Goal: Transaction & Acquisition: Subscribe to service/newsletter

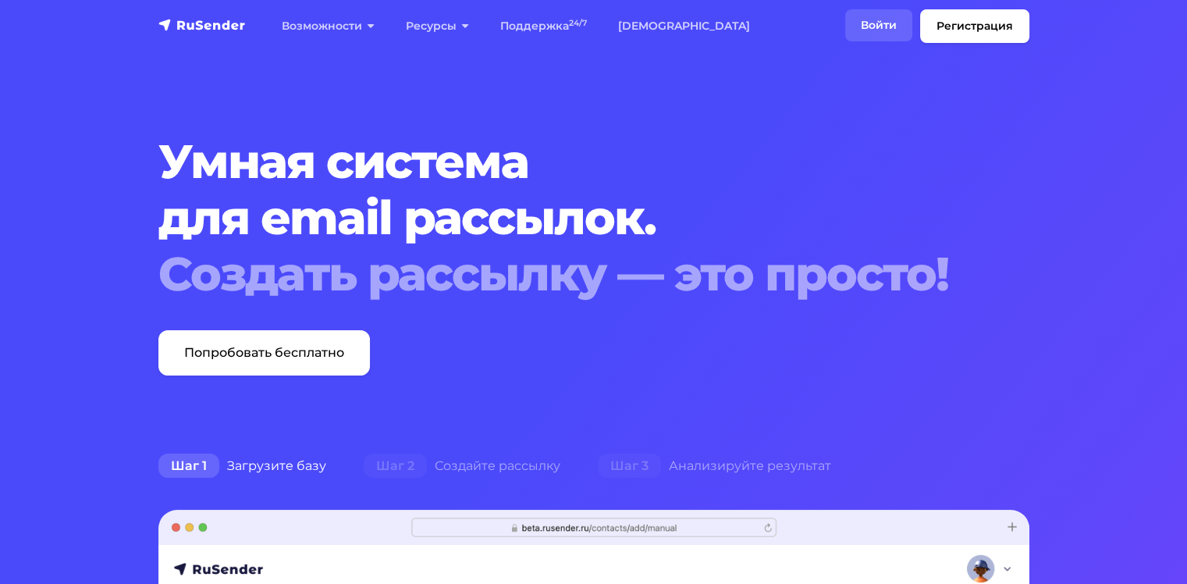
click at [885, 20] on link "Войти" at bounding box center [878, 25] width 67 height 32
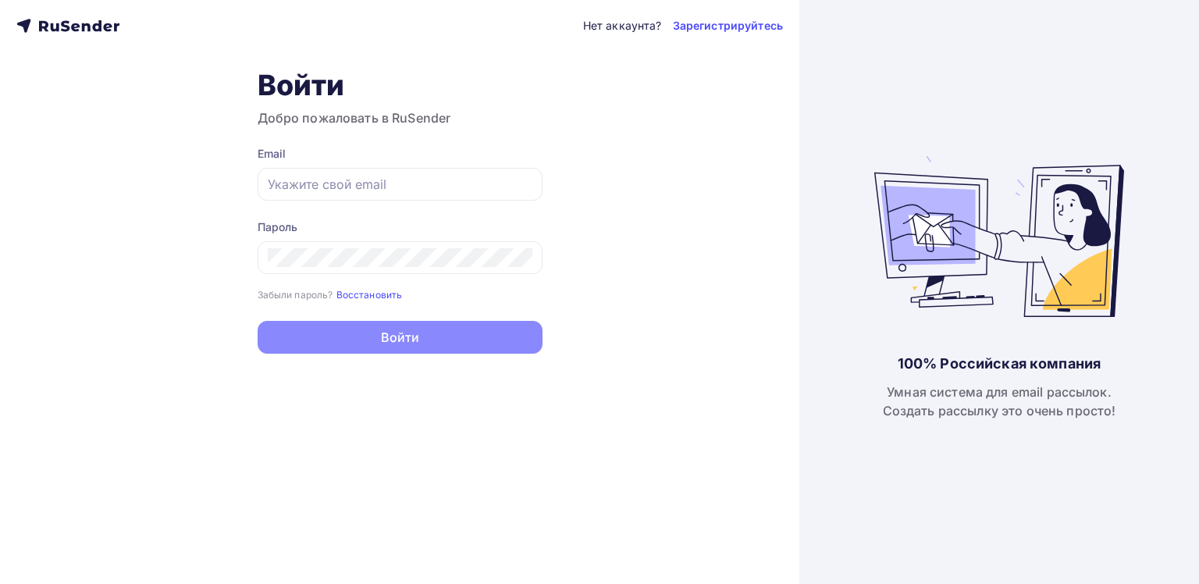
type input "ochen.milo@gmail.com"
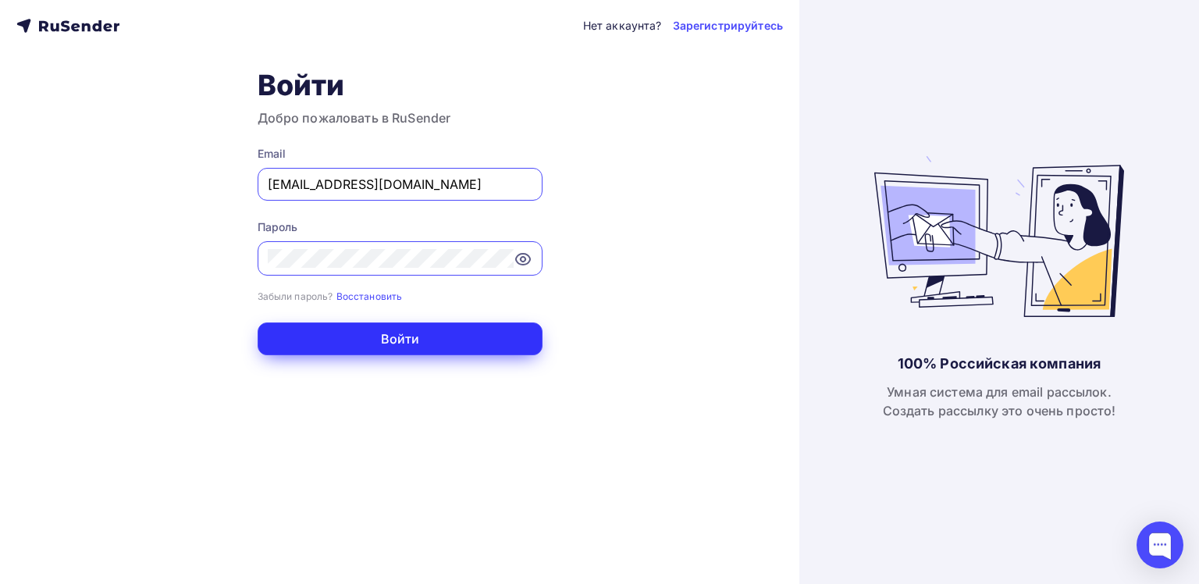
click at [365, 343] on button "Войти" at bounding box center [400, 338] width 285 height 33
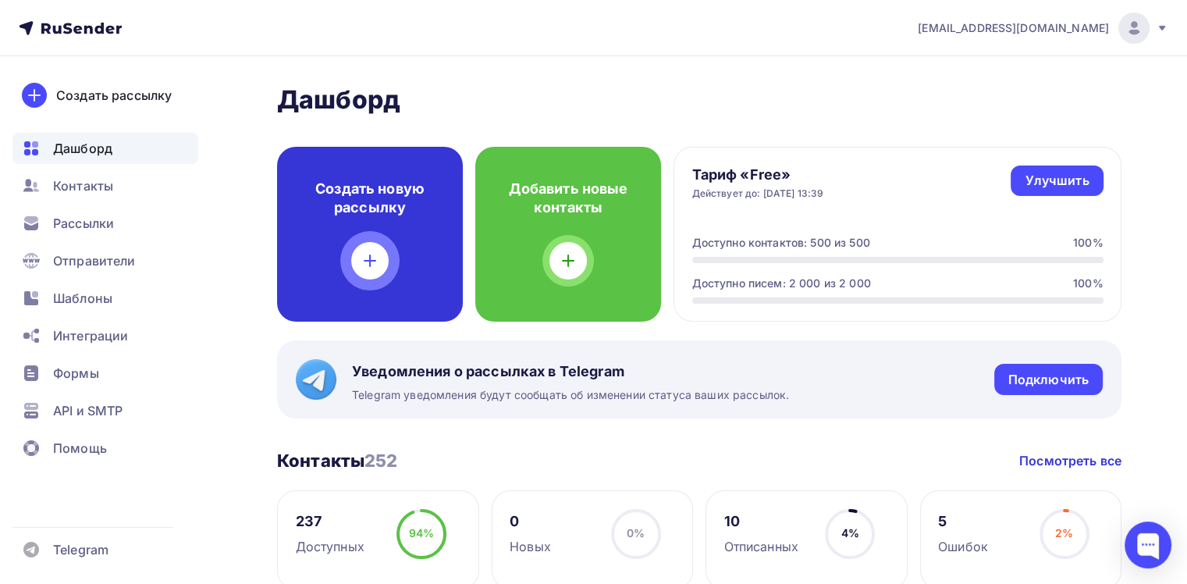
click at [381, 217] on div "Создать новую рассылку" at bounding box center [370, 234] width 186 height 175
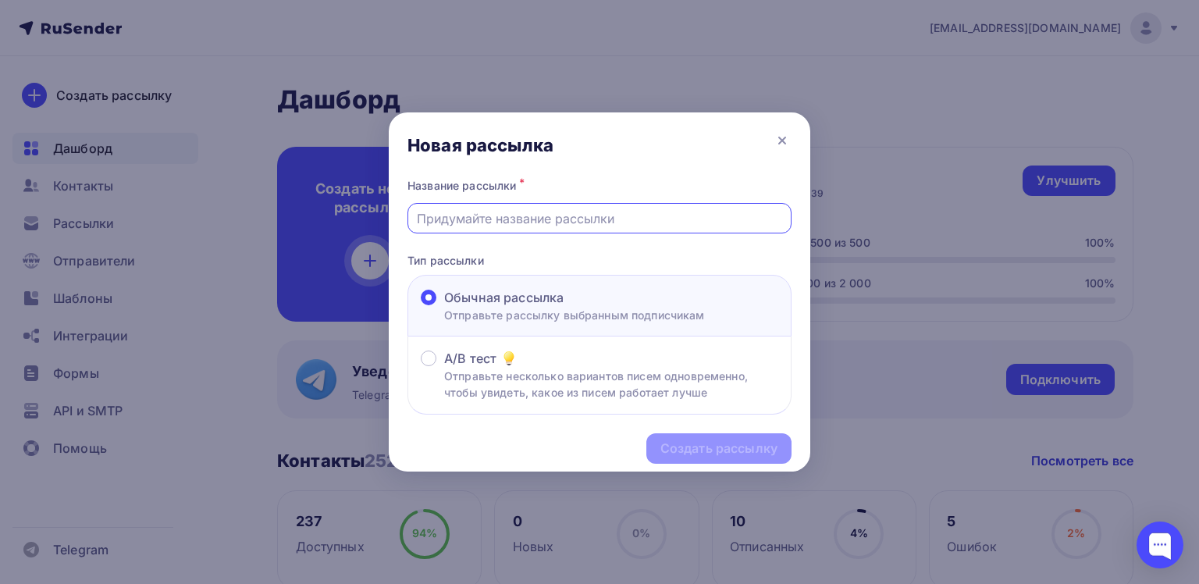
click at [623, 211] on input "text" at bounding box center [600, 218] width 366 height 19
type input "L"
type input "д"
type input "Документы"
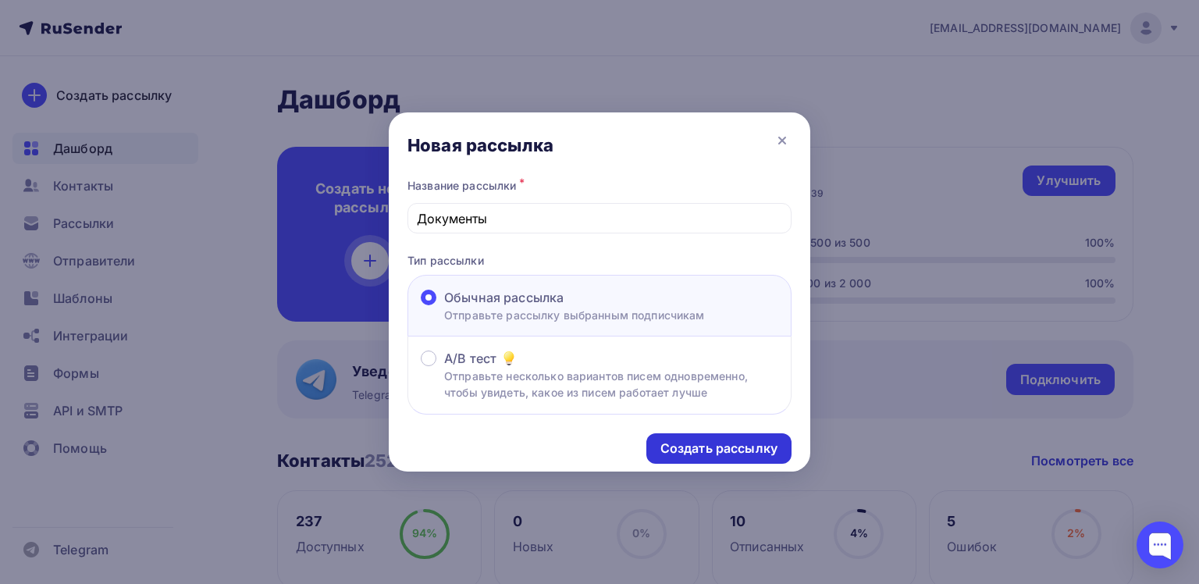
click at [715, 456] on div "Создать рассылку" at bounding box center [718, 448] width 145 height 30
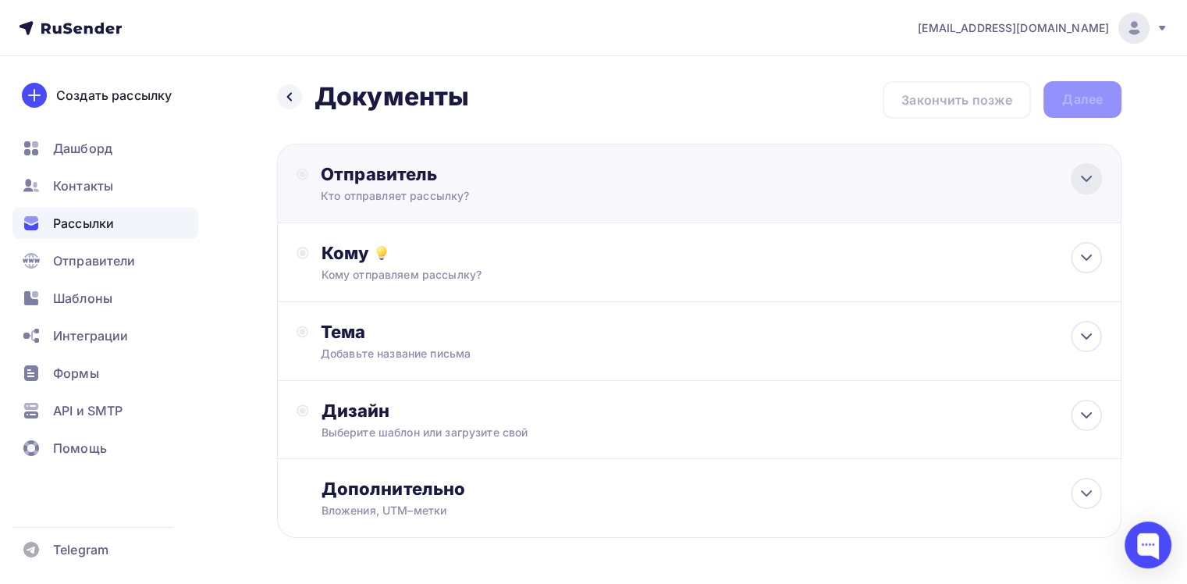
click at [1077, 166] on div at bounding box center [1086, 178] width 31 height 31
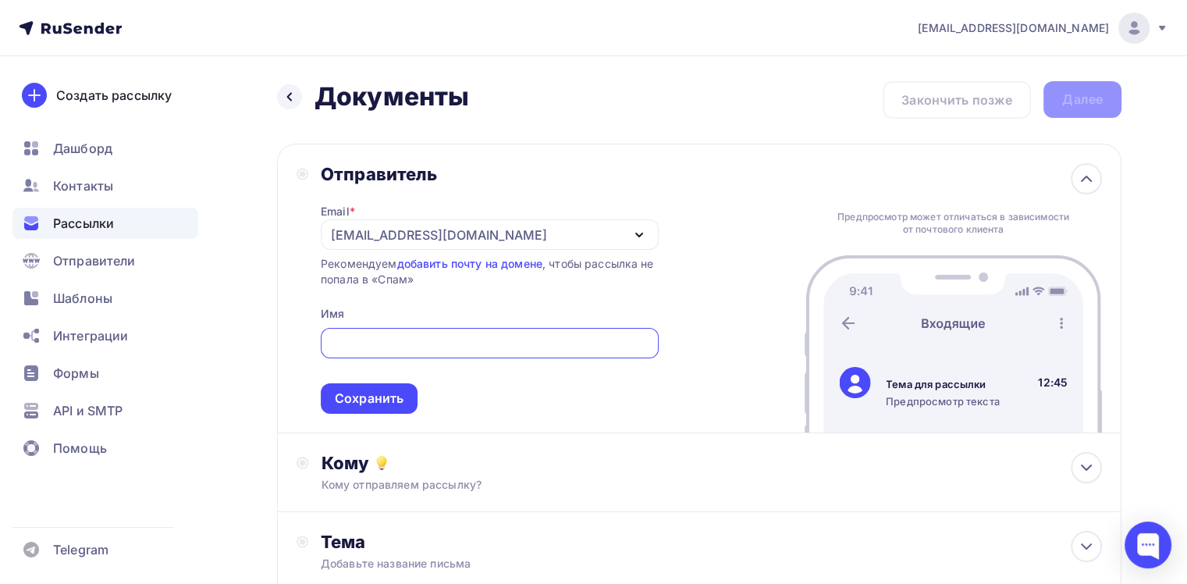
click at [641, 236] on icon "button" at bounding box center [639, 235] width 19 height 19
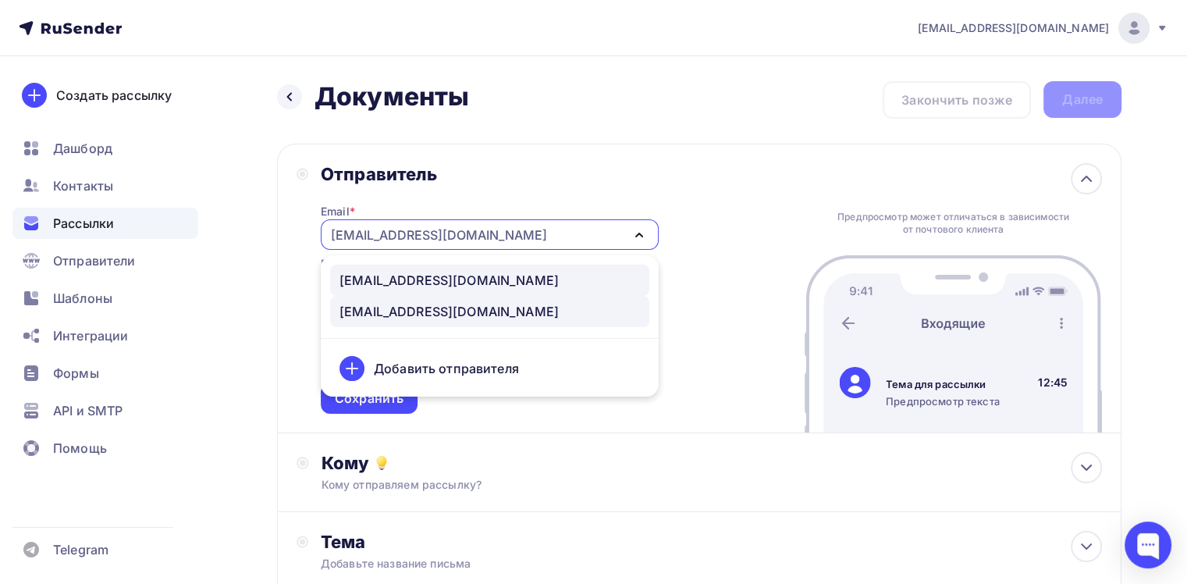
click at [468, 275] on div "[EMAIL_ADDRESS][DOMAIN_NAME]" at bounding box center [489, 280] width 300 height 19
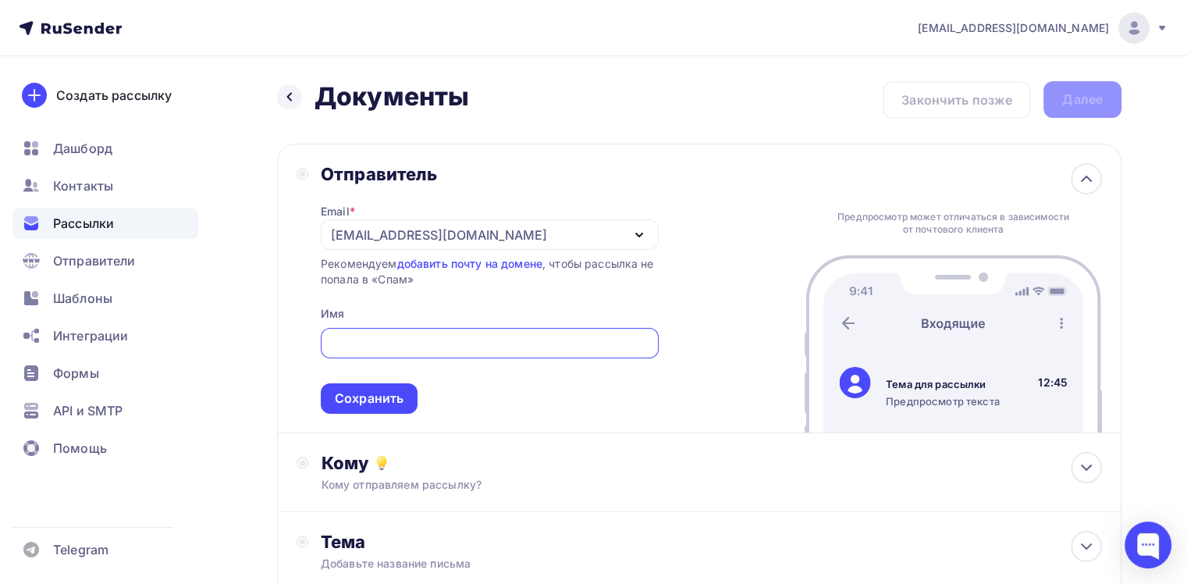
click at [403, 340] on input "text" at bounding box center [489, 343] width 320 height 19
type input "Новости школы "Путь зерна""
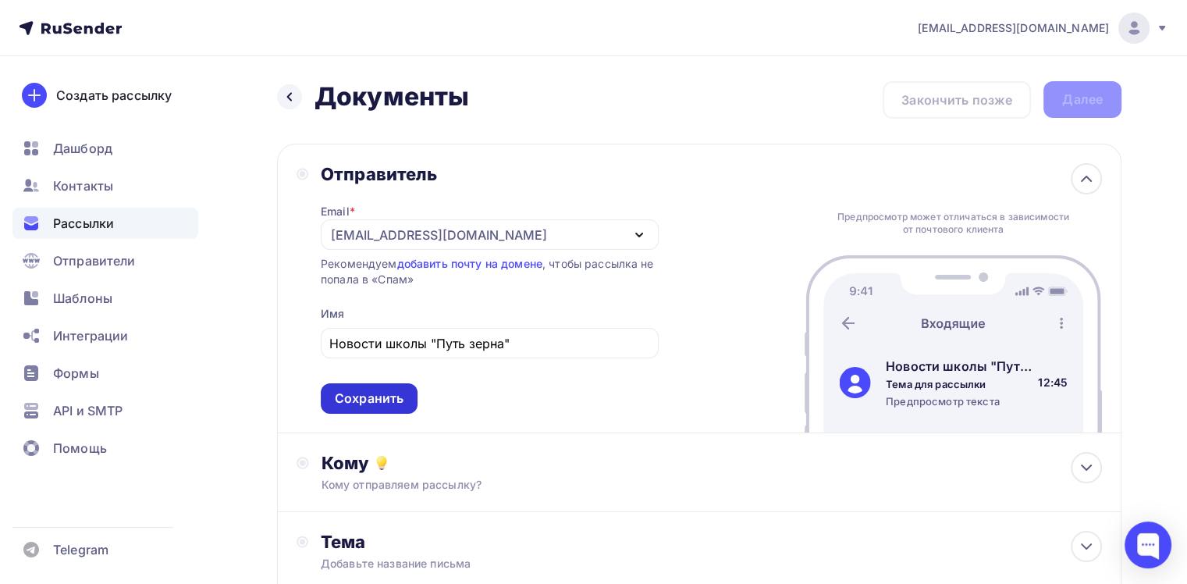
click at [343, 400] on div "Сохранить" at bounding box center [369, 398] width 69 height 18
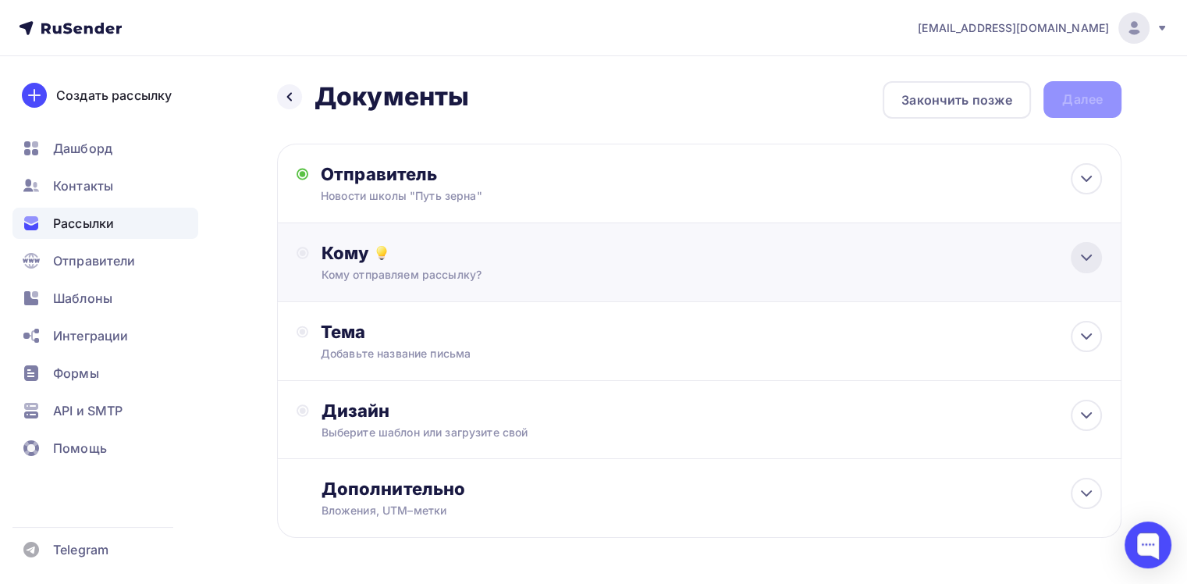
click at [1089, 256] on icon at bounding box center [1086, 257] width 19 height 19
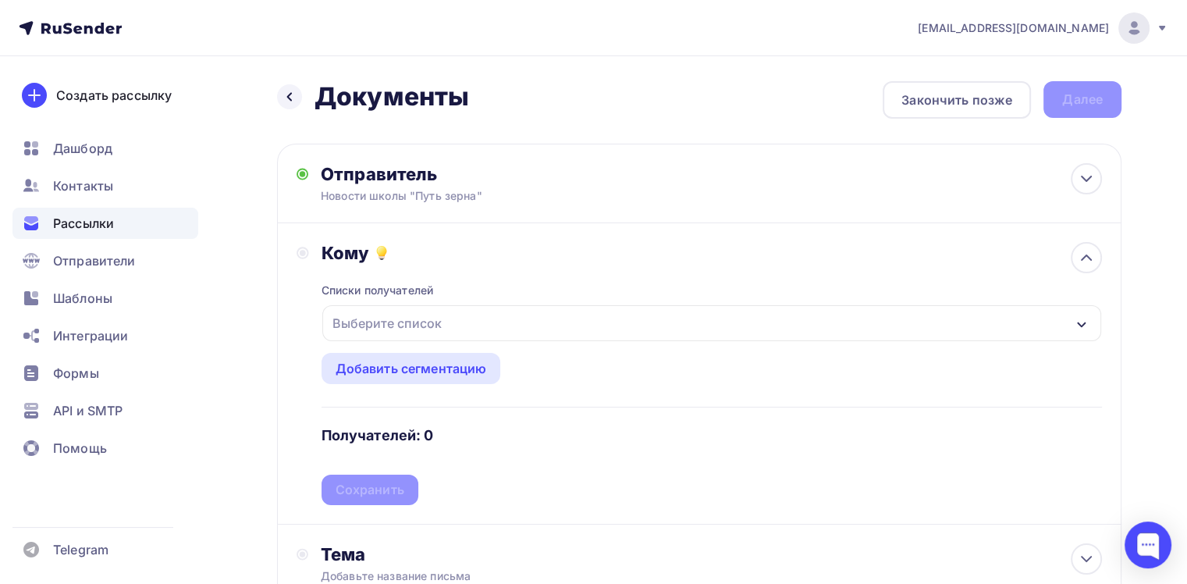
click at [639, 320] on div "Выберите список" at bounding box center [711, 323] width 779 height 36
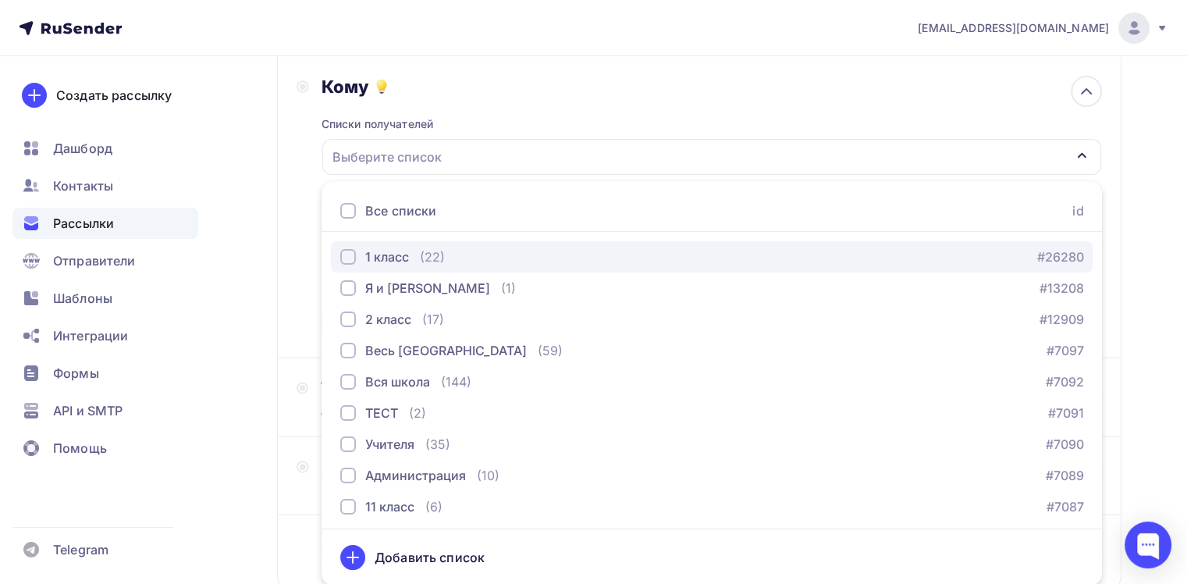
click at [539, 251] on div "1 класс (22) #26280" at bounding box center [711, 256] width 743 height 19
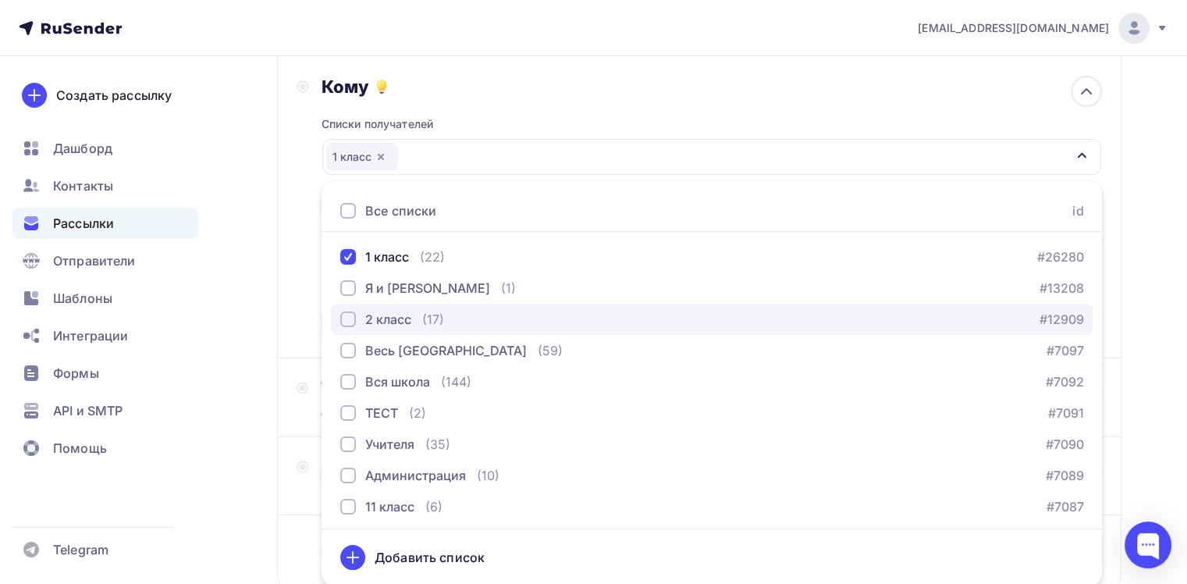
click at [435, 314] on div "(17)" at bounding box center [433, 319] width 22 height 19
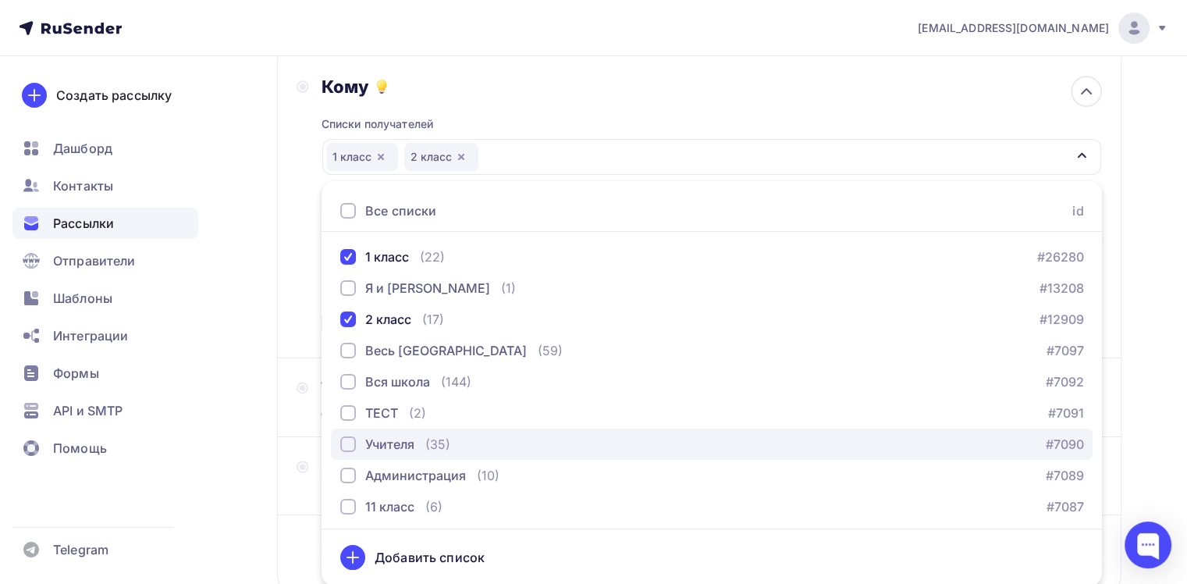
click at [406, 443] on div "Учителя" at bounding box center [389, 444] width 49 height 19
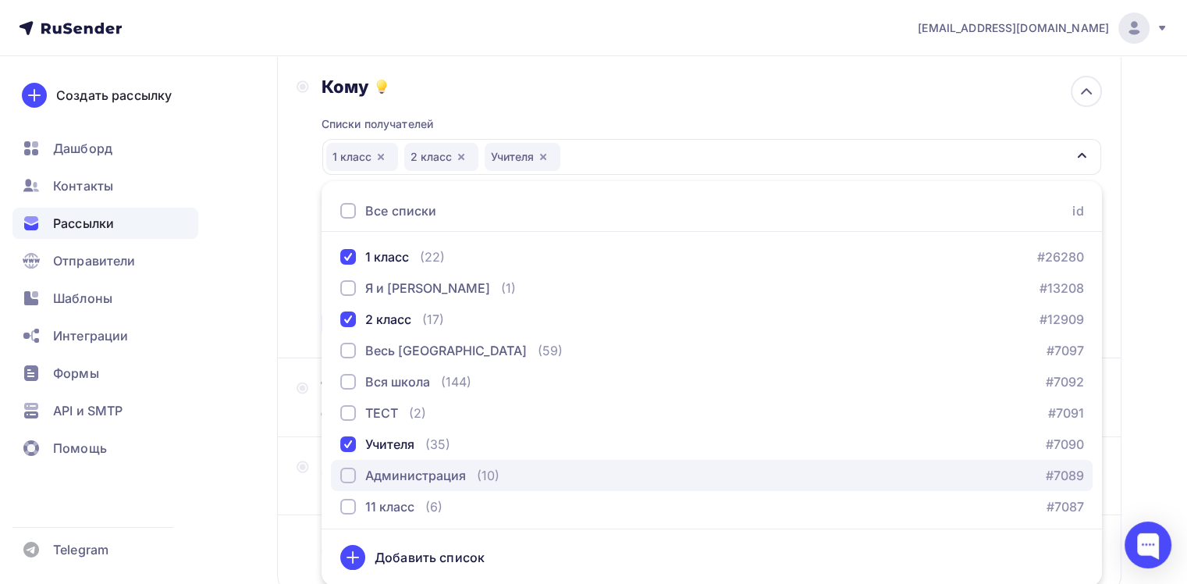
click at [396, 481] on div "Администрация" at bounding box center [415, 475] width 101 height 19
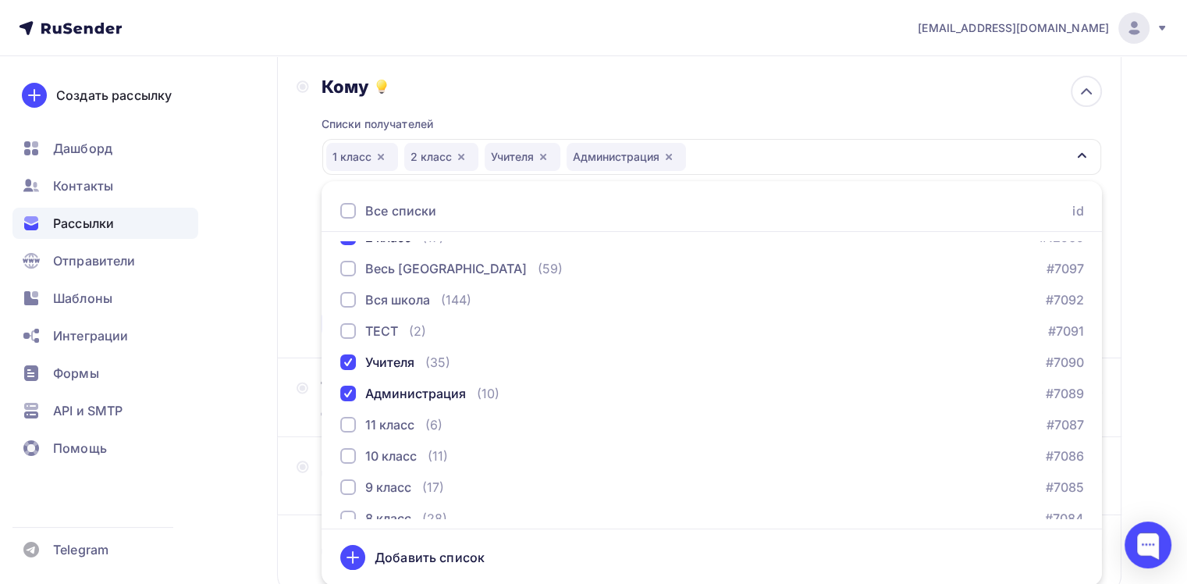
scroll to position [131, 0]
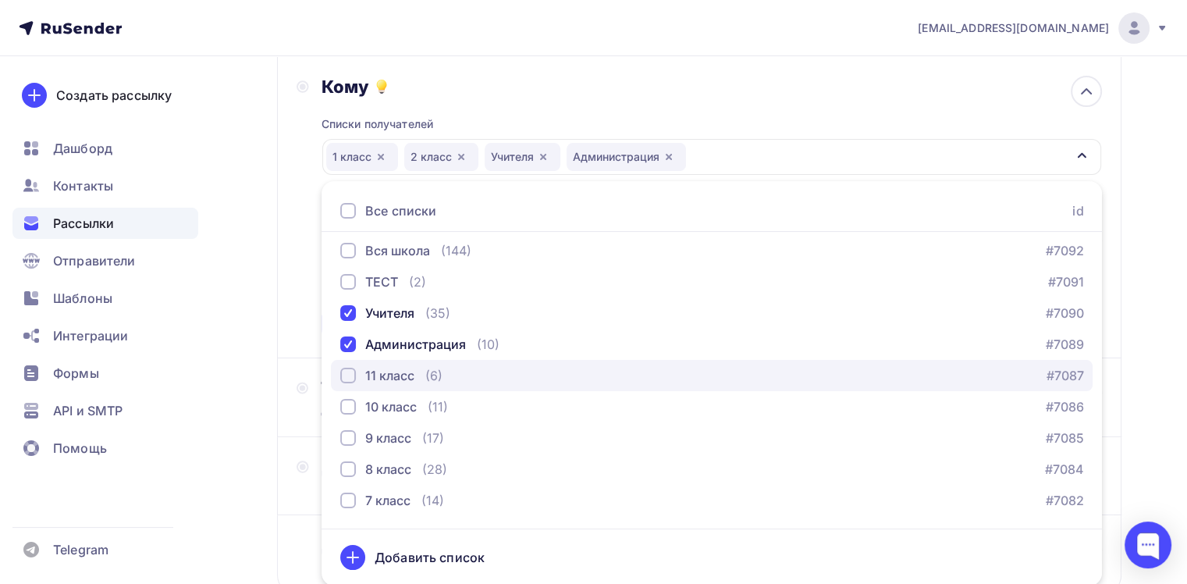
click at [421, 371] on div "11 класс (6)" at bounding box center [391, 375] width 102 height 19
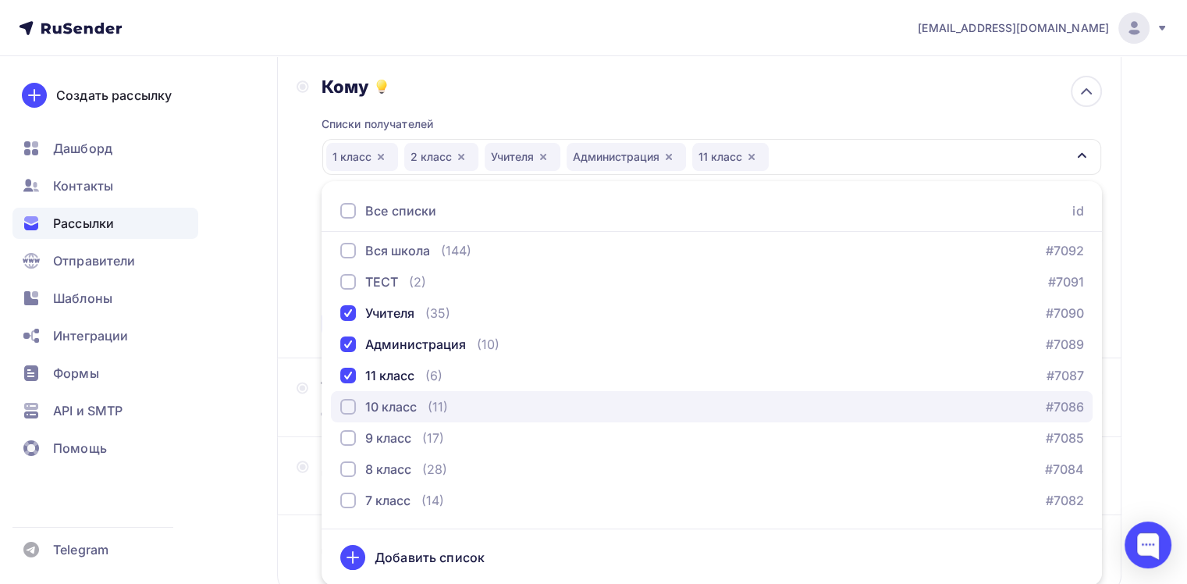
click at [396, 398] on div "10 класс" at bounding box center [391, 406] width 52 height 19
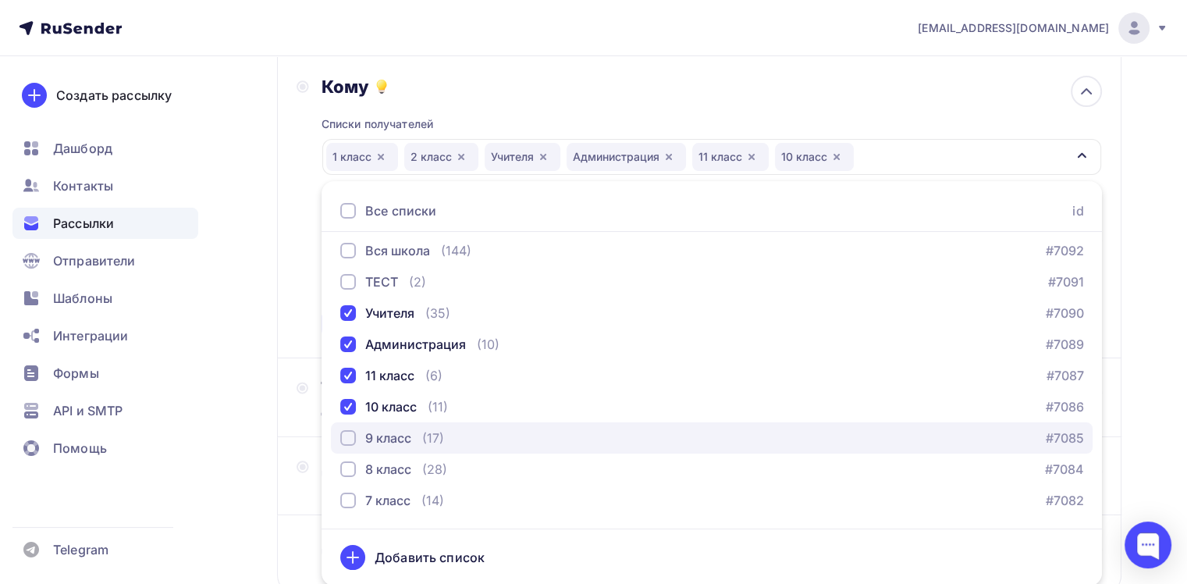
click at [378, 431] on div "9 класс" at bounding box center [388, 437] width 46 height 19
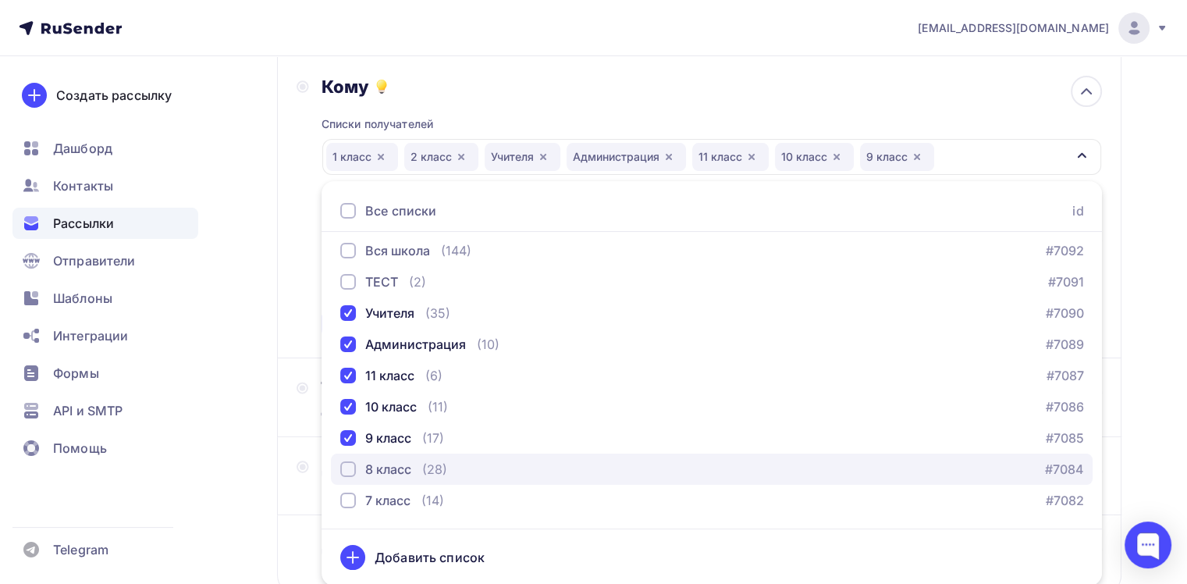
click at [371, 465] on div "8 класс" at bounding box center [388, 469] width 46 height 19
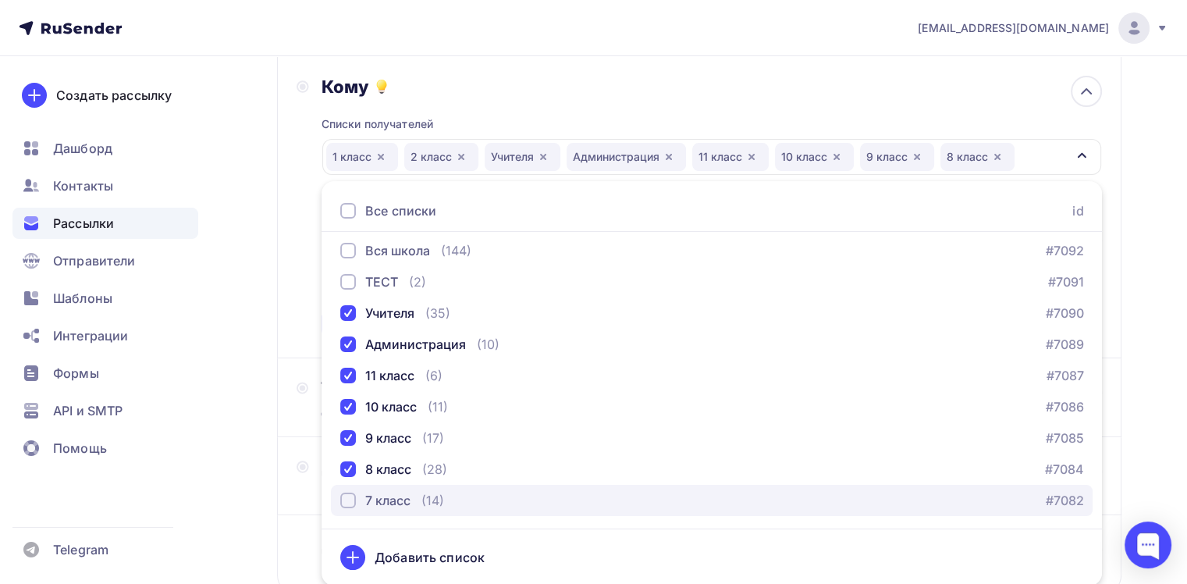
click at [360, 510] on button "7 класс (14) #7082" at bounding box center [712, 500] width 762 height 31
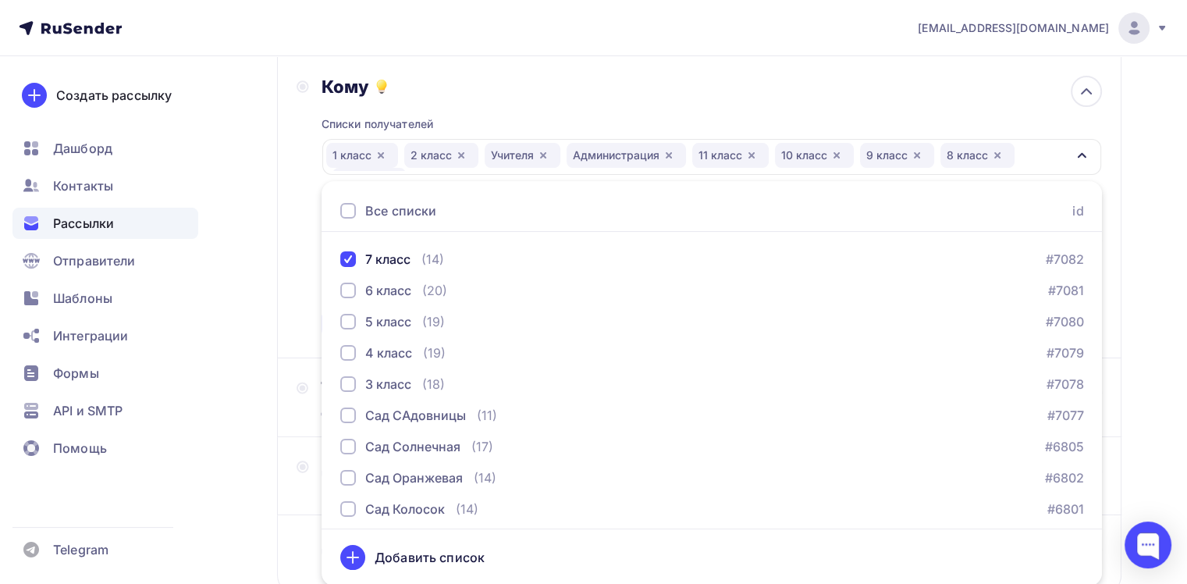
scroll to position [375, 0]
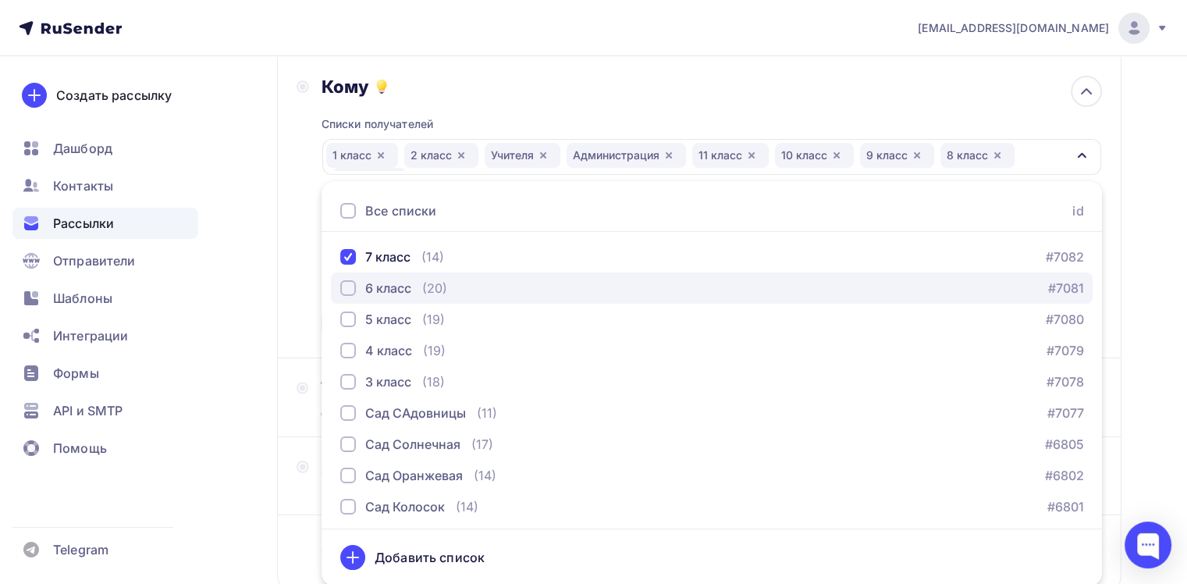
click at [384, 279] on div "6 класс" at bounding box center [388, 288] width 46 height 19
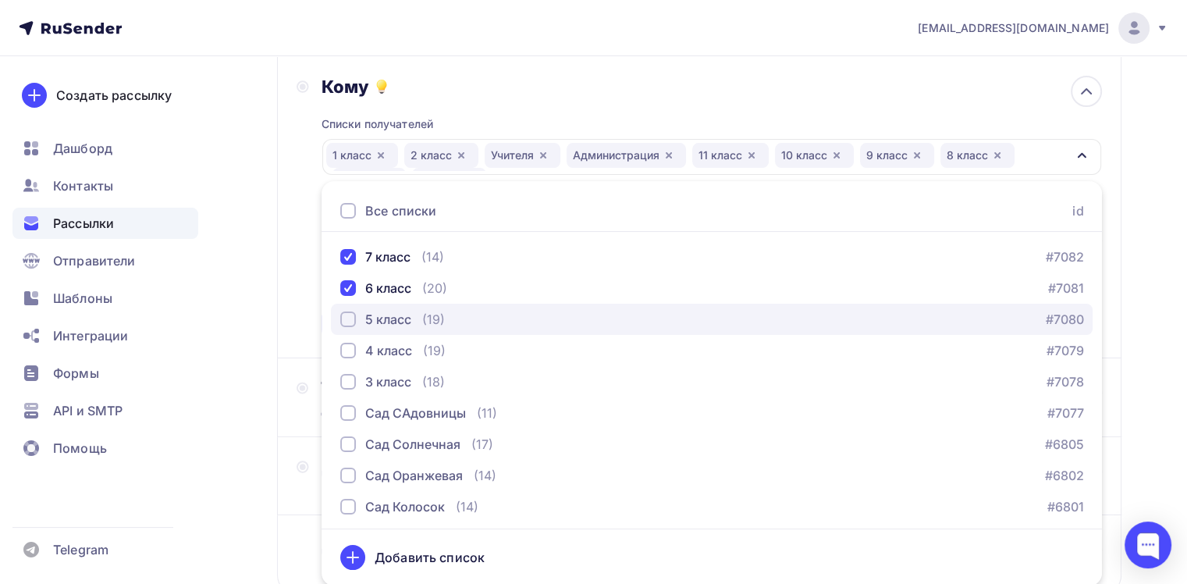
click at [375, 313] on div "5 класс" at bounding box center [388, 319] width 46 height 19
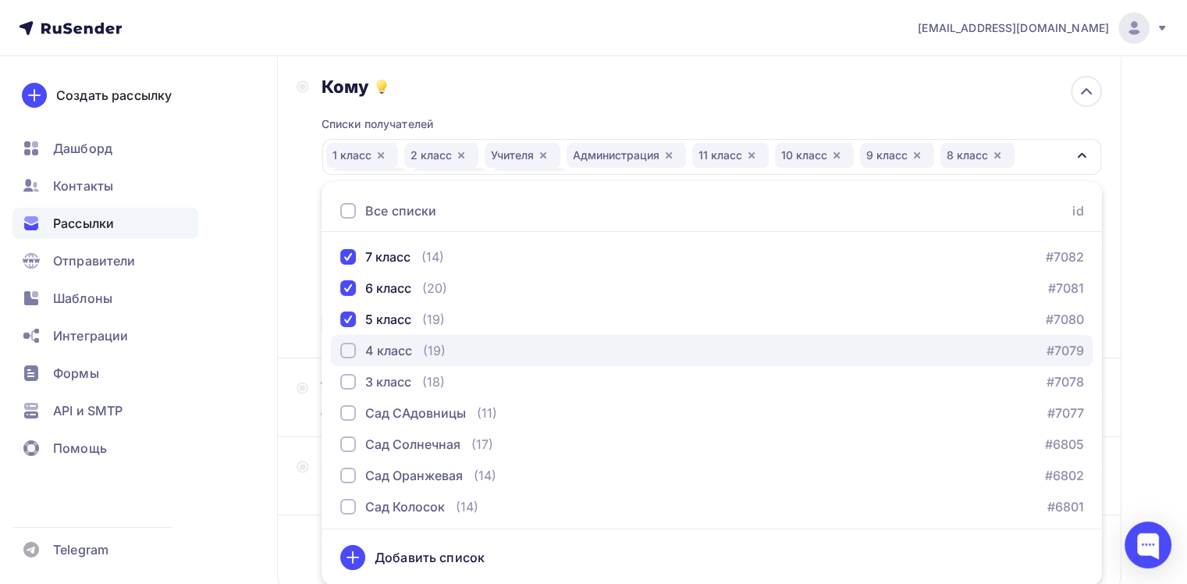
click at [365, 353] on div "4 класс" at bounding box center [388, 350] width 47 height 19
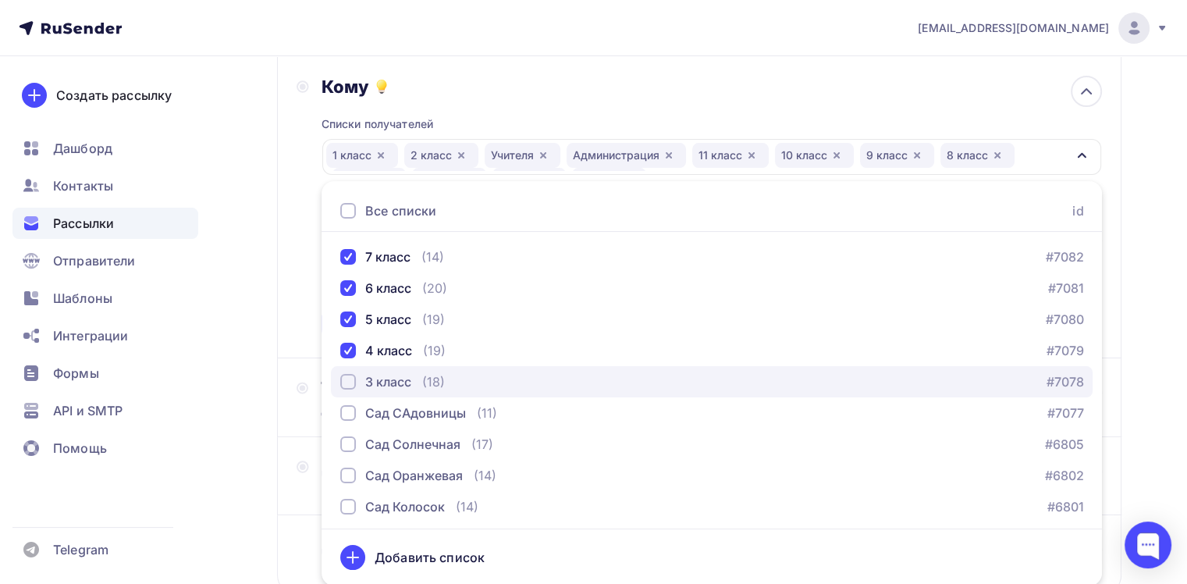
click at [365, 372] on div "3 класс" at bounding box center [388, 381] width 46 height 19
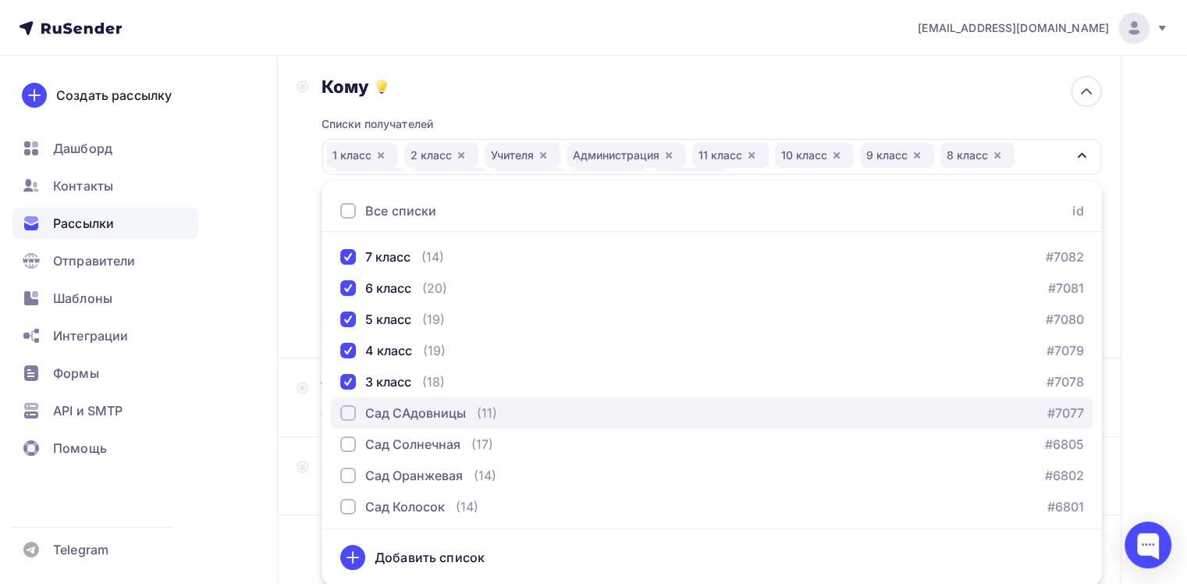
click at [365, 407] on div "Сад САдовницы" at bounding box center [415, 412] width 101 height 19
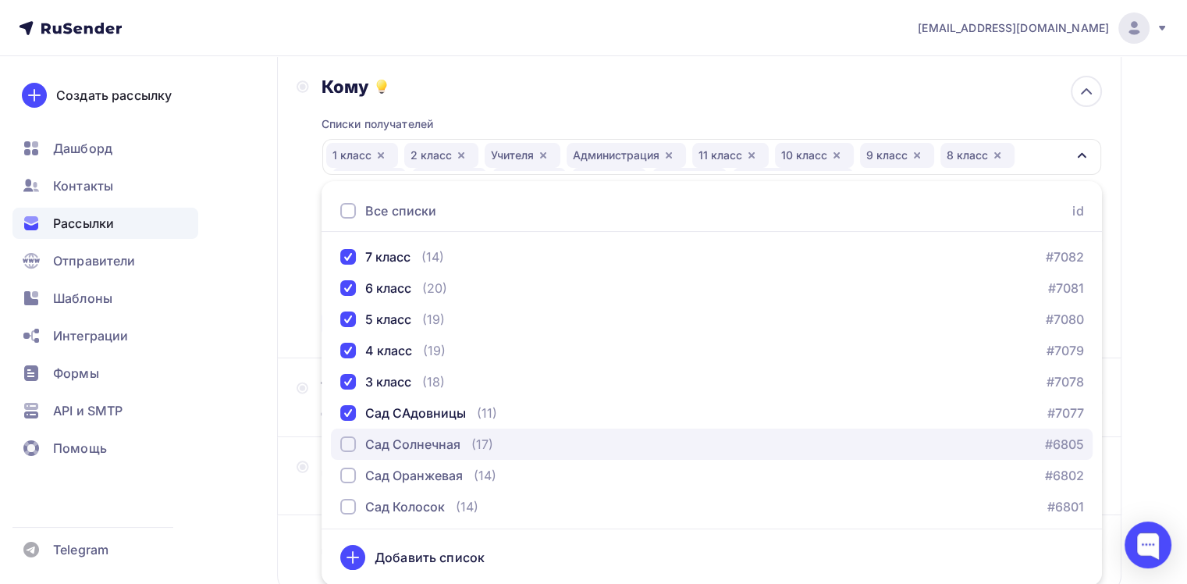
click at [365, 440] on div "Сад Солнечная" at bounding box center [412, 444] width 95 height 19
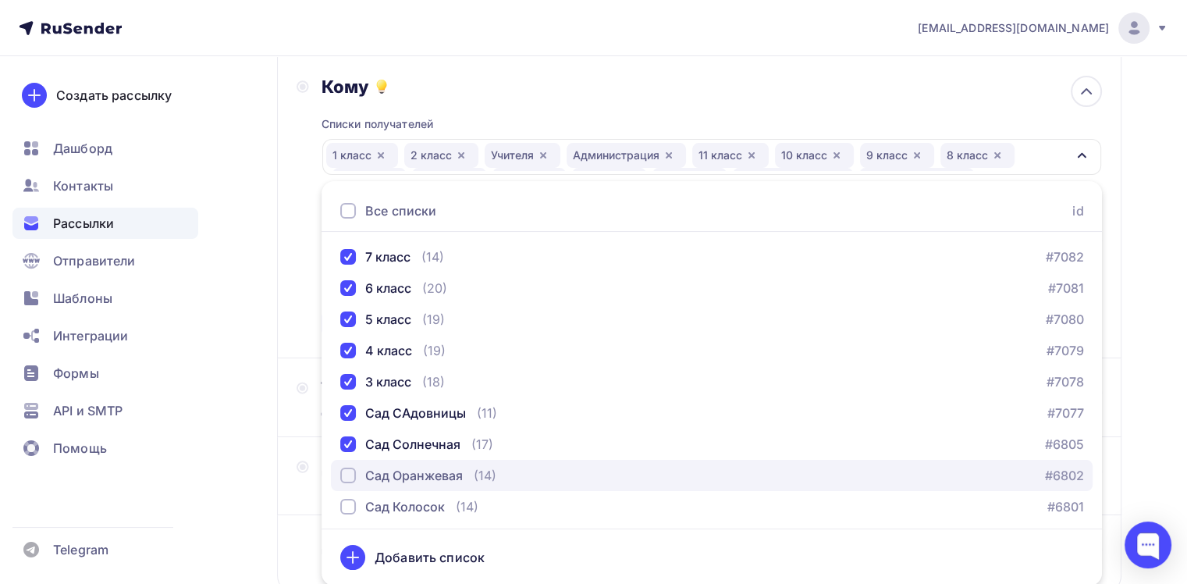
click at [366, 474] on div "Сад Оранжевая" at bounding box center [414, 475] width 98 height 19
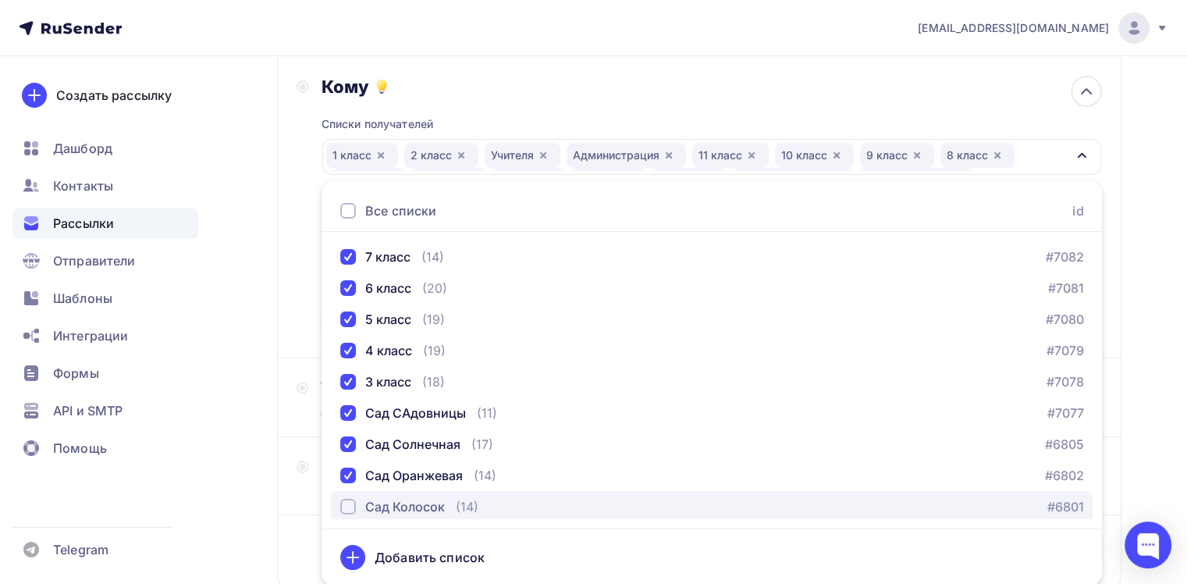
click at [366, 498] on div "Сад Колосок" at bounding box center [405, 506] width 80 height 19
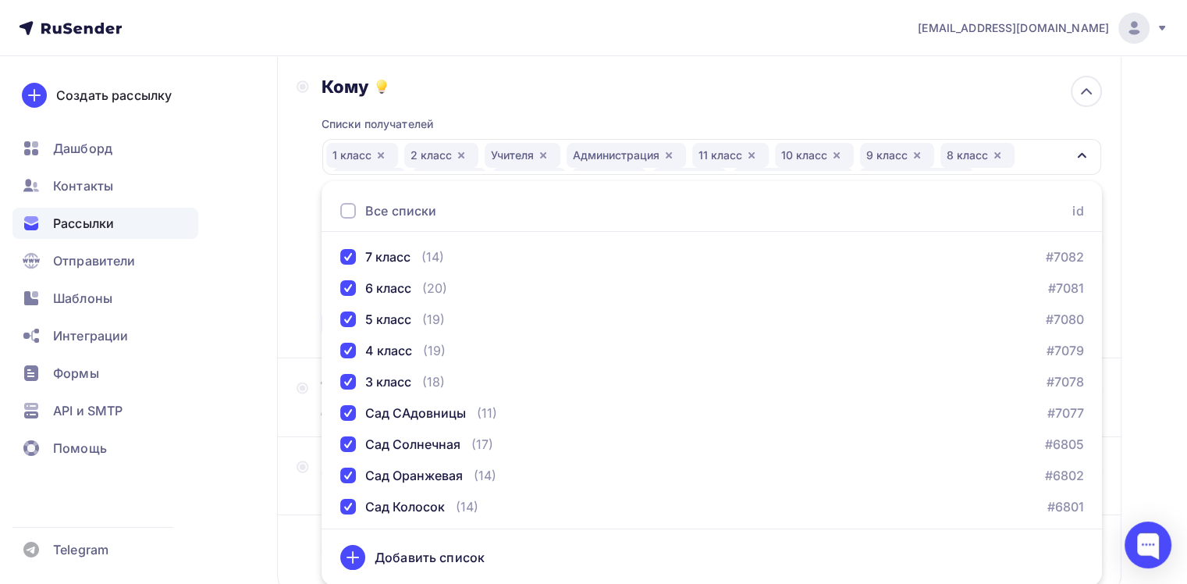
scroll to position [378, 0]
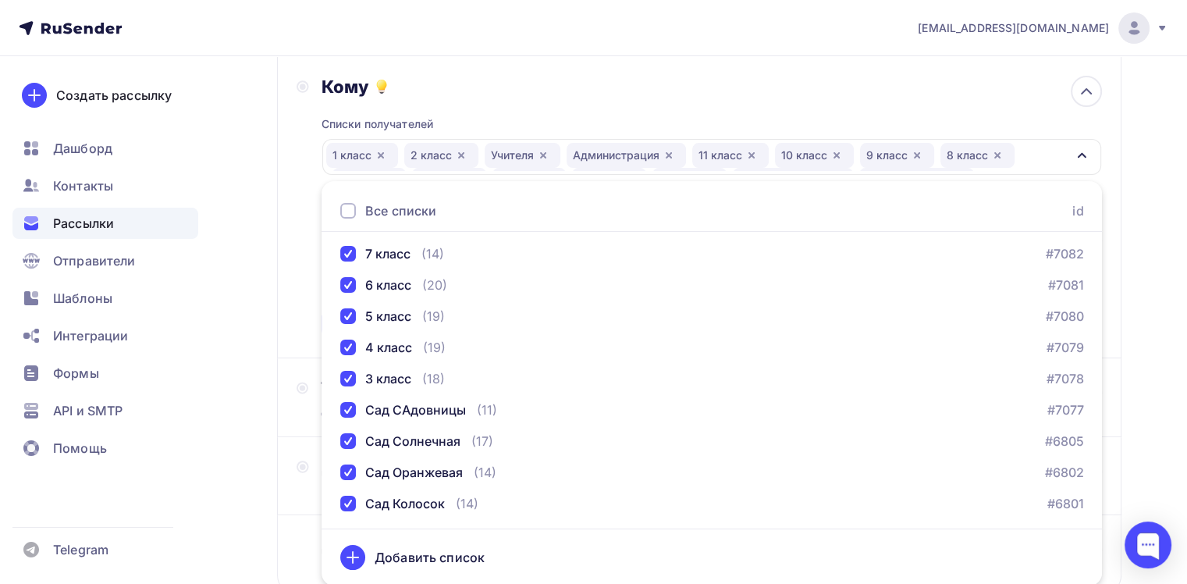
click at [1144, 434] on div "Назад Документы Документы Закончить позже Далее Отправитель Новости школы "Путь…" at bounding box center [593, 292] width 1187 height 805
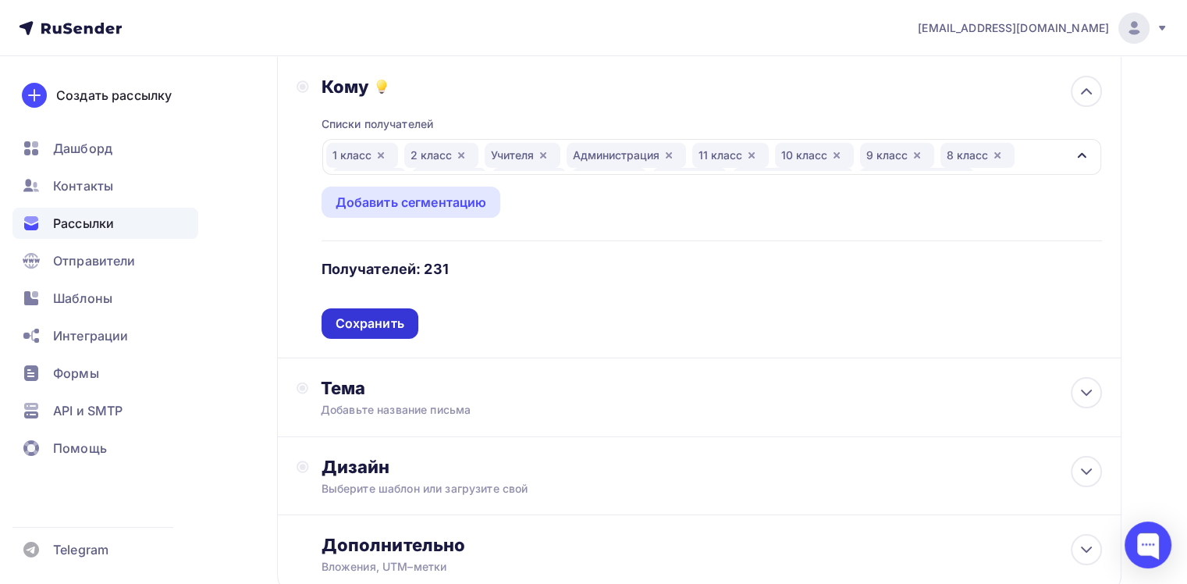
click at [368, 319] on div "Сохранить" at bounding box center [370, 323] width 69 height 18
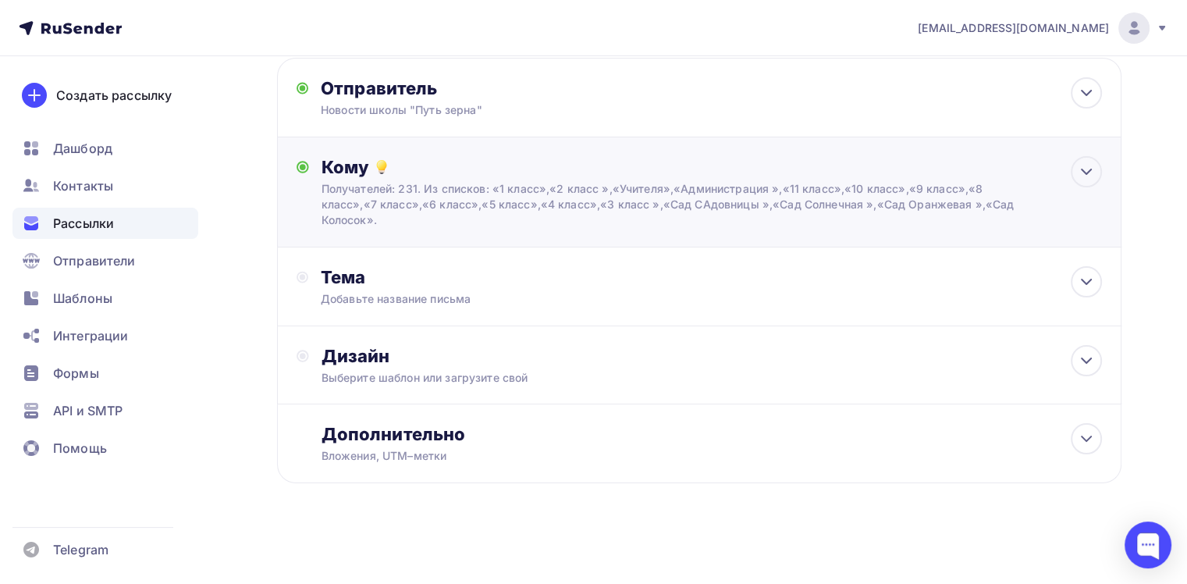
scroll to position [84, 0]
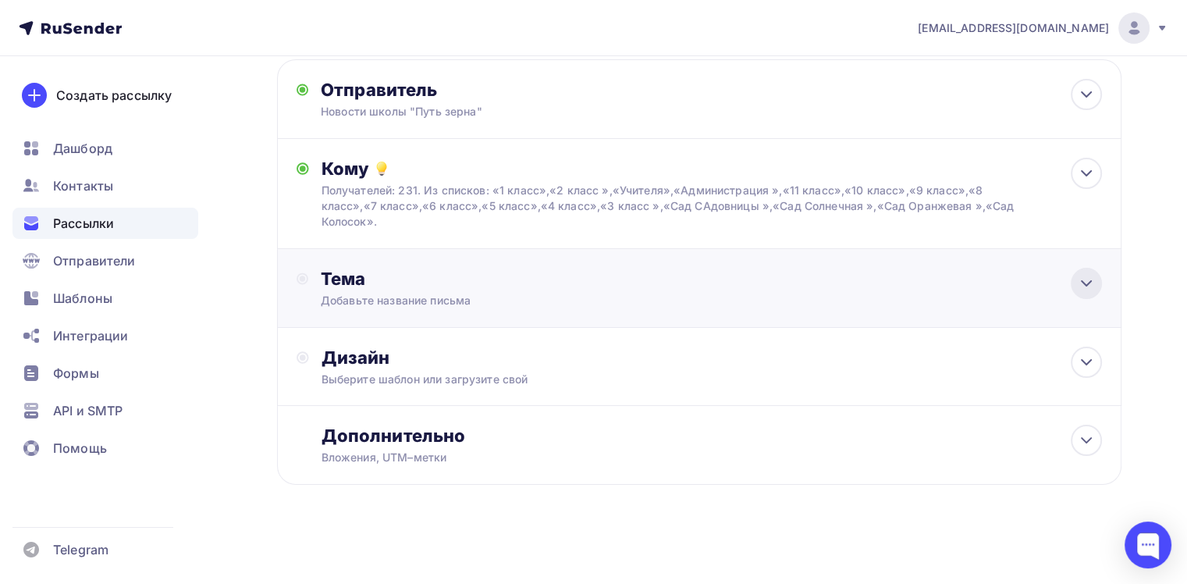
click at [1084, 268] on div at bounding box center [1086, 283] width 31 height 31
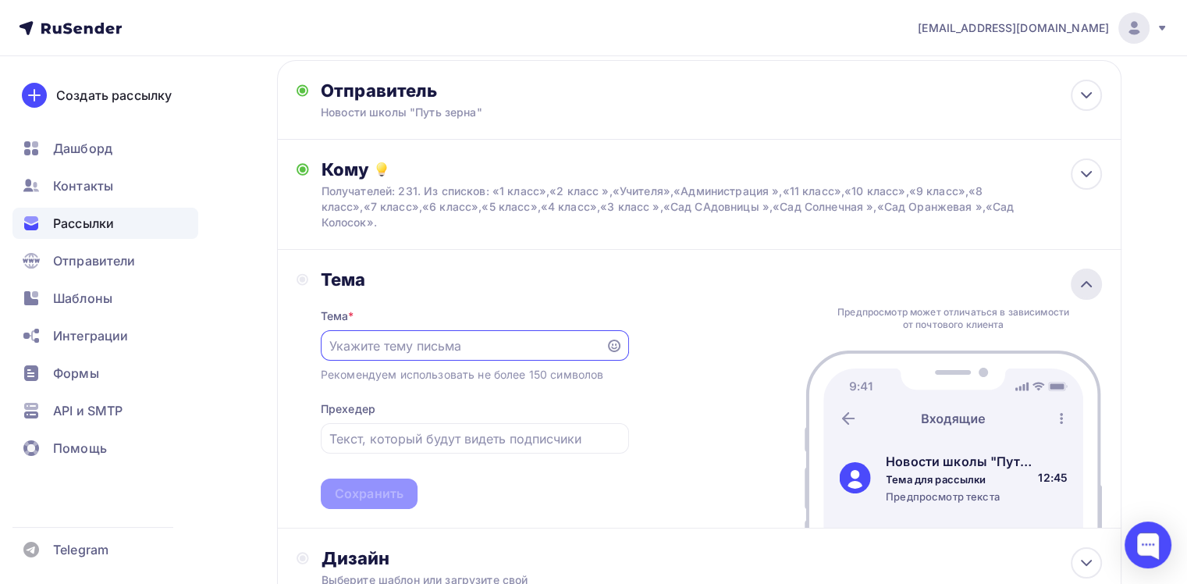
scroll to position [0, 0]
click at [446, 346] on input "text" at bounding box center [462, 346] width 267 height 19
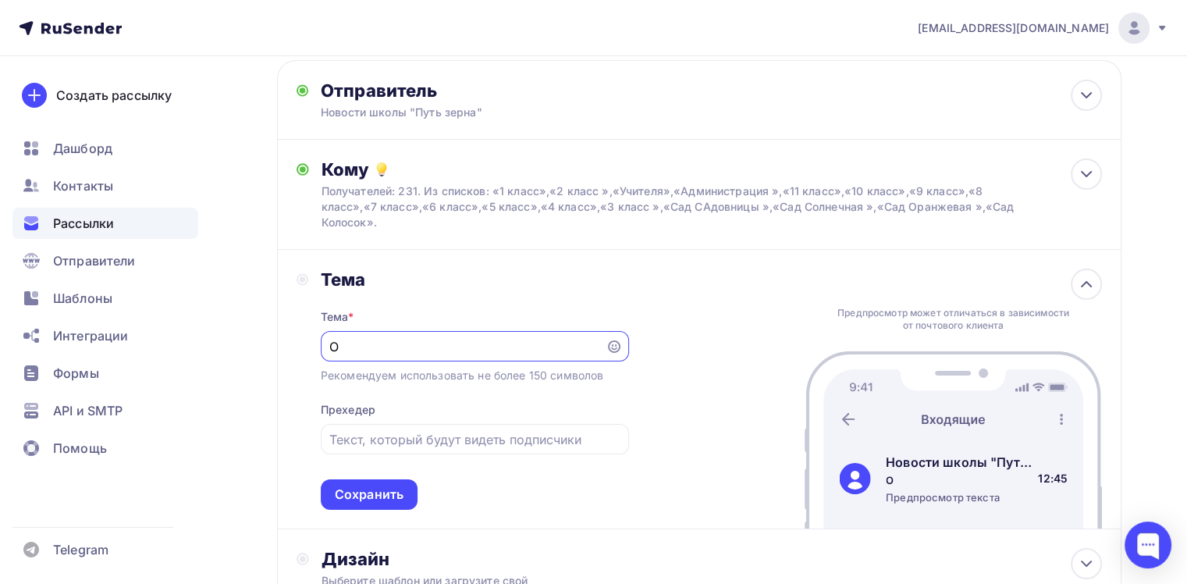
type input "О"
type input "ВАЖНОЕ: о документах"
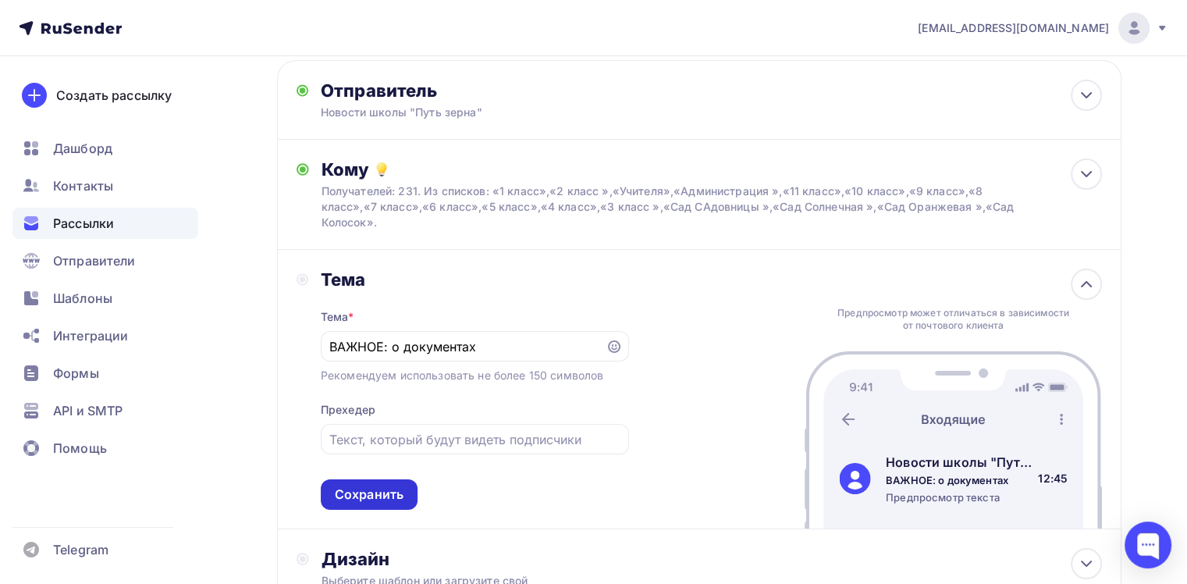
click at [359, 485] on div "Сохранить" at bounding box center [369, 494] width 69 height 18
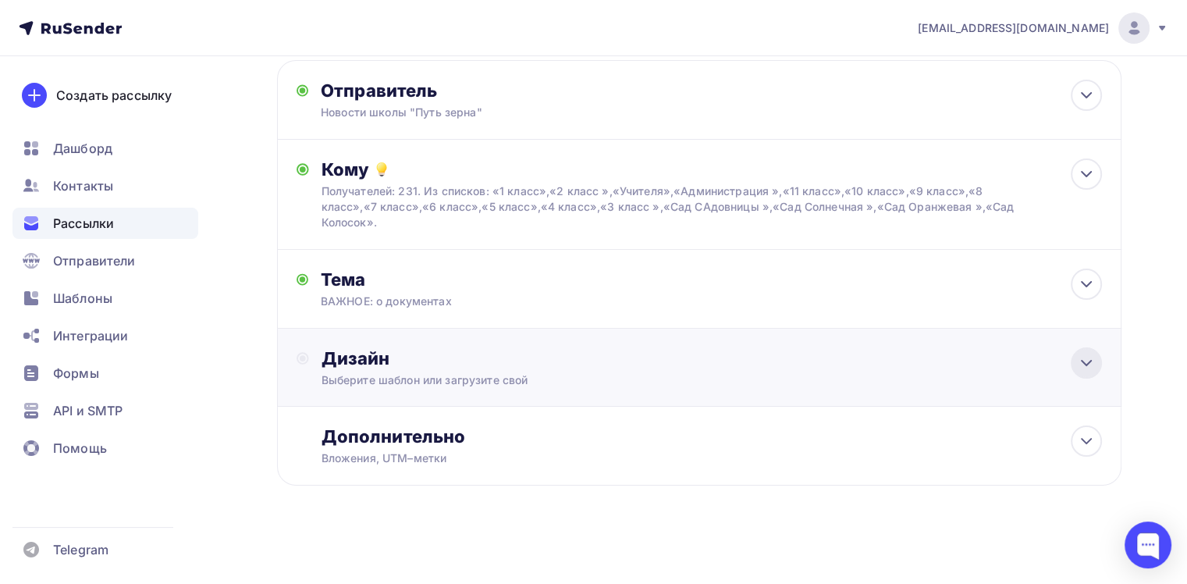
click at [1084, 359] on icon at bounding box center [1086, 362] width 19 height 19
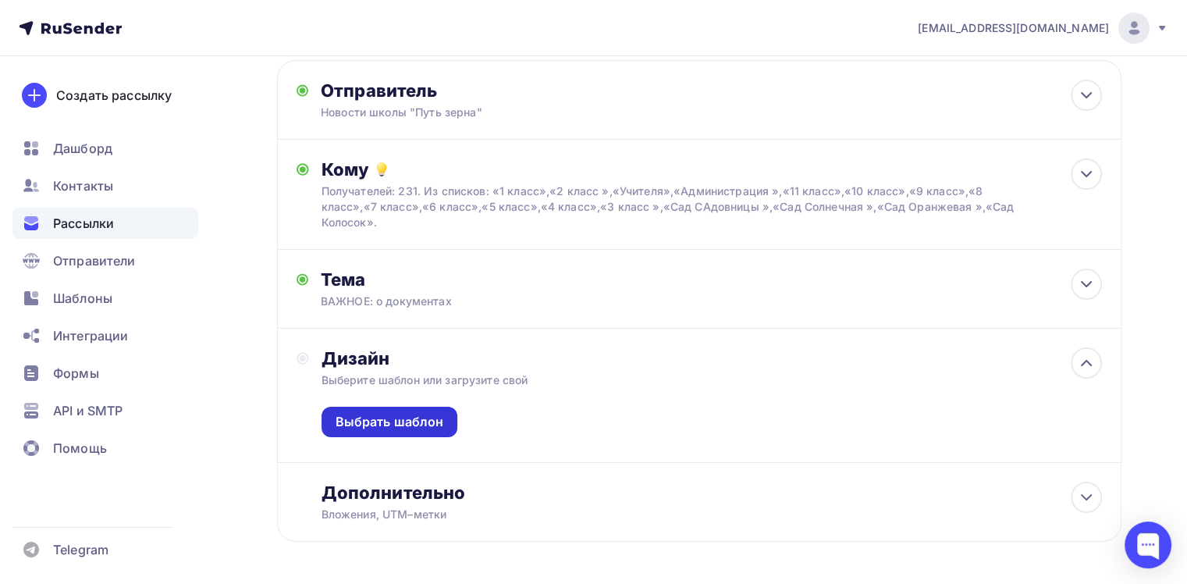
click at [381, 418] on div "Выбрать шаблон" at bounding box center [390, 422] width 108 height 18
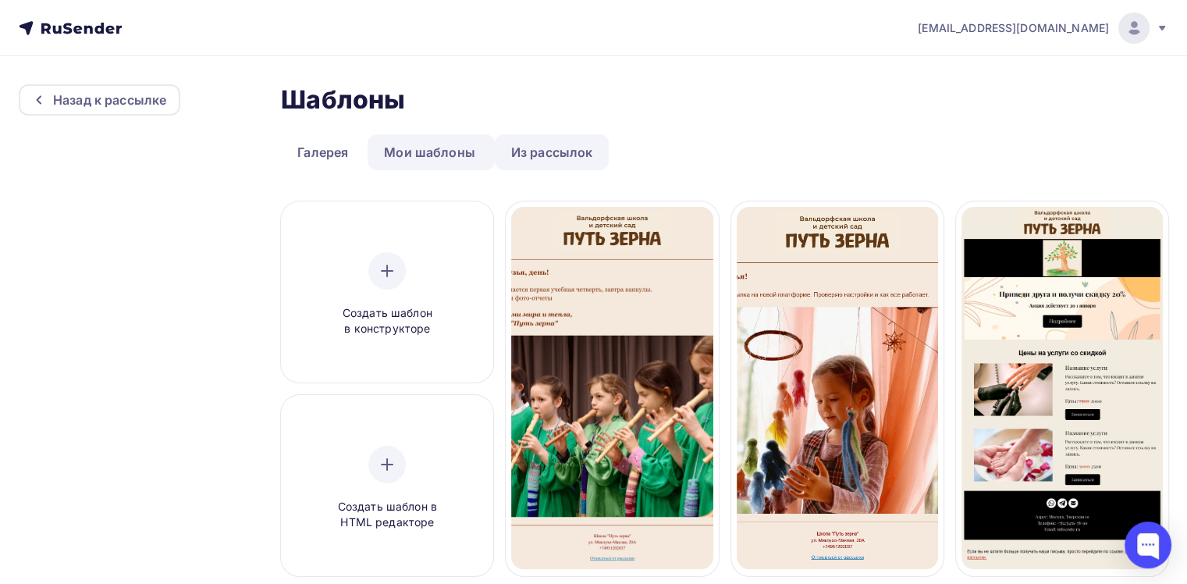
click at [551, 153] on link "Из рассылок" at bounding box center [552, 152] width 115 height 36
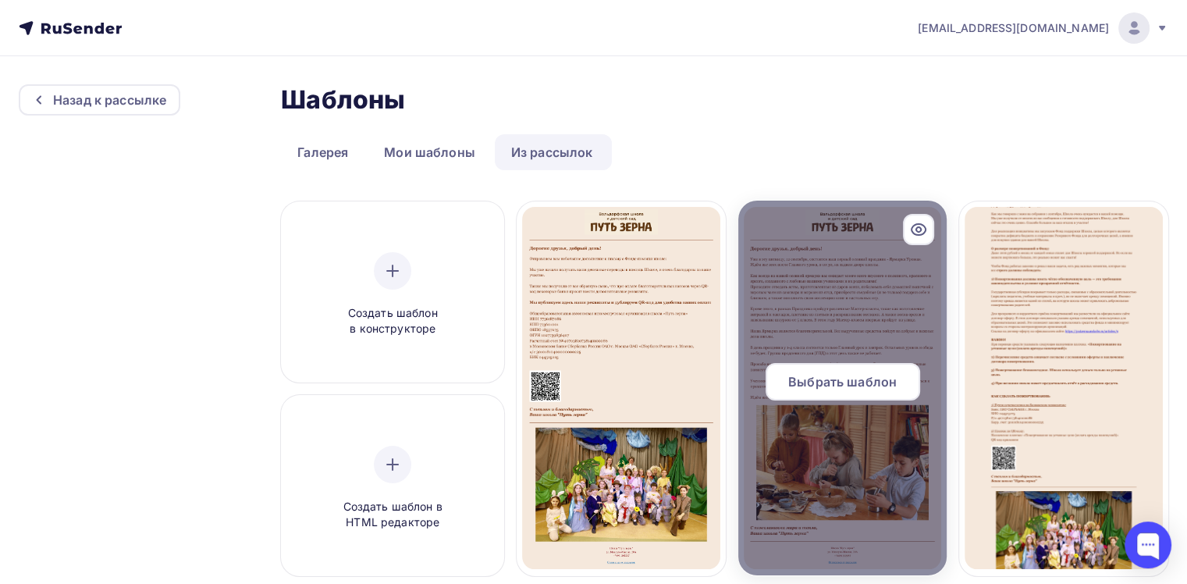
click at [843, 396] on div "Выбрать шаблон" at bounding box center [842, 381] width 155 height 37
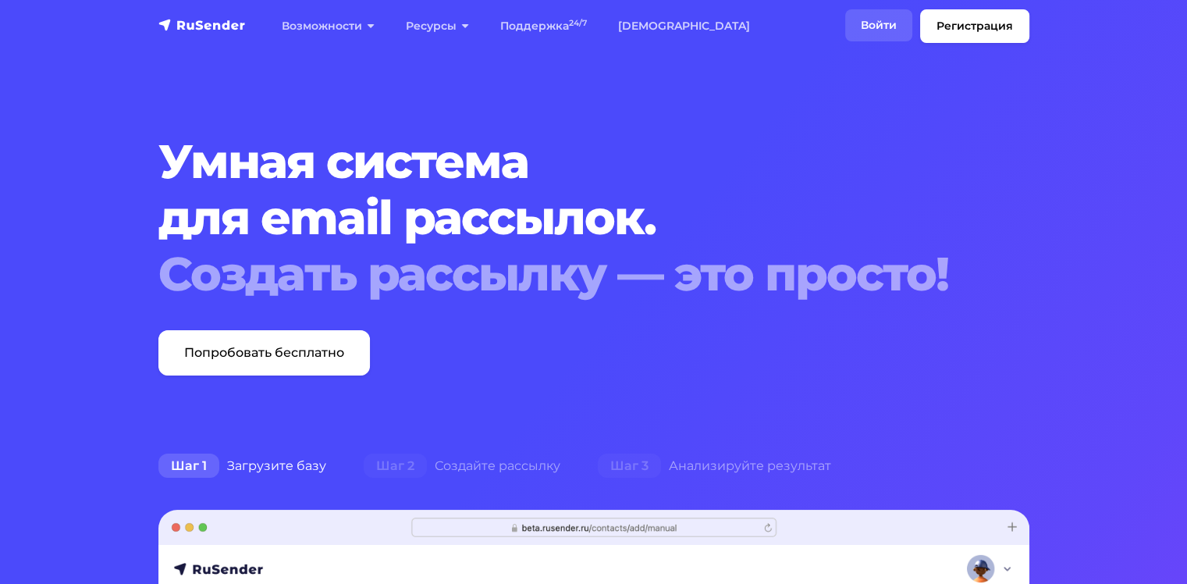
click at [887, 24] on link "Войти" at bounding box center [878, 25] width 67 height 32
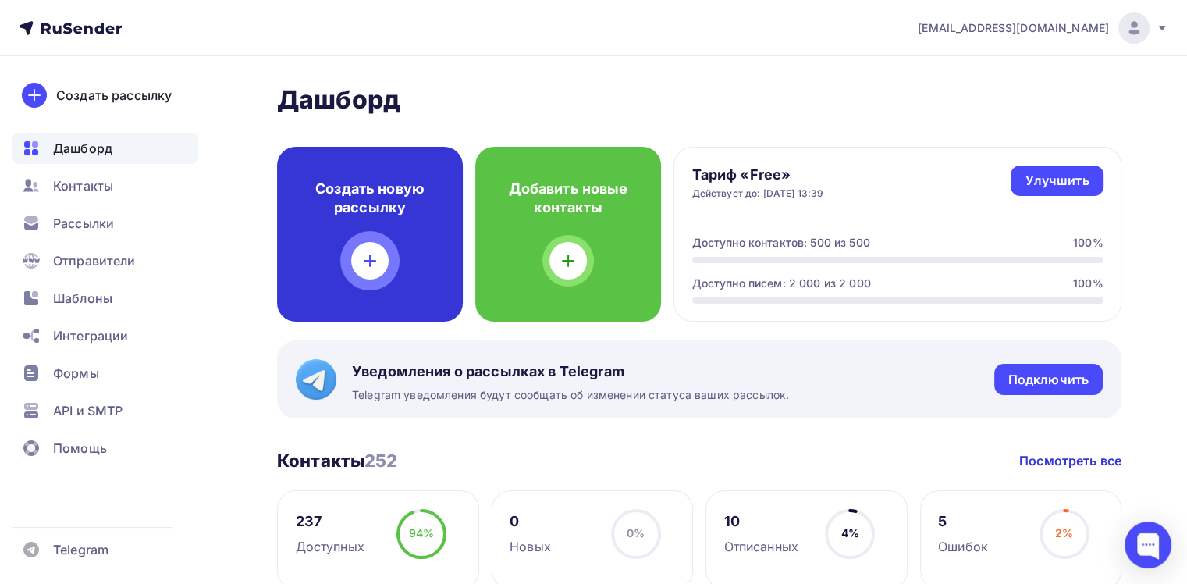
click at [369, 208] on h4 "Создать новую рассылку" at bounding box center [370, 197] width 136 height 37
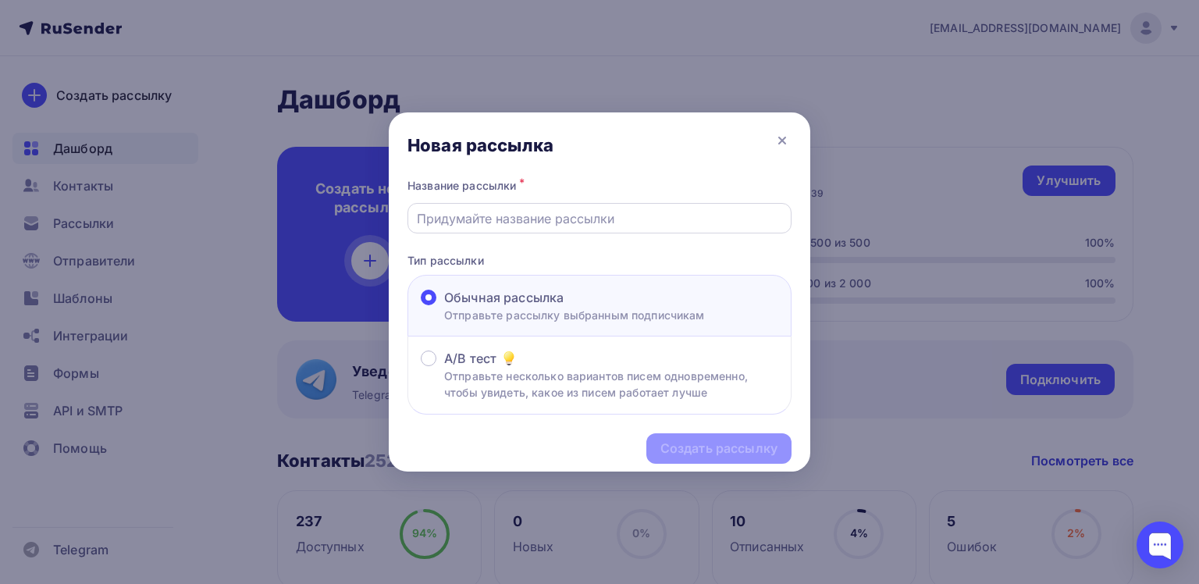
click at [560, 233] on div at bounding box center [599, 218] width 384 height 30
click at [560, 211] on input "text" at bounding box center [600, 218] width 366 height 19
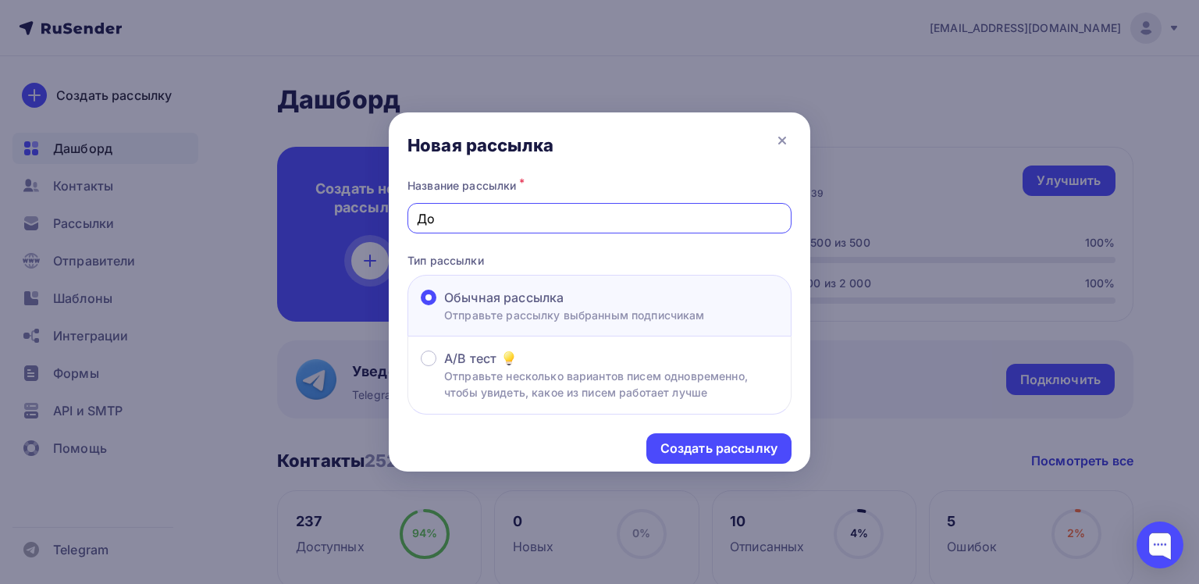
type input "Документы"
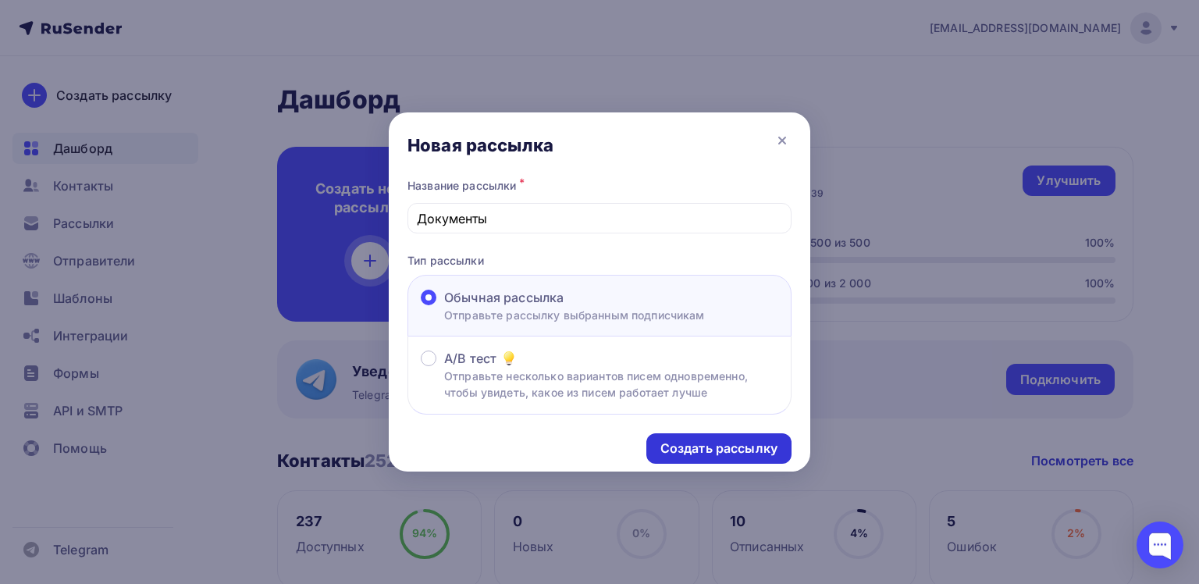
click at [734, 449] on div "Создать рассылку" at bounding box center [718, 448] width 117 height 18
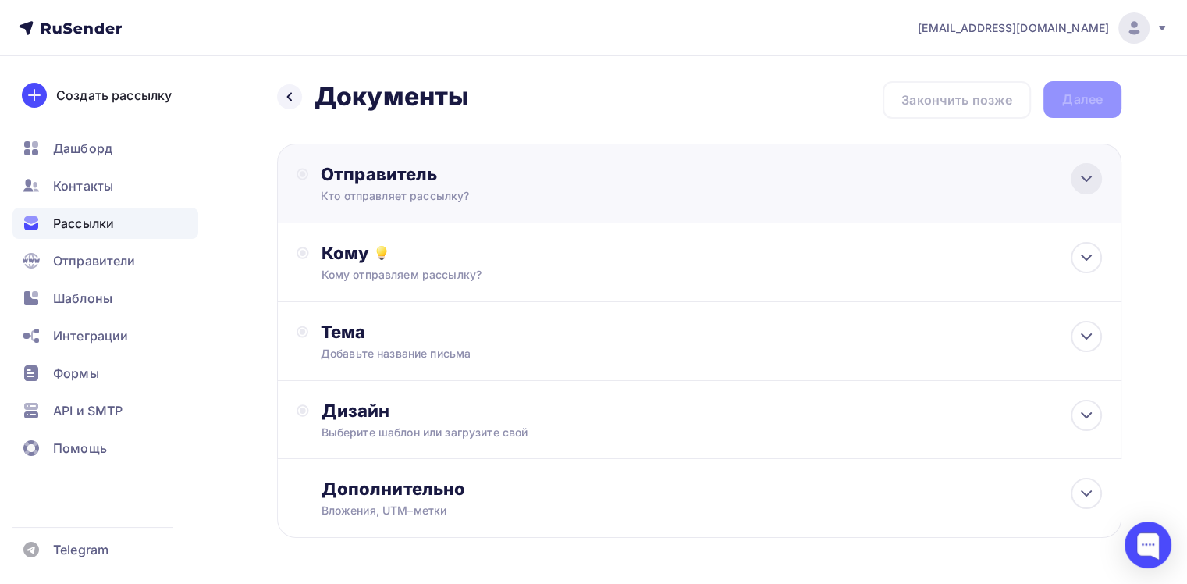
click at [1085, 190] on div at bounding box center [1086, 178] width 31 height 31
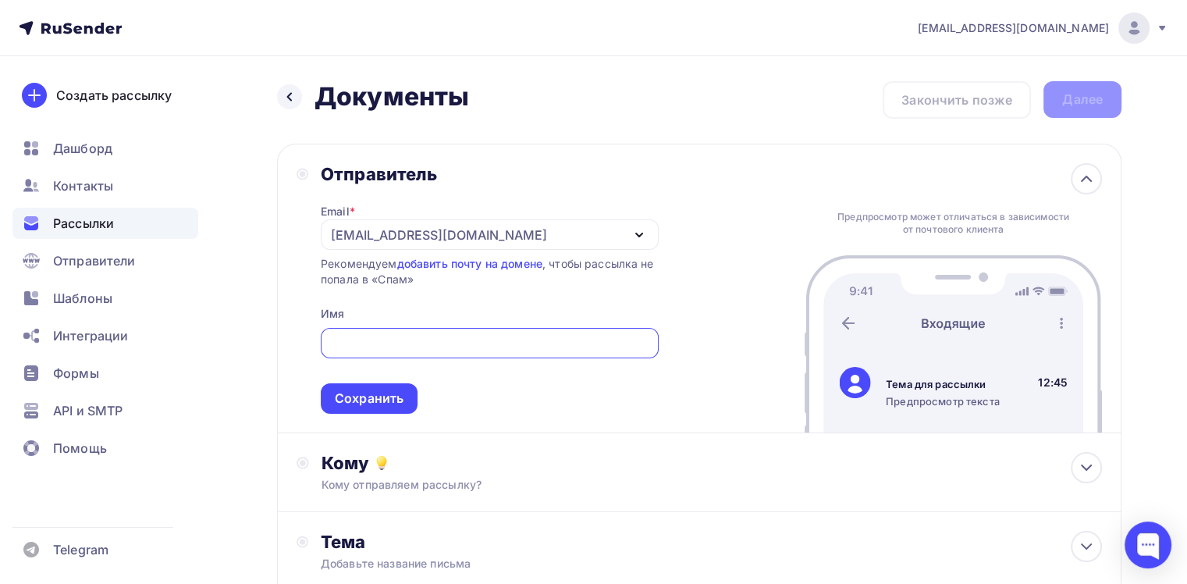
click at [643, 222] on div "[EMAIL_ADDRESS][DOMAIN_NAME]" at bounding box center [490, 234] width 338 height 30
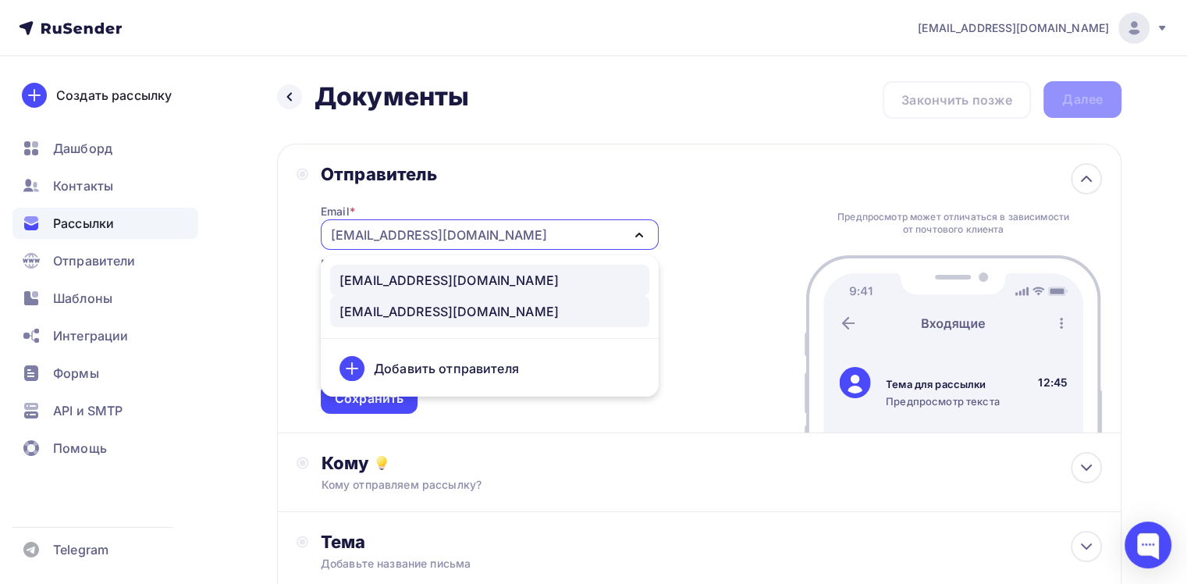
click at [393, 268] on link "[EMAIL_ADDRESS][DOMAIN_NAME]" at bounding box center [489, 280] width 319 height 31
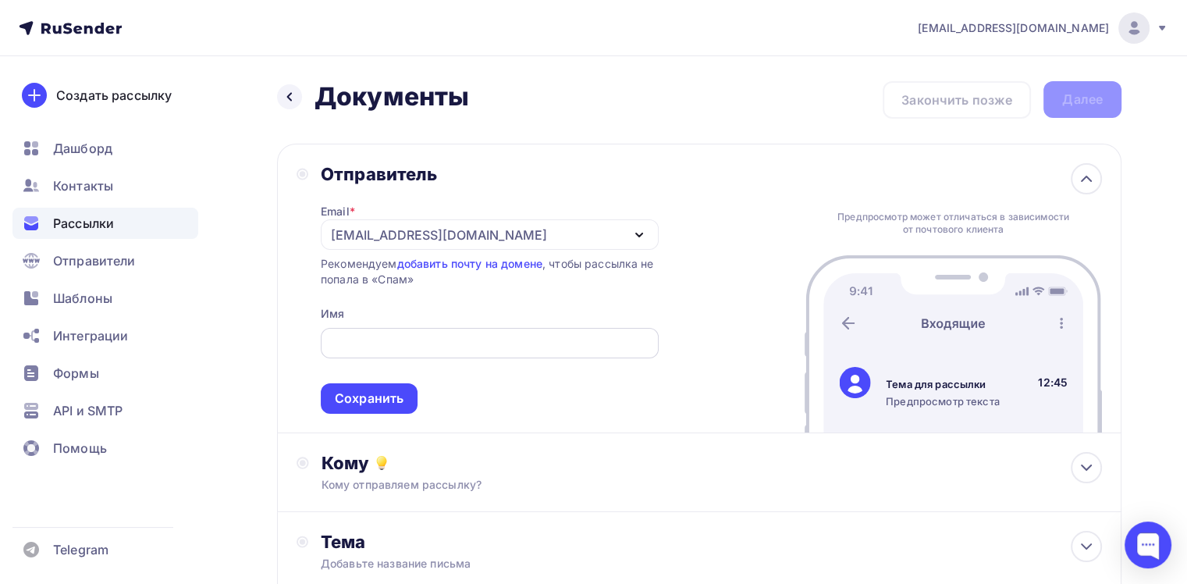
click at [385, 341] on input "text" at bounding box center [489, 343] width 320 height 19
click at [385, 341] on input "Новости школы "Путь зерна"" at bounding box center [489, 343] width 320 height 19
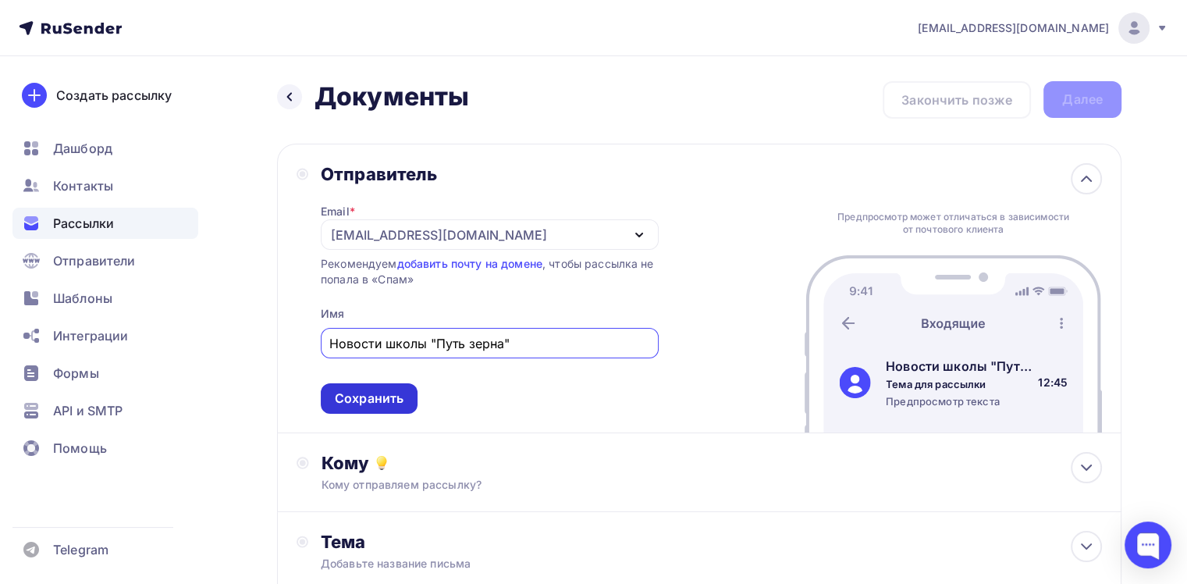
type input "Новости школы "Путь зерна""
click at [368, 389] on div "Сохранить" at bounding box center [369, 398] width 69 height 18
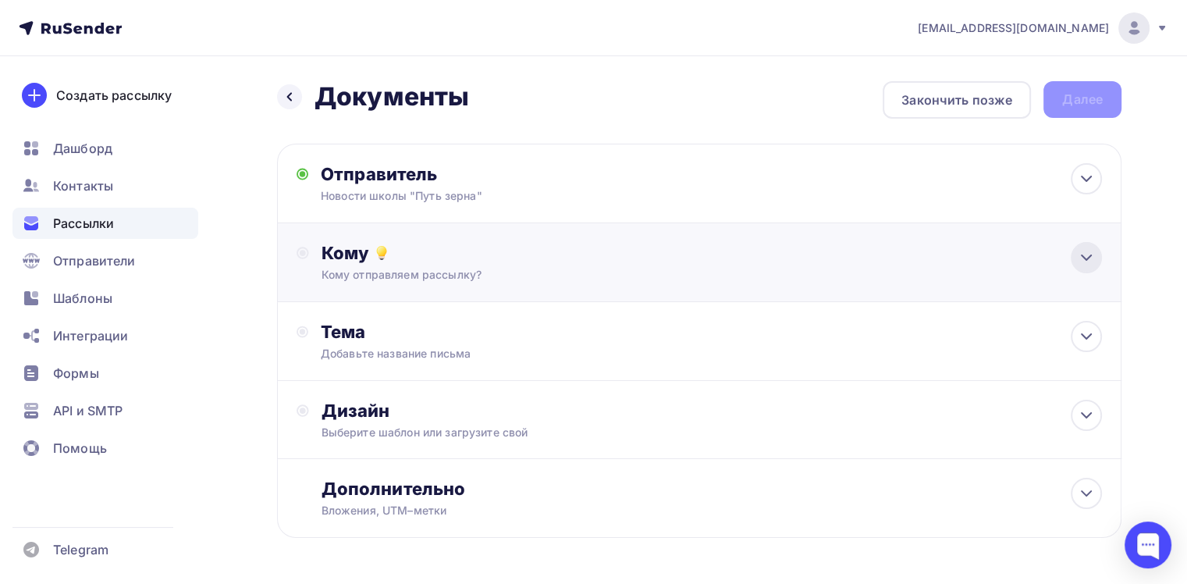
click at [1087, 254] on icon at bounding box center [1086, 257] width 19 height 19
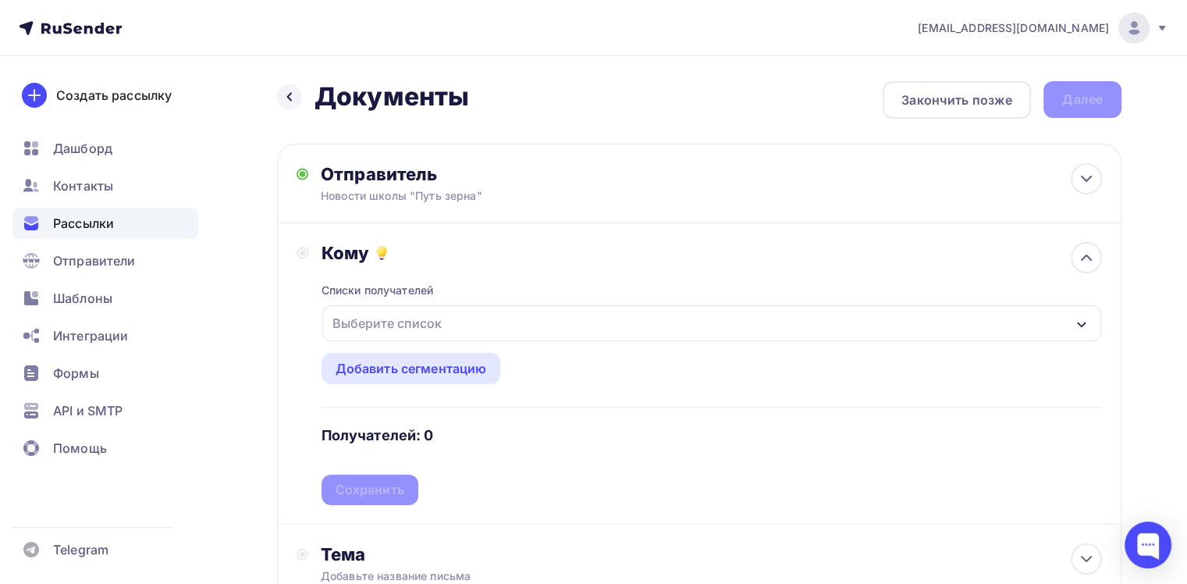
click at [987, 318] on div "Выберите список" at bounding box center [711, 323] width 779 height 36
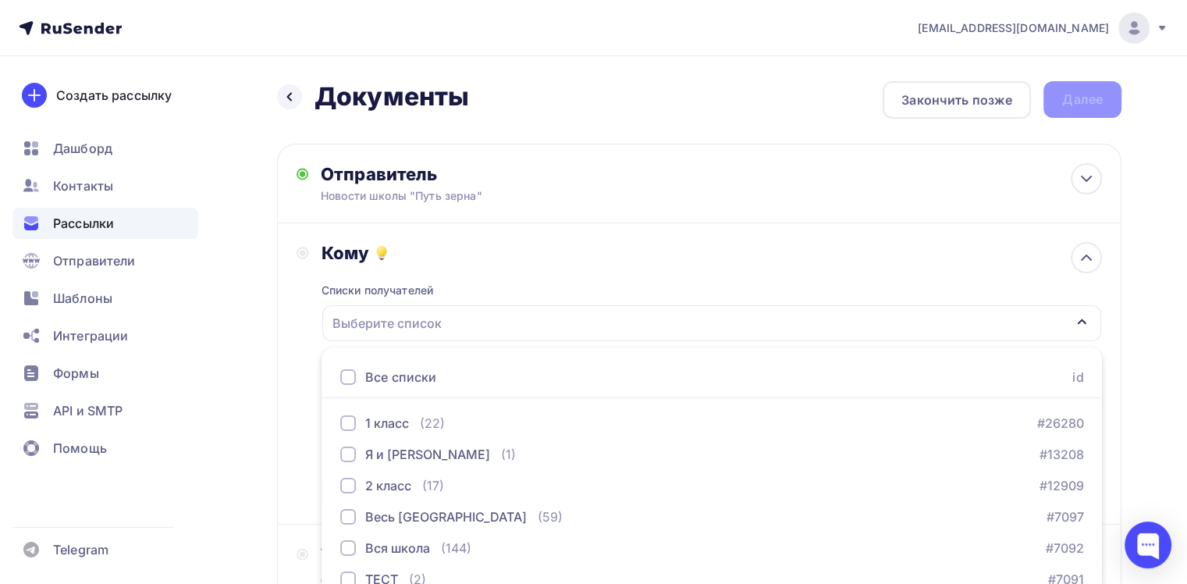
scroll to position [166, 0]
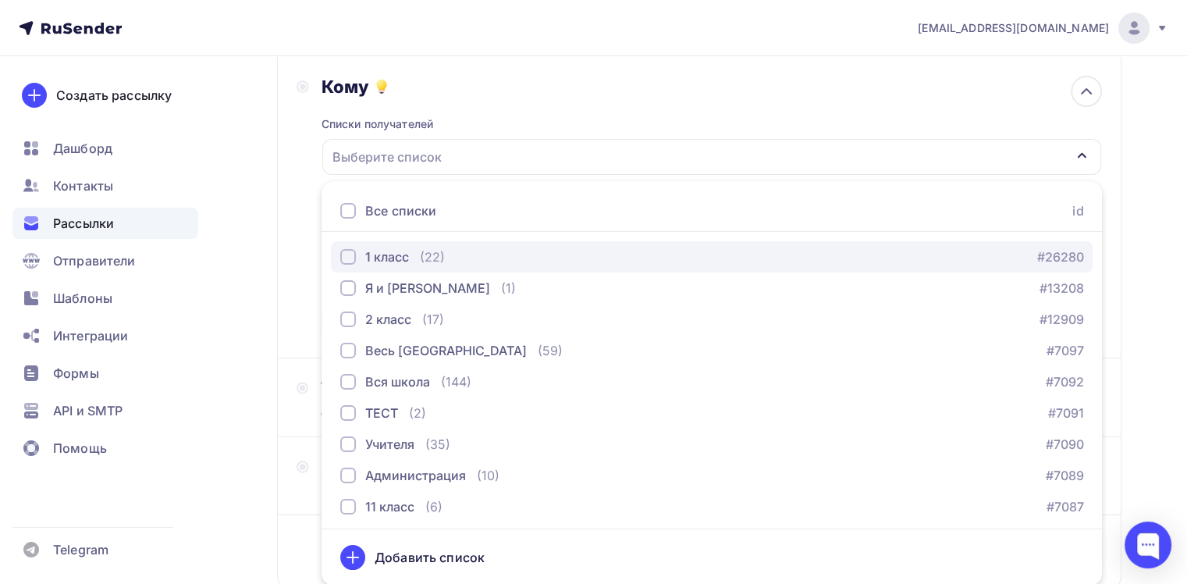
click at [541, 250] on div "1 класс (22) #26280" at bounding box center [711, 256] width 743 height 19
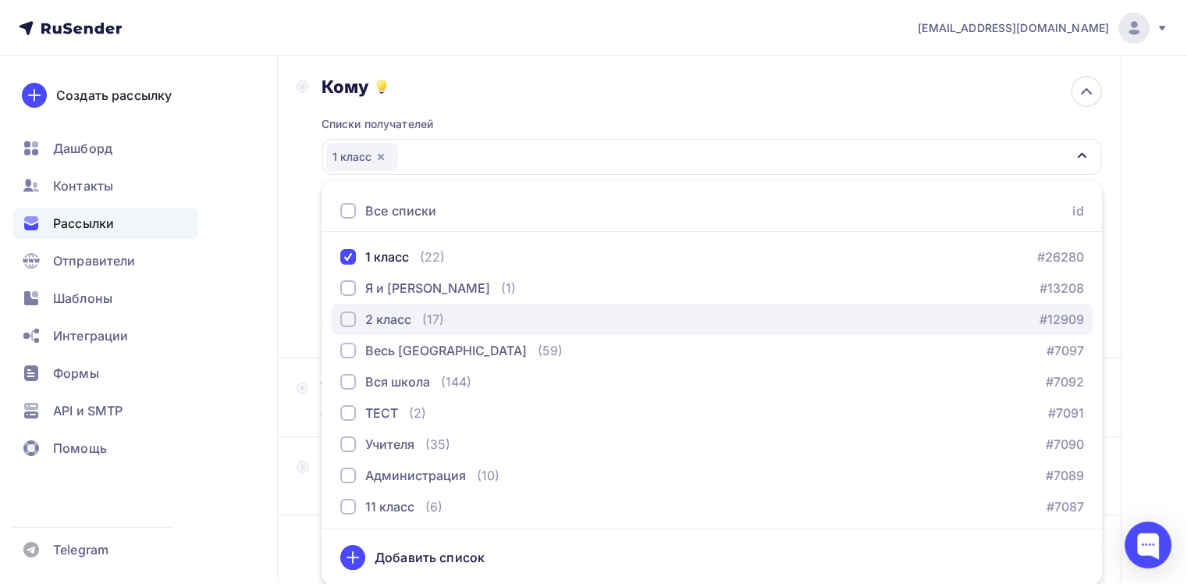
click at [428, 315] on div "(17)" at bounding box center [433, 319] width 22 height 19
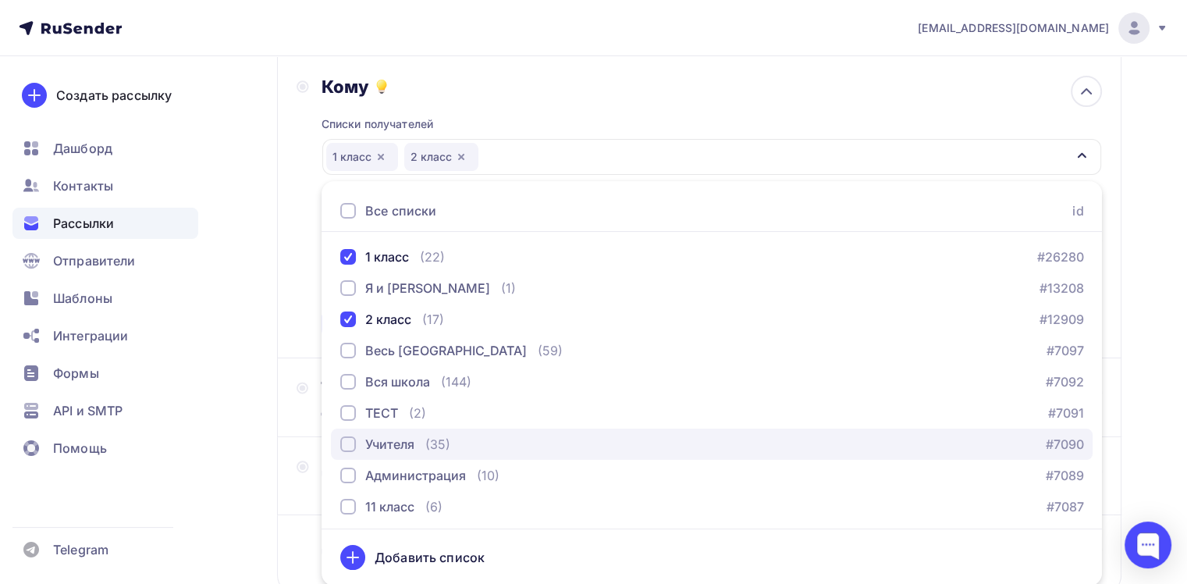
click at [390, 437] on div "Учителя" at bounding box center [389, 444] width 49 height 19
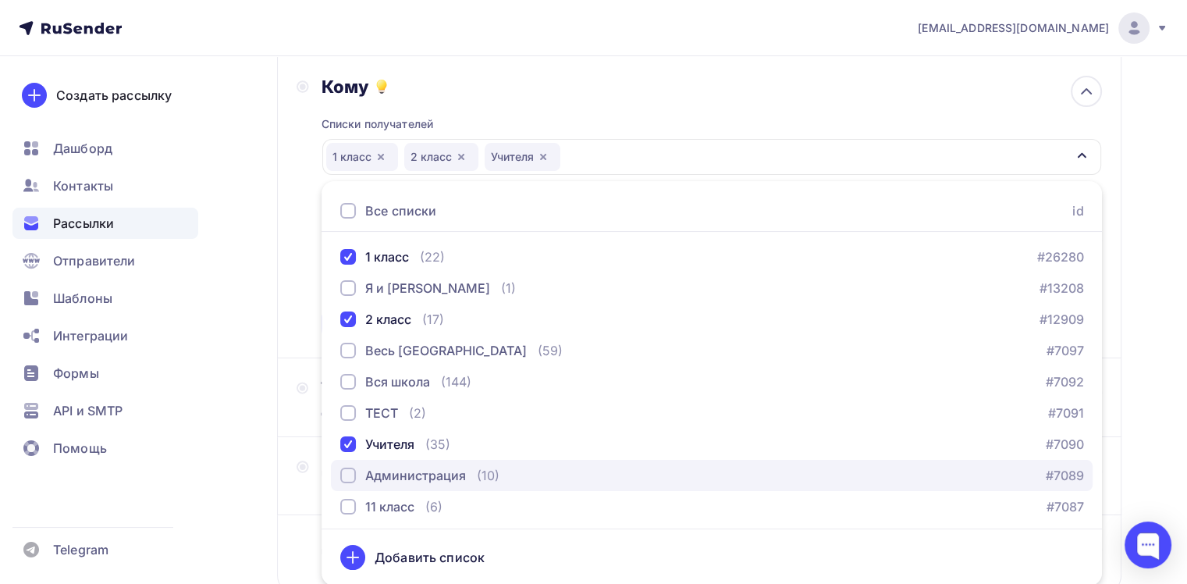
click at [391, 472] on div "Администрация" at bounding box center [415, 475] width 101 height 19
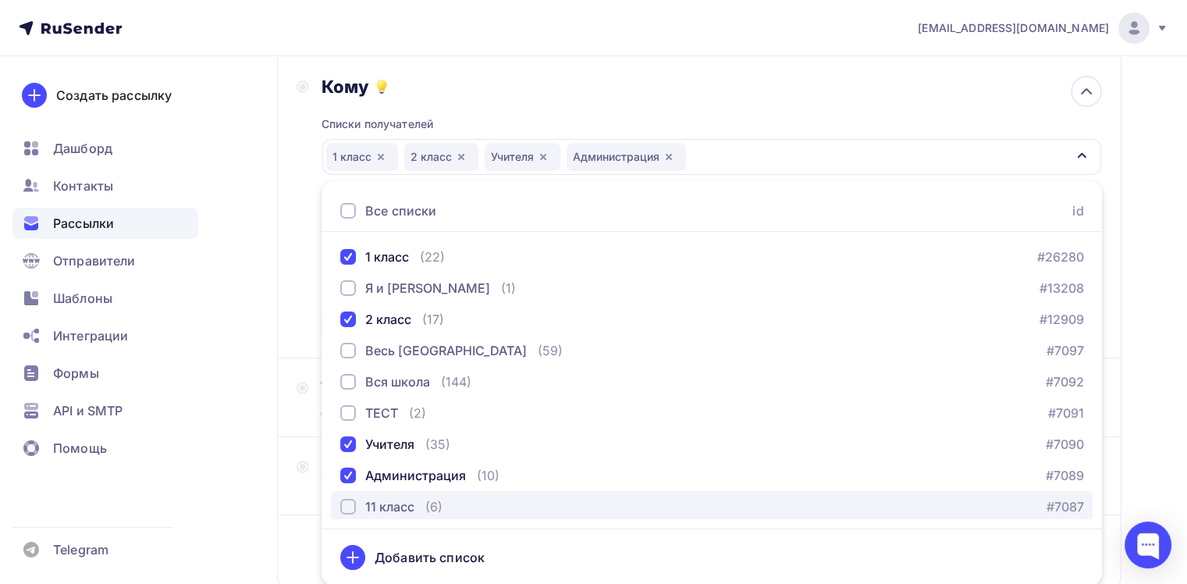
click at [391, 506] on div "11 класс" at bounding box center [389, 506] width 49 height 19
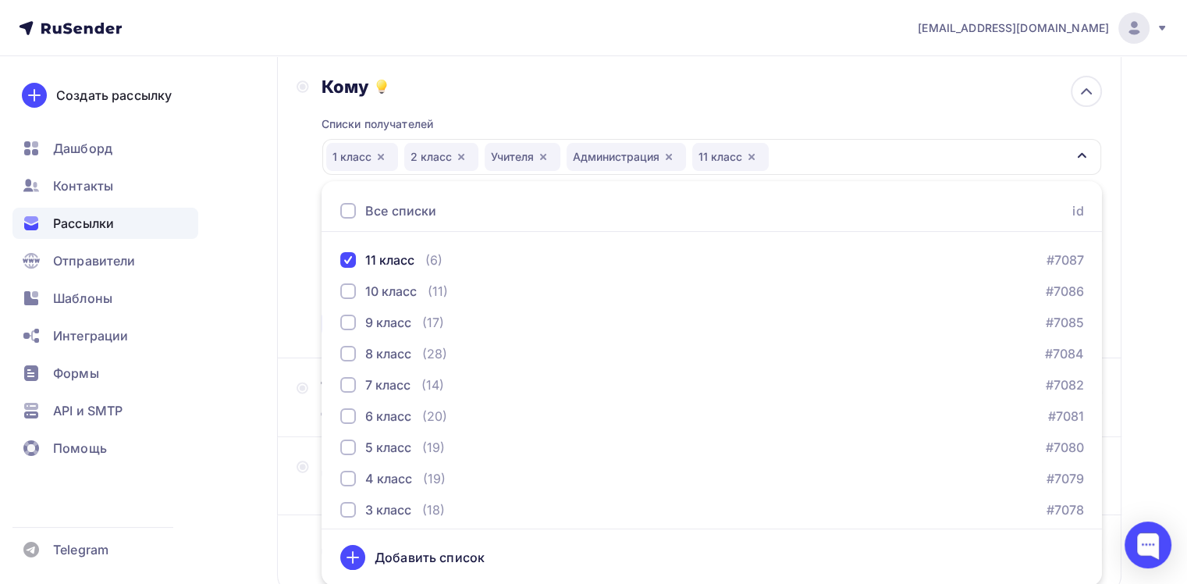
scroll to position [259, 0]
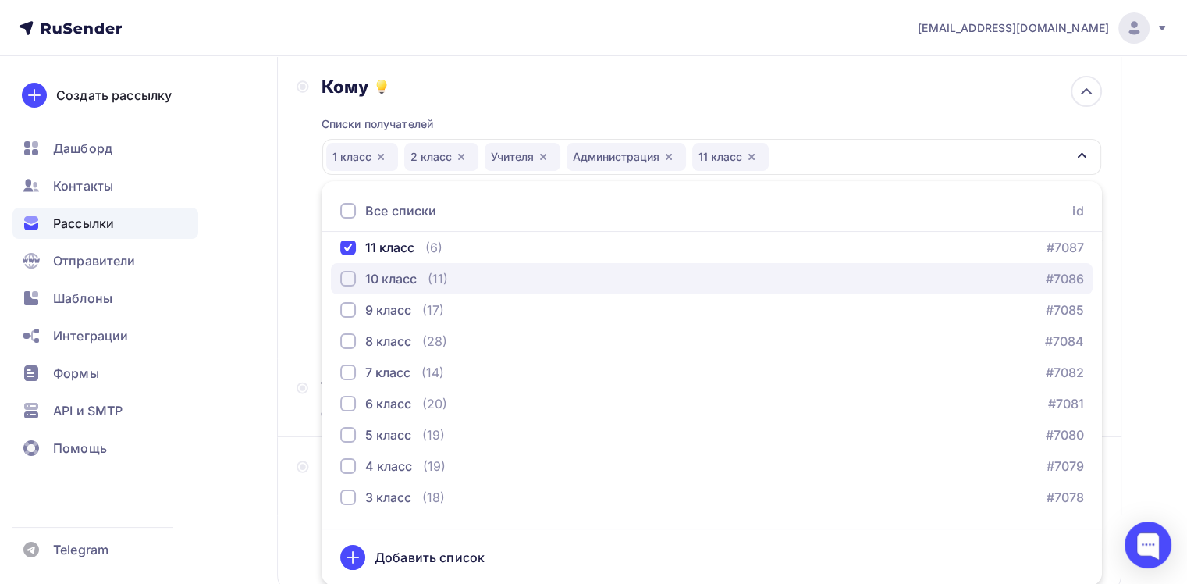
click at [382, 274] on div "10 класс" at bounding box center [391, 278] width 52 height 19
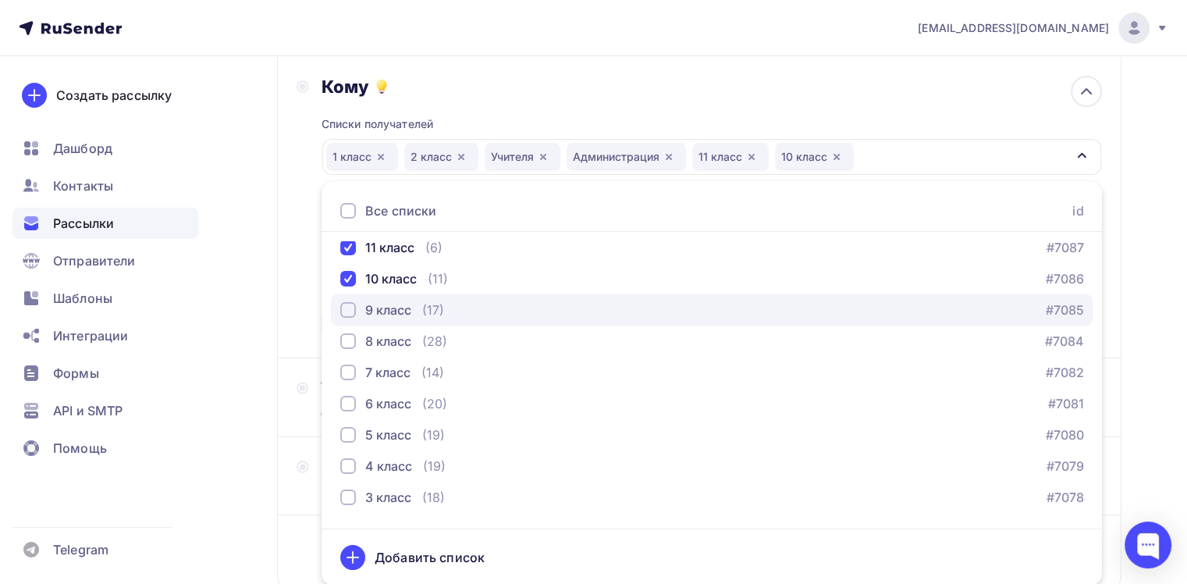
click at [356, 310] on div "9 класс" at bounding box center [375, 309] width 71 height 19
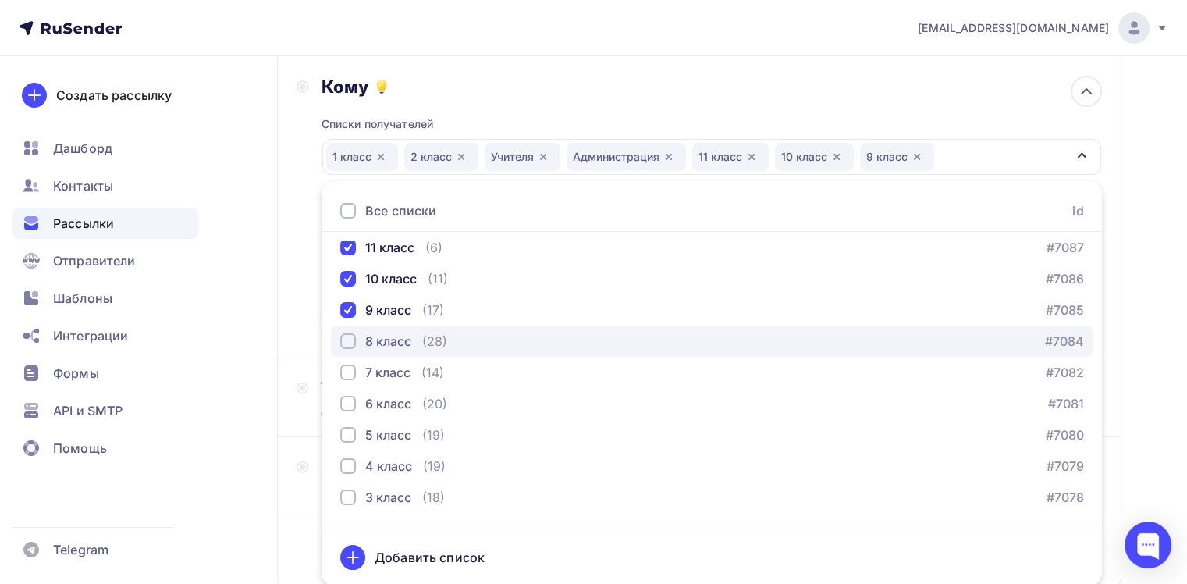
click at [343, 343] on div "button" at bounding box center [348, 341] width 16 height 16
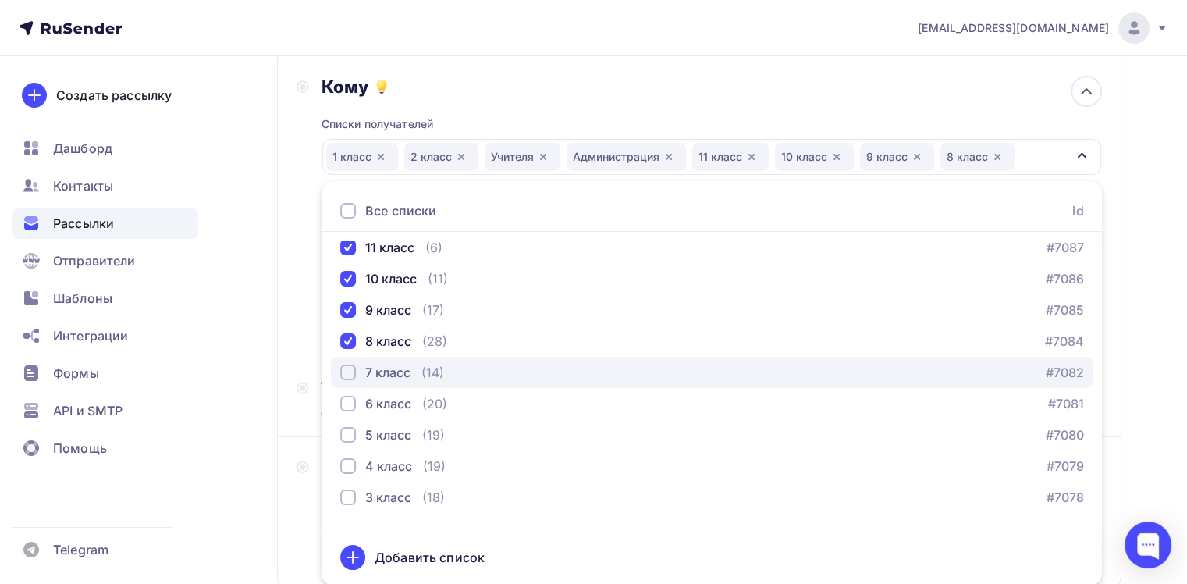
click at [341, 376] on div "button" at bounding box center [348, 372] width 16 height 16
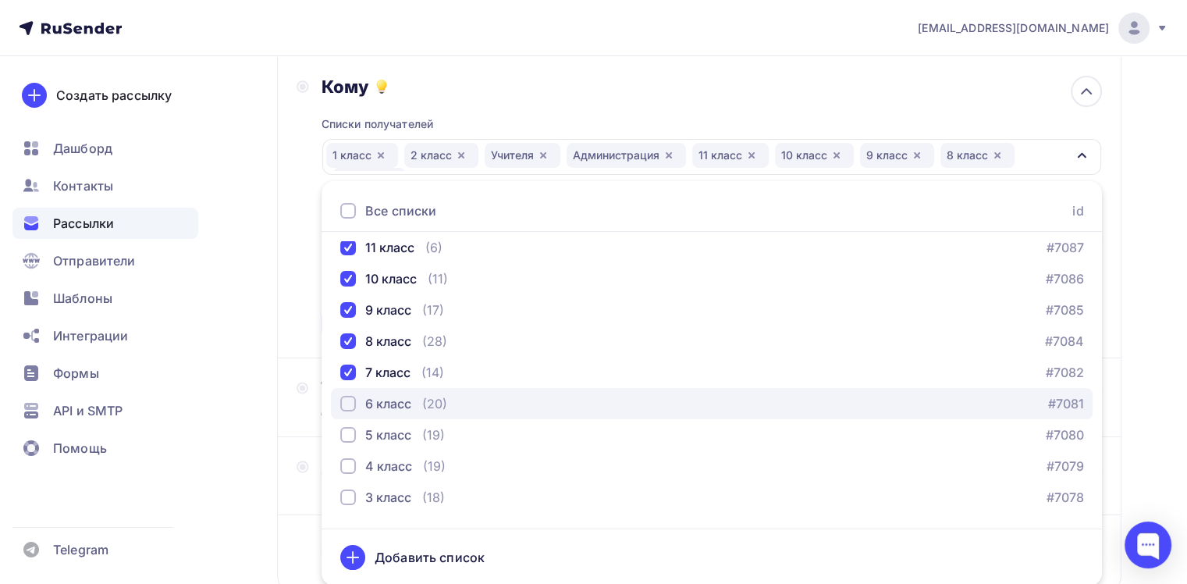
click at [350, 403] on div "button" at bounding box center [348, 404] width 16 height 16
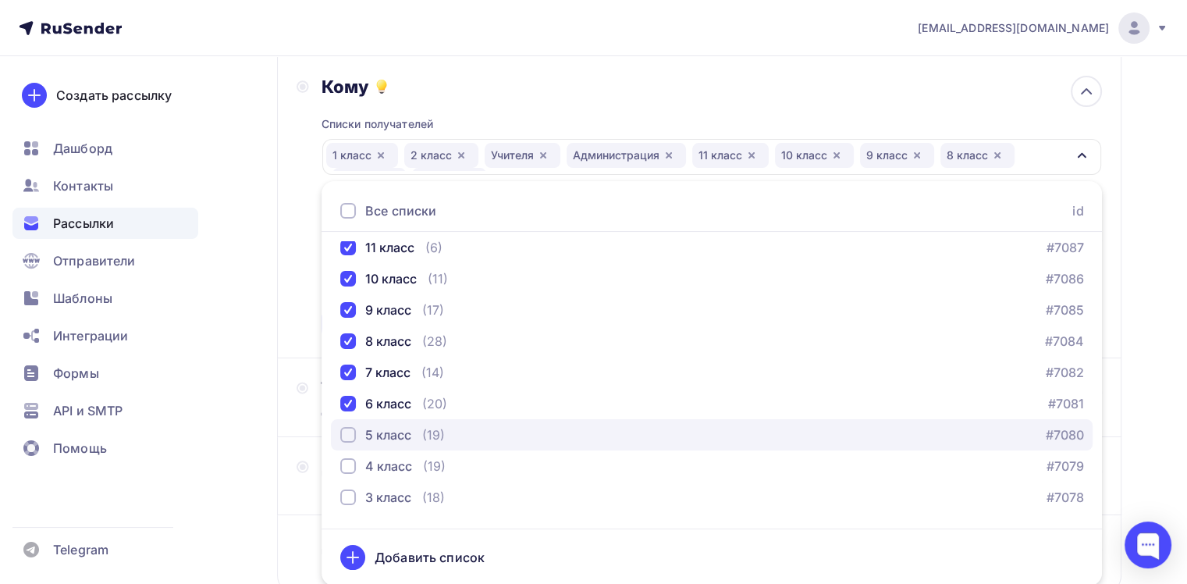
click at [344, 437] on div "button" at bounding box center [348, 435] width 16 height 16
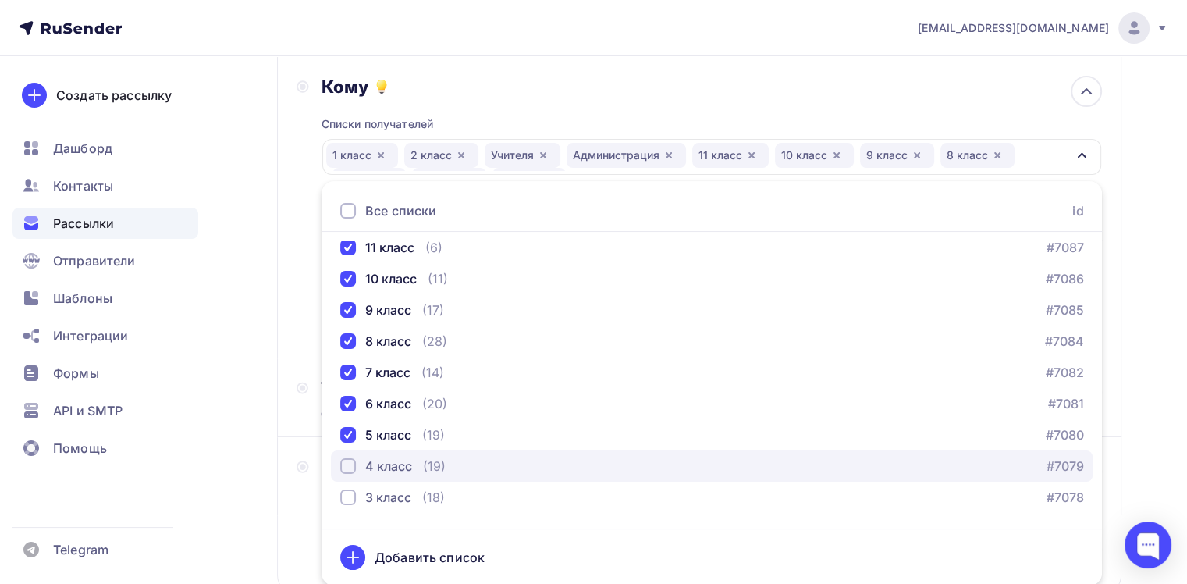
click at [344, 458] on div "button" at bounding box center [348, 466] width 16 height 16
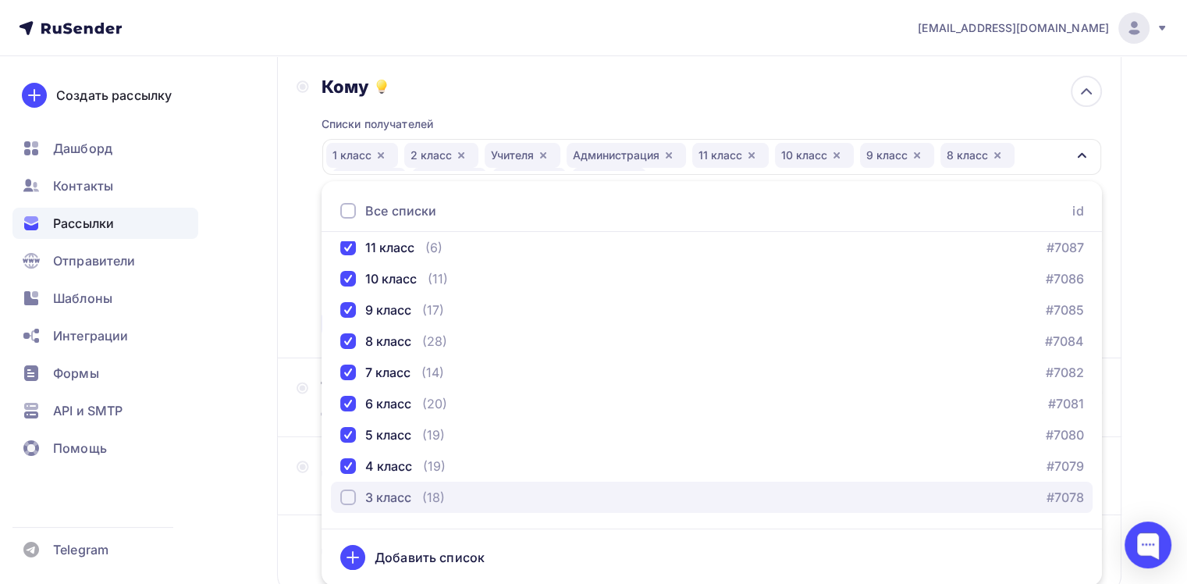
click at [350, 489] on div "button" at bounding box center [348, 497] width 16 height 16
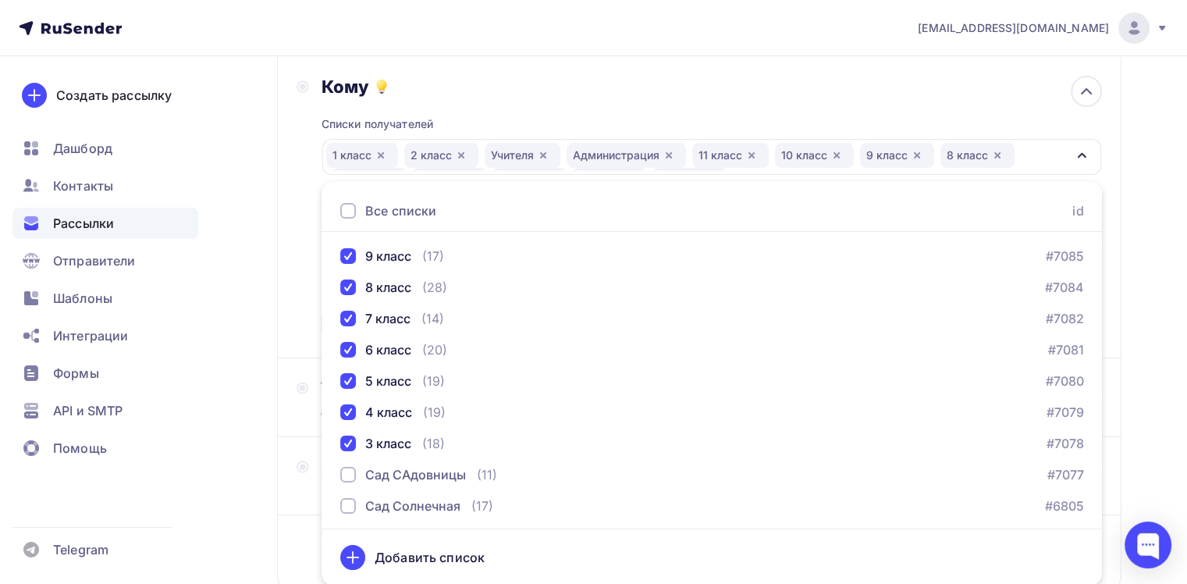
scroll to position [335, 0]
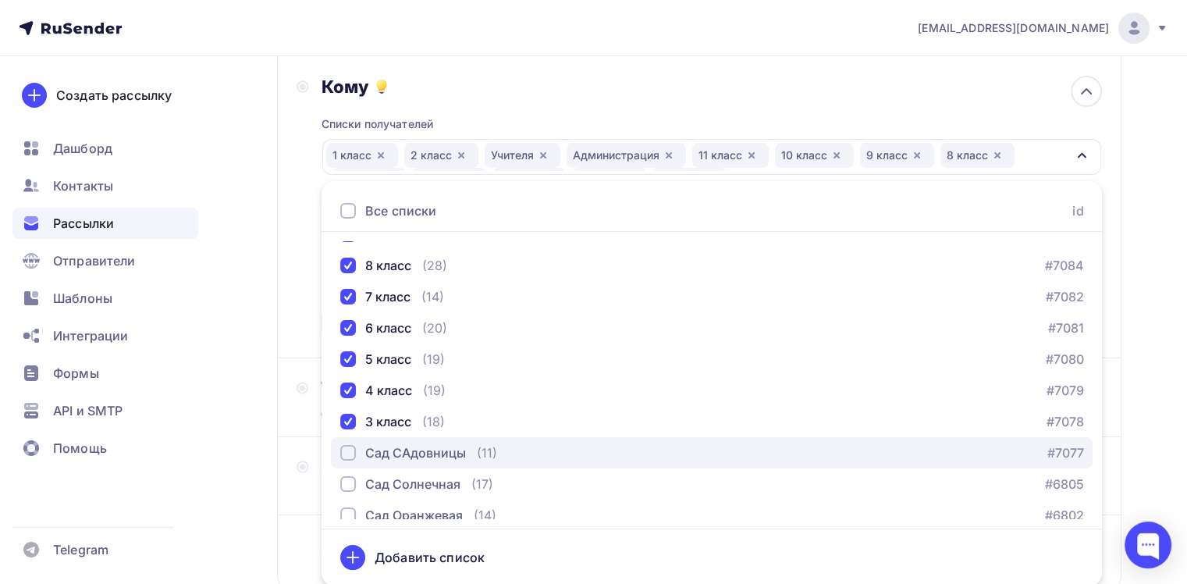
click at [456, 437] on button "Сад САдовницы (11) #7077" at bounding box center [712, 452] width 762 height 31
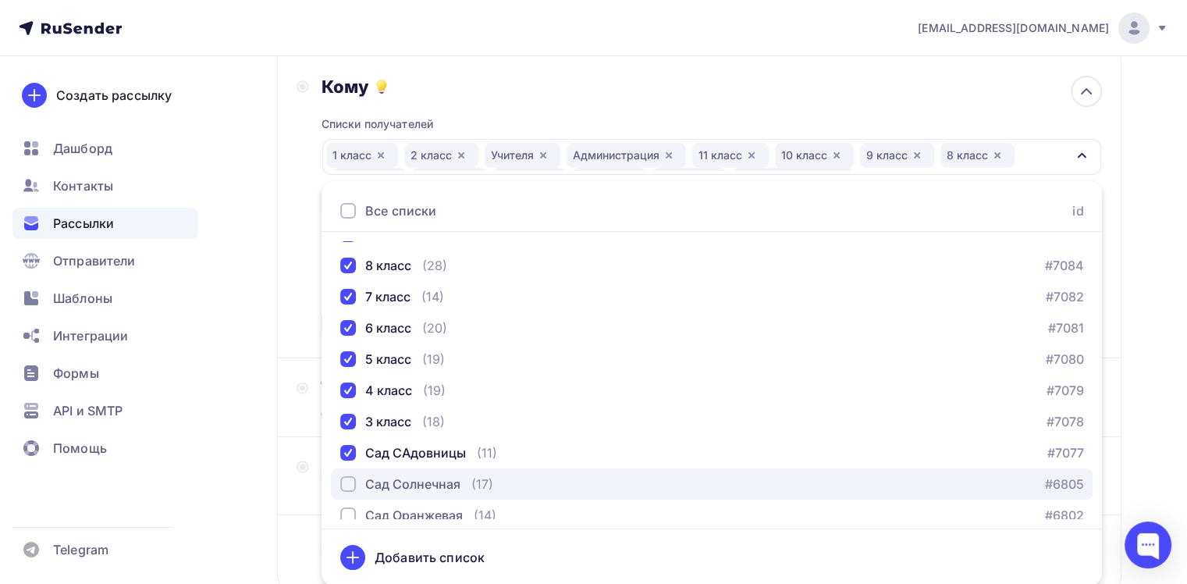
click at [424, 481] on div "Сад Солнечная" at bounding box center [412, 483] width 95 height 19
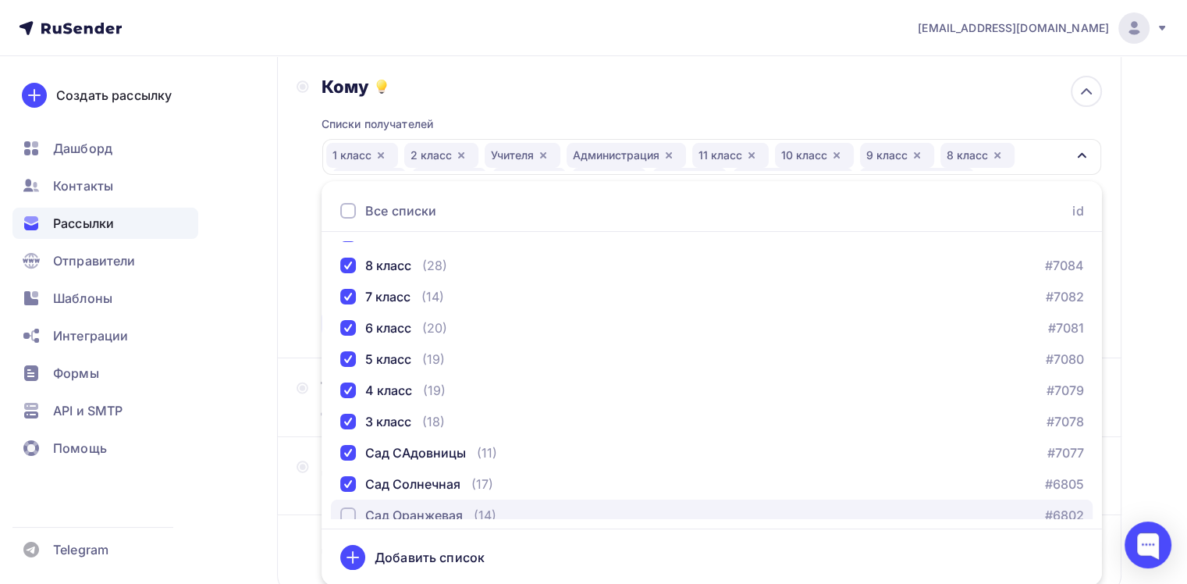
click at [417, 506] on div "Сад Оранжевая" at bounding box center [414, 515] width 98 height 19
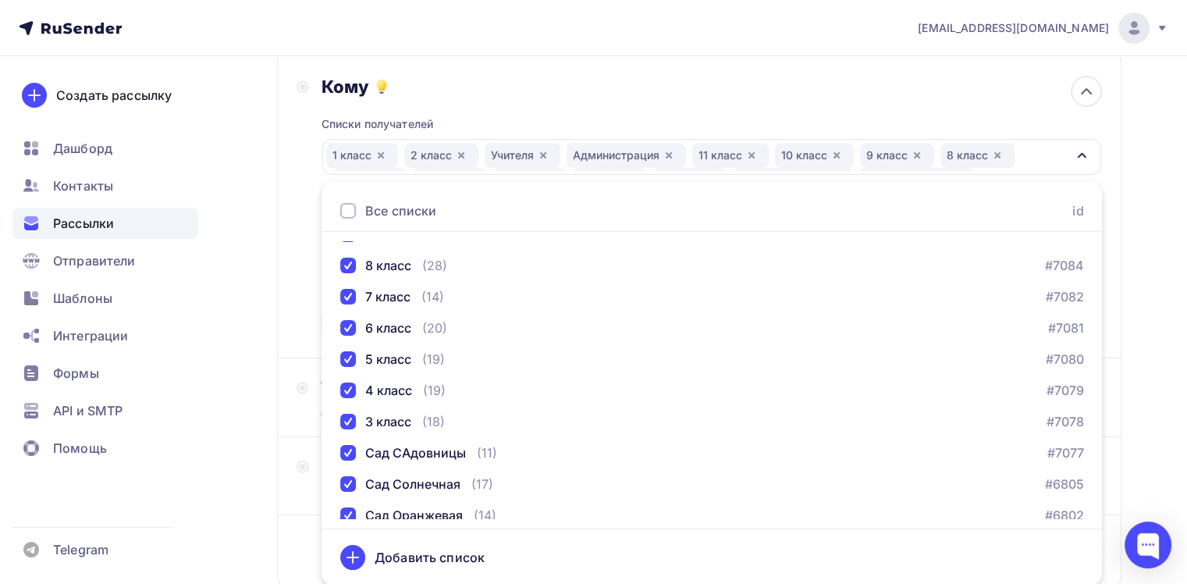
scroll to position [378, 0]
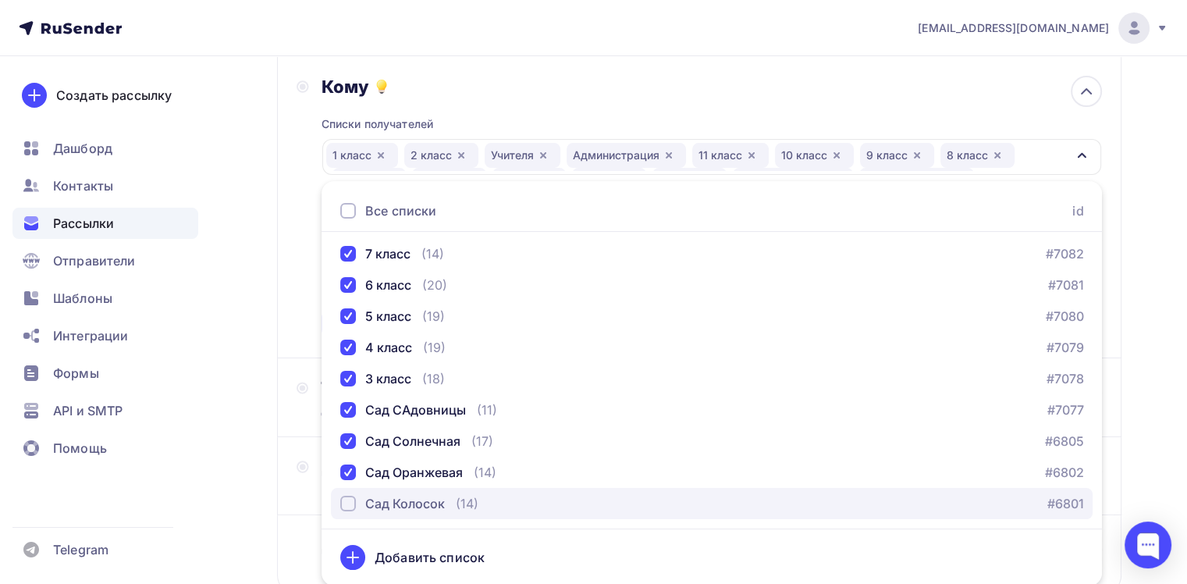
click at [368, 498] on div "Сад Колосок" at bounding box center [405, 503] width 80 height 19
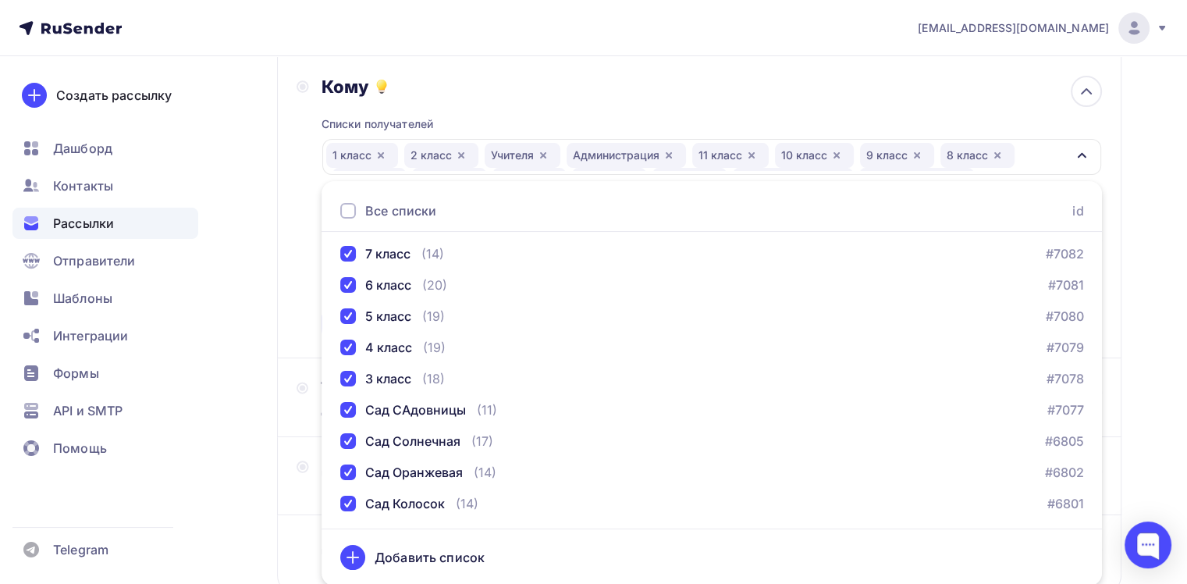
click at [1142, 343] on div "Назад Документы Документы Закончить позже Далее Отправитель Новости школы "Путь…" at bounding box center [593, 292] width 1187 height 805
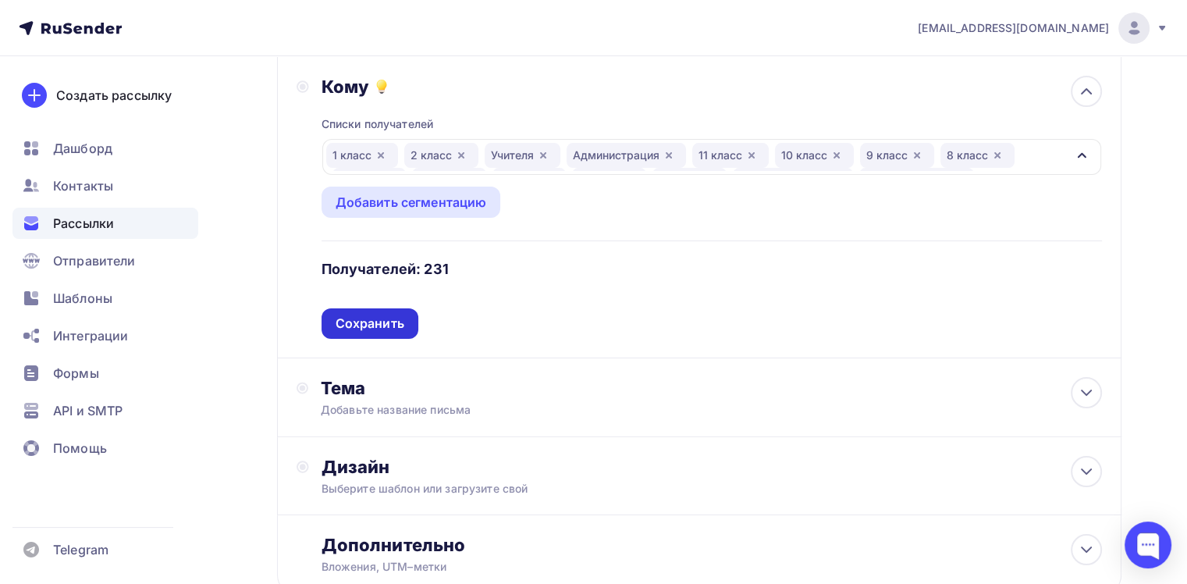
click at [396, 316] on div "Сохранить" at bounding box center [370, 323] width 69 height 18
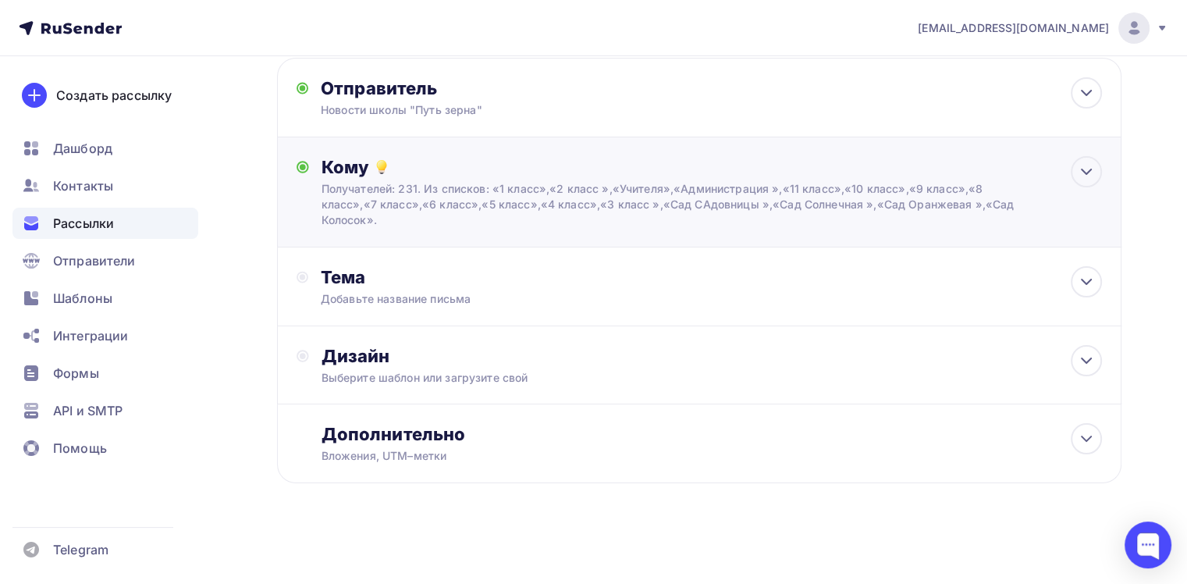
scroll to position [84, 0]
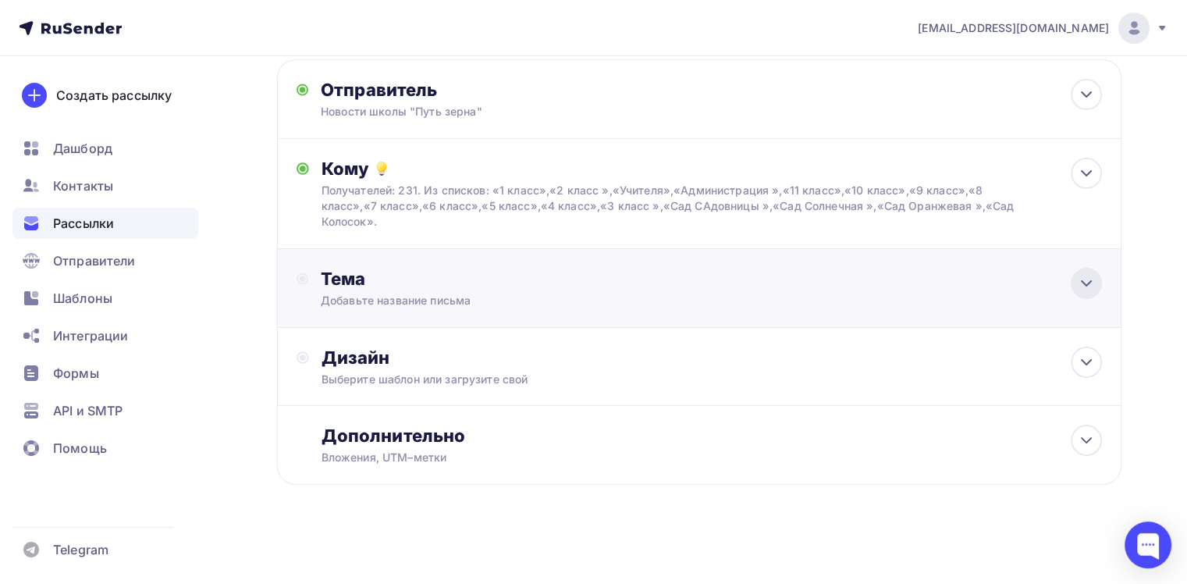
click at [1093, 291] on div at bounding box center [1086, 283] width 31 height 31
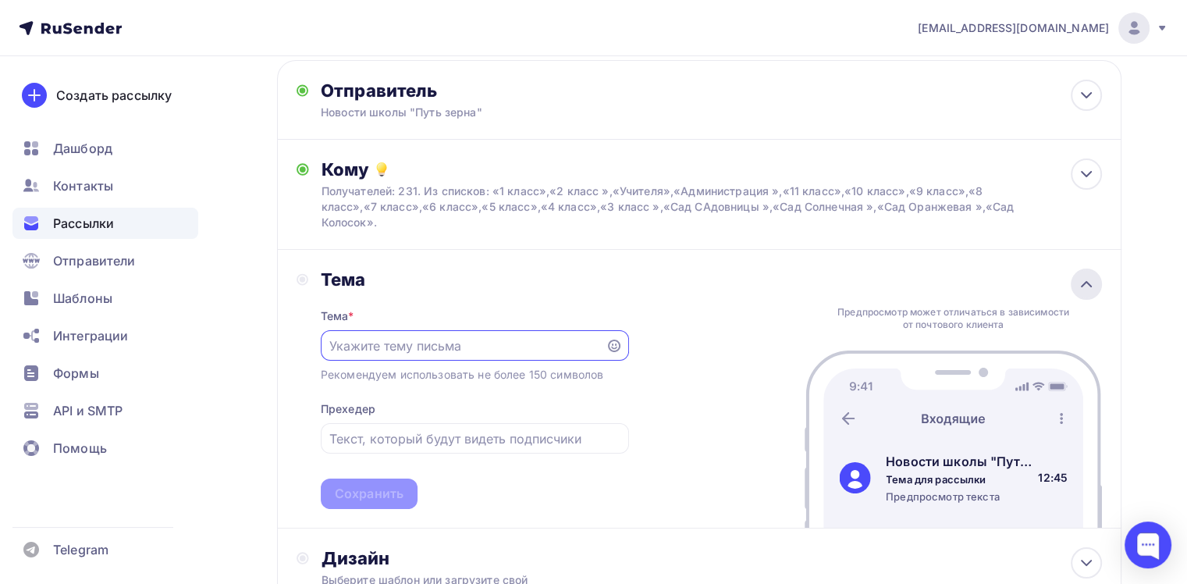
scroll to position [0, 0]
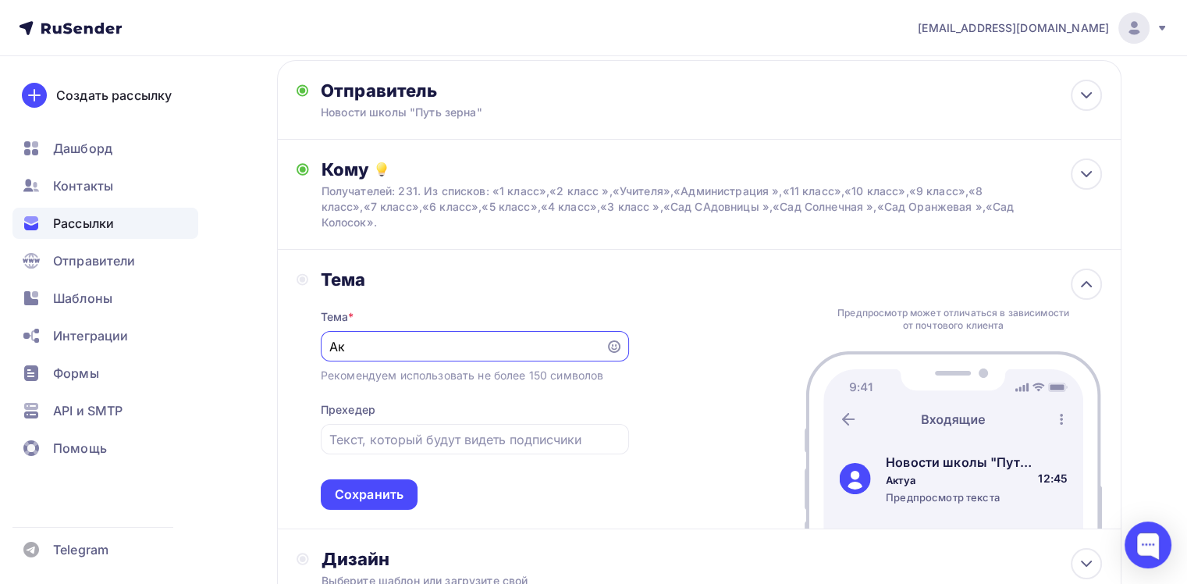
type input "А"
click at [378, 346] on input "ВАЖНО: о документах" at bounding box center [462, 346] width 267 height 19
type input "ВАЖНОЕ: о документах"
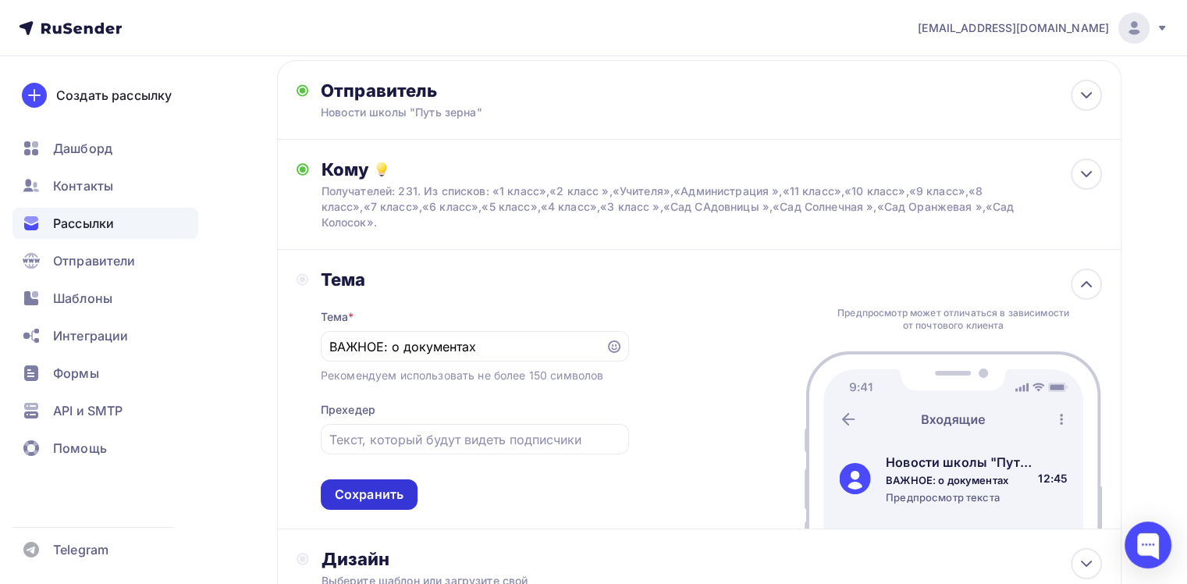
click at [364, 487] on div "Сохранить" at bounding box center [369, 494] width 69 height 18
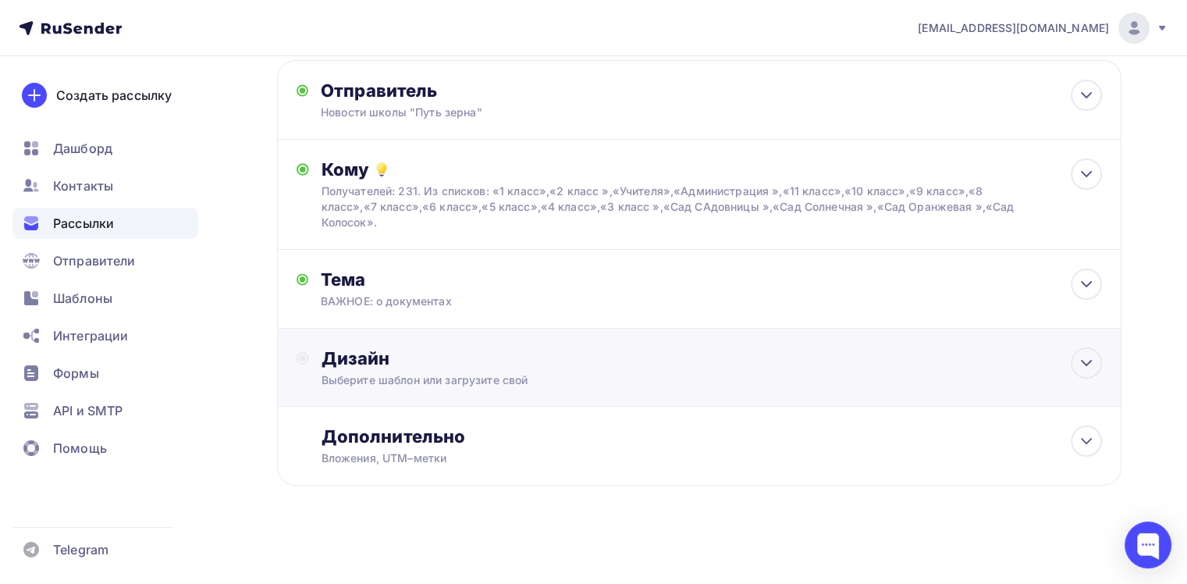
click at [765, 392] on div "Дизайн Выберите шаблон или загрузите свой" at bounding box center [699, 376] width 805 height 59
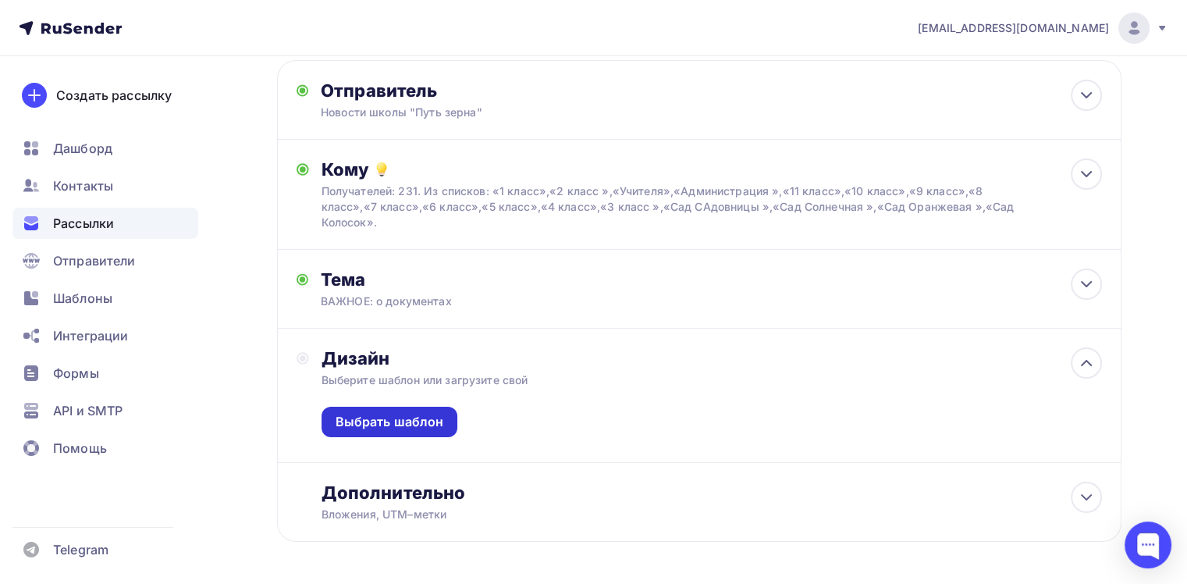
click at [424, 420] on div "Выбрать шаблон" at bounding box center [390, 422] width 108 height 18
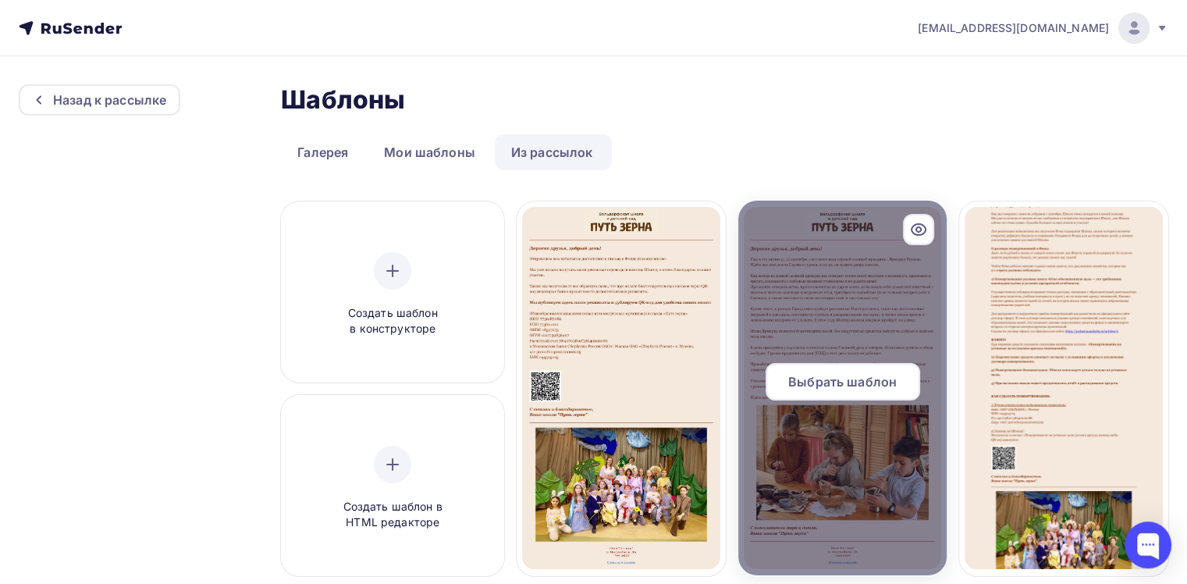
click at [860, 374] on span "Выбрать шаблон" at bounding box center [842, 381] width 108 height 19
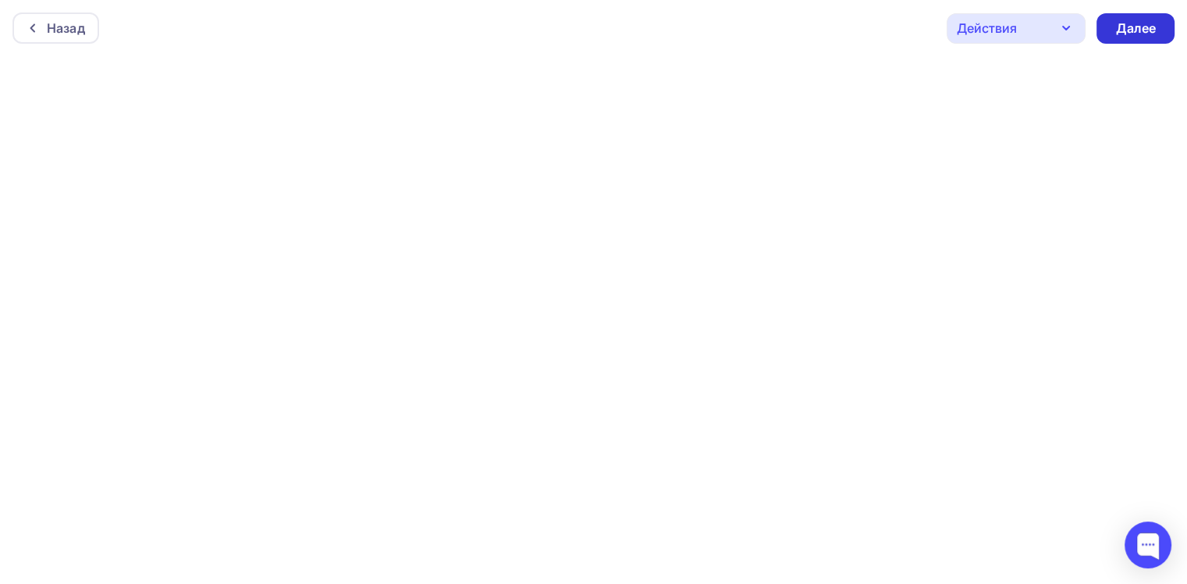
click at [1127, 36] on div "Далее" at bounding box center [1135, 29] width 41 height 18
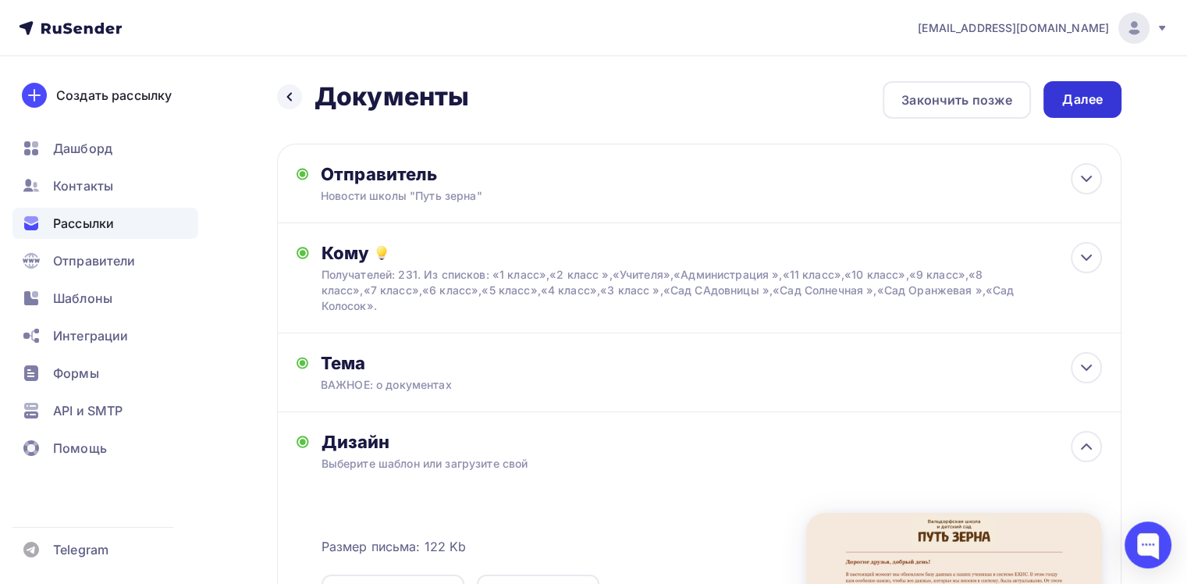
click at [1079, 103] on div "Далее" at bounding box center [1082, 100] width 41 height 18
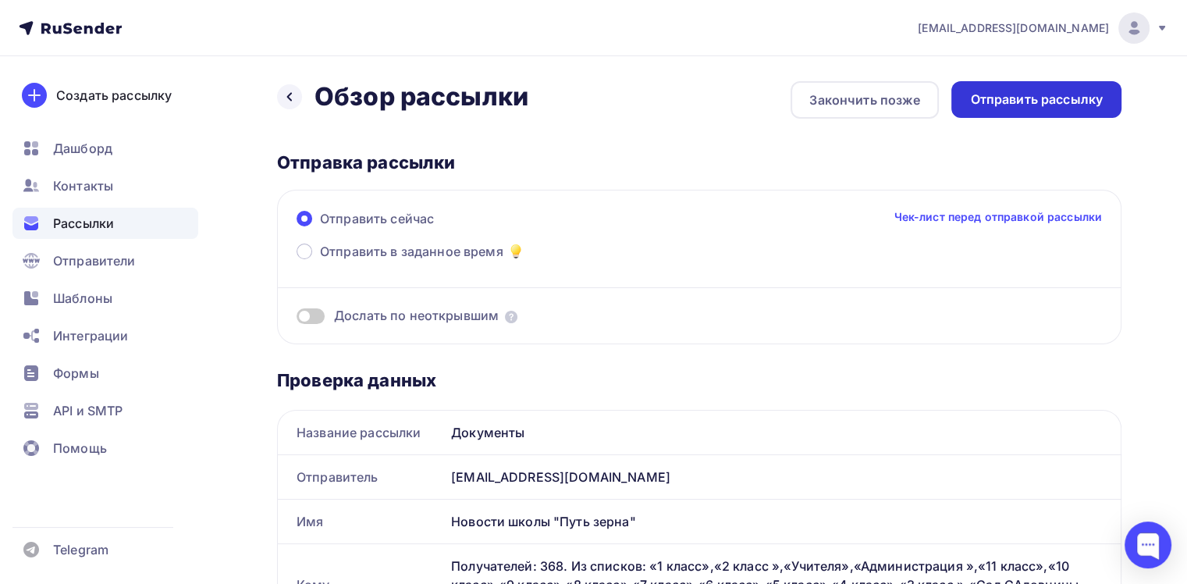
click at [1019, 97] on div "Отправить рассылку" at bounding box center [1036, 100] width 133 height 18
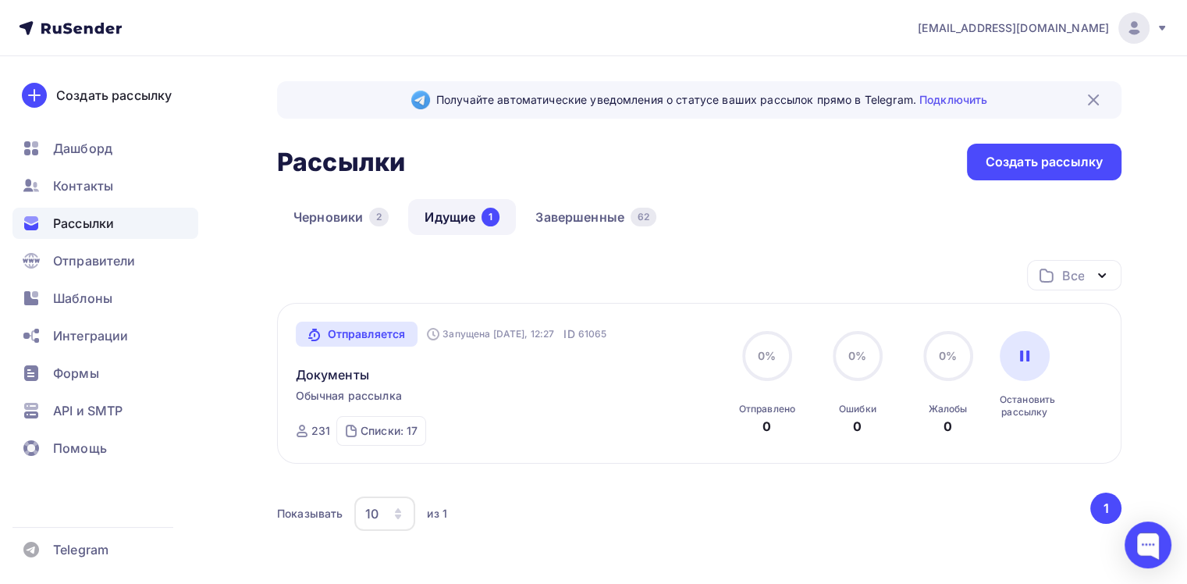
click at [83, 499] on div "Создать рассылку Дашборд Контакты Рассылки Отправители Шаблоны Интеграции Формы…" at bounding box center [105, 319] width 211 height 527
click at [459, 219] on link "Идущие 1" at bounding box center [462, 217] width 108 height 36
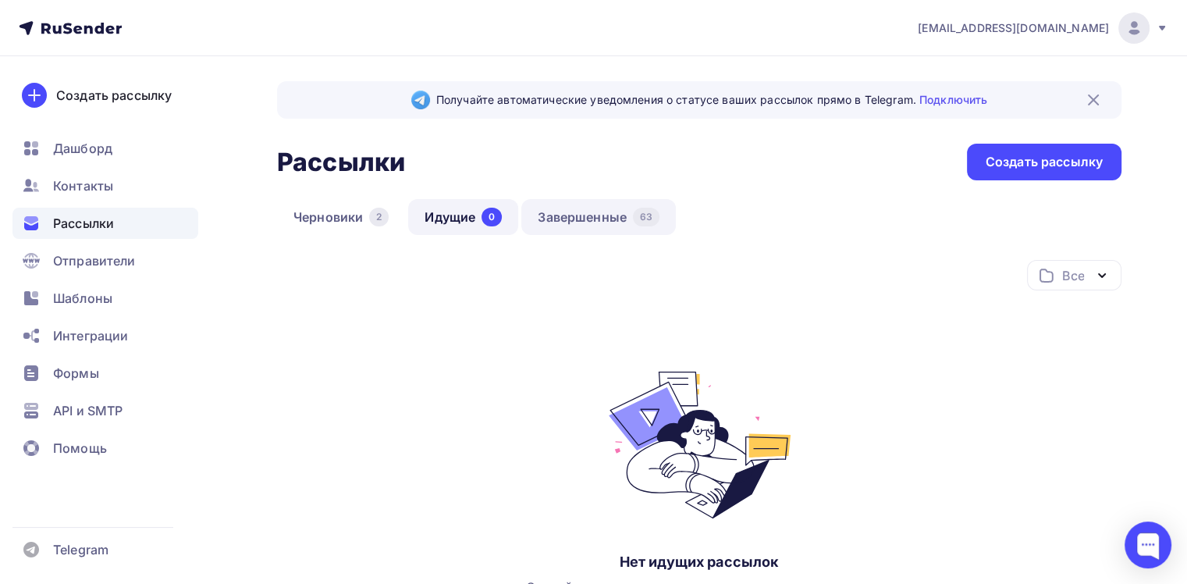
click at [589, 217] on link "Завершенные 63" at bounding box center [598, 217] width 155 height 36
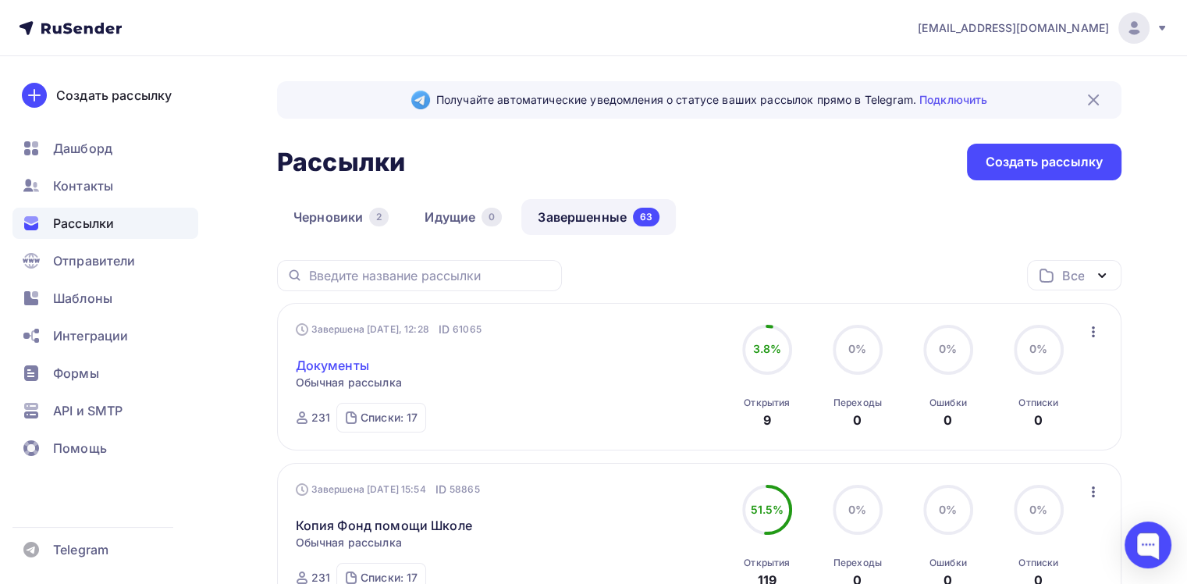
click at [333, 359] on link "Документы" at bounding box center [332, 365] width 73 height 19
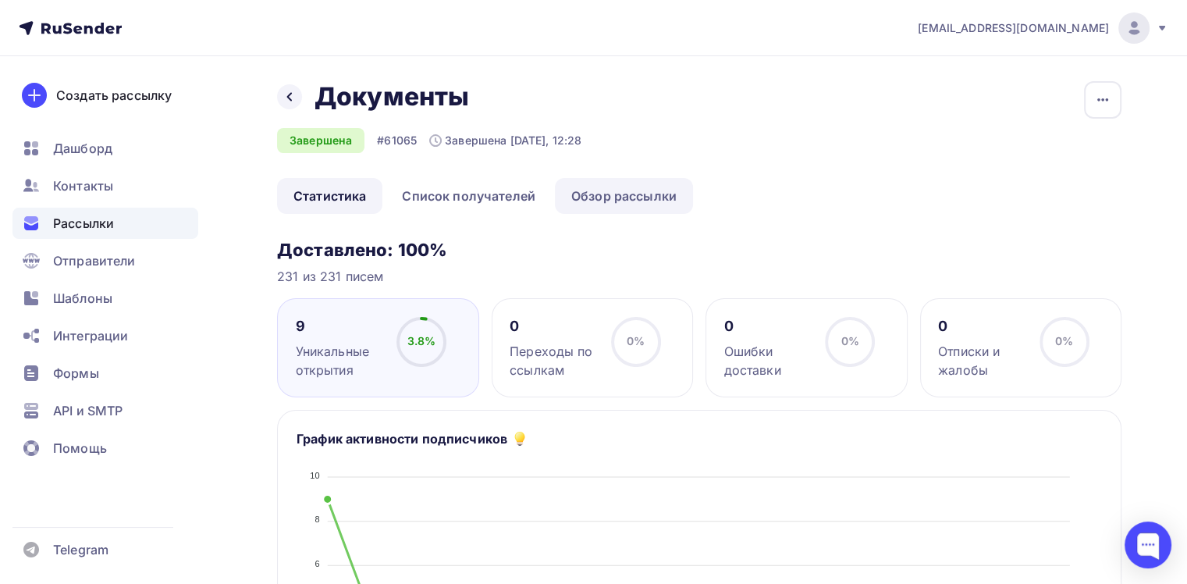
click at [661, 194] on link "Обзор рассылки" at bounding box center [624, 196] width 138 height 36
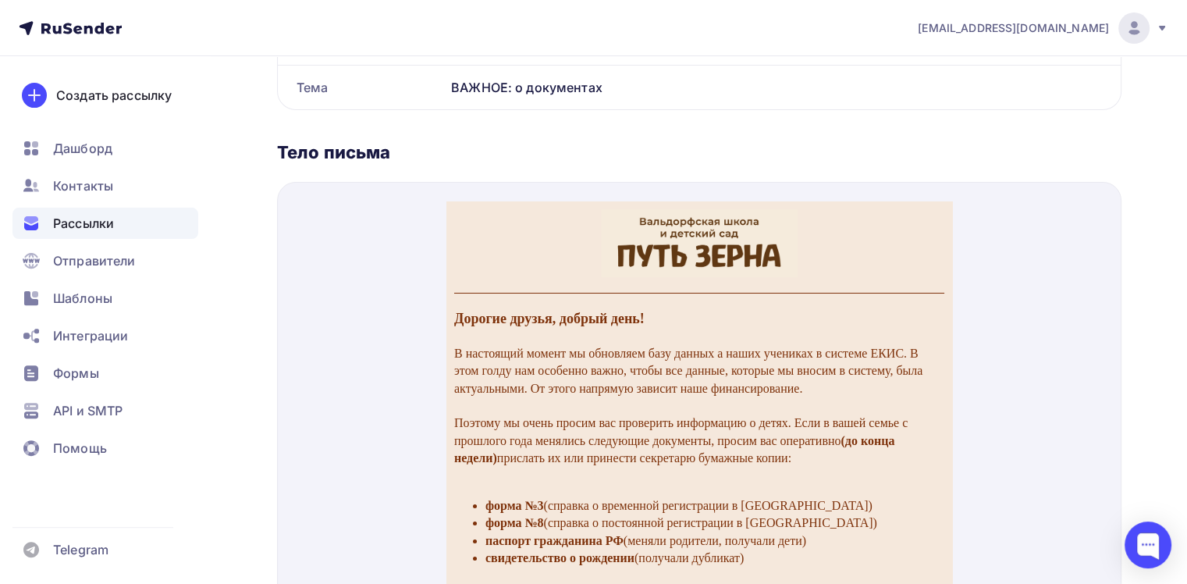
scroll to position [571, 0]
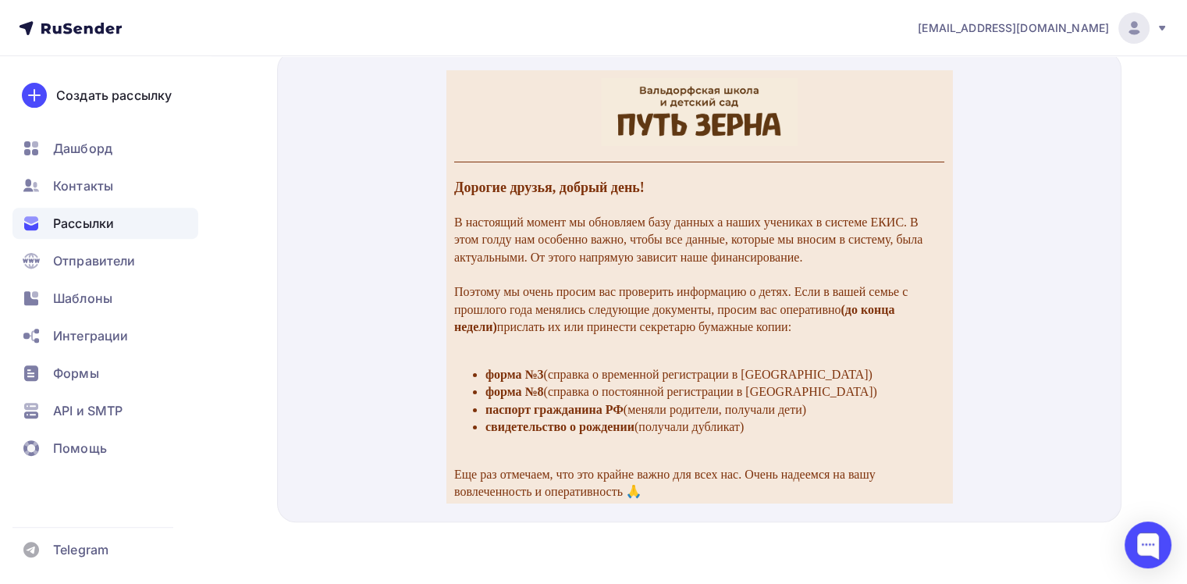
click at [751, 400] on li "паспорт гражданина РФ (меняли родители, получали дети)" at bounding box center [714, 390] width 459 height 17
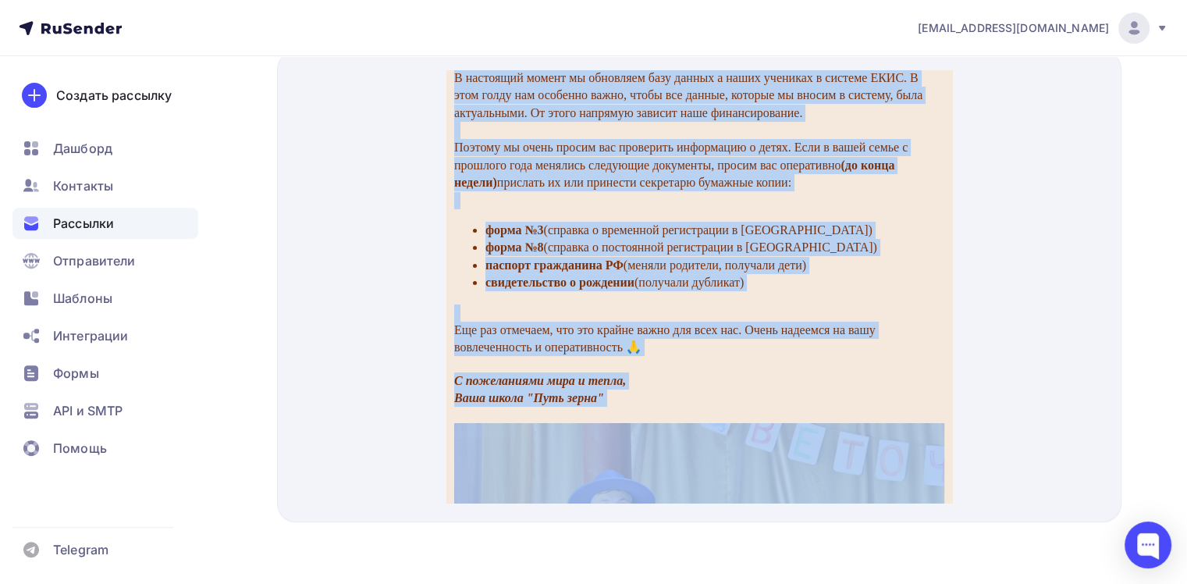
scroll to position [158, 0]
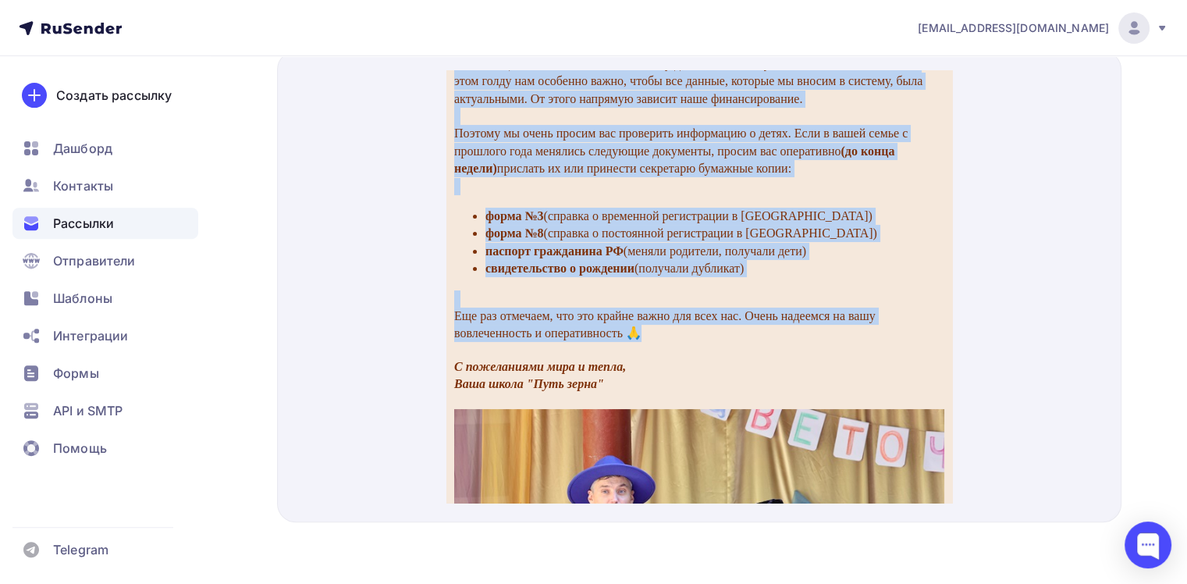
drag, startPoint x: 456, startPoint y: 159, endPoint x: 858, endPoint y: 322, distance: 433.7
click at [858, 322] on div "Дорогие друзья, добрый день! В настоящий момент мы обновляем базу данных а наши…" at bounding box center [699, 112] width 506 height 439
copy div "Loremip dolors, ametco adip! E seddoeius tempor in utlaboree dolo magnaa e admi…"
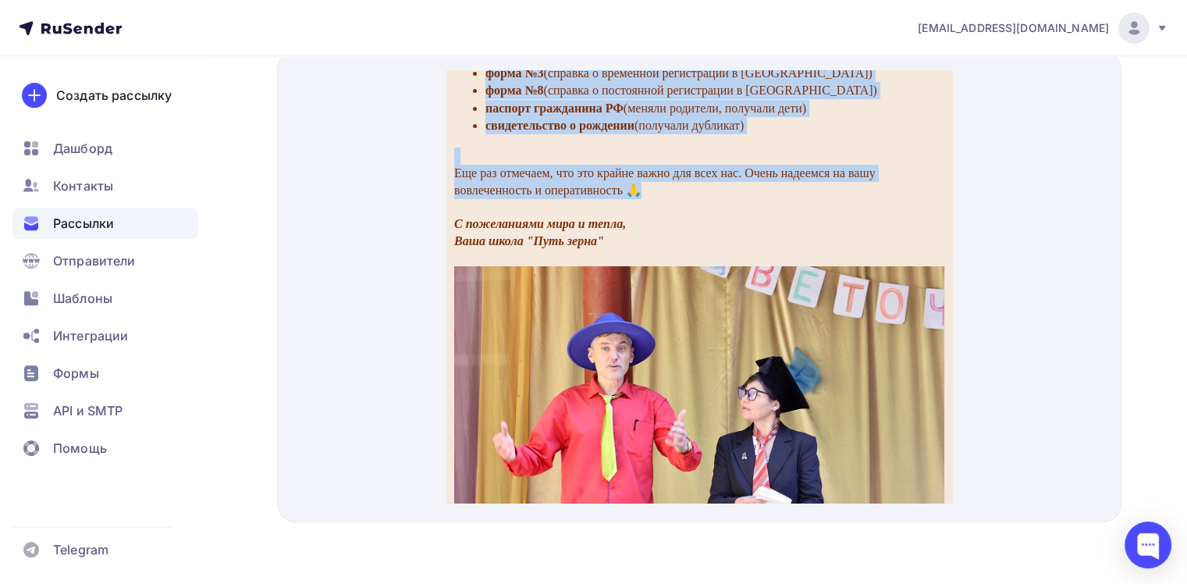
scroll to position [0, 0]
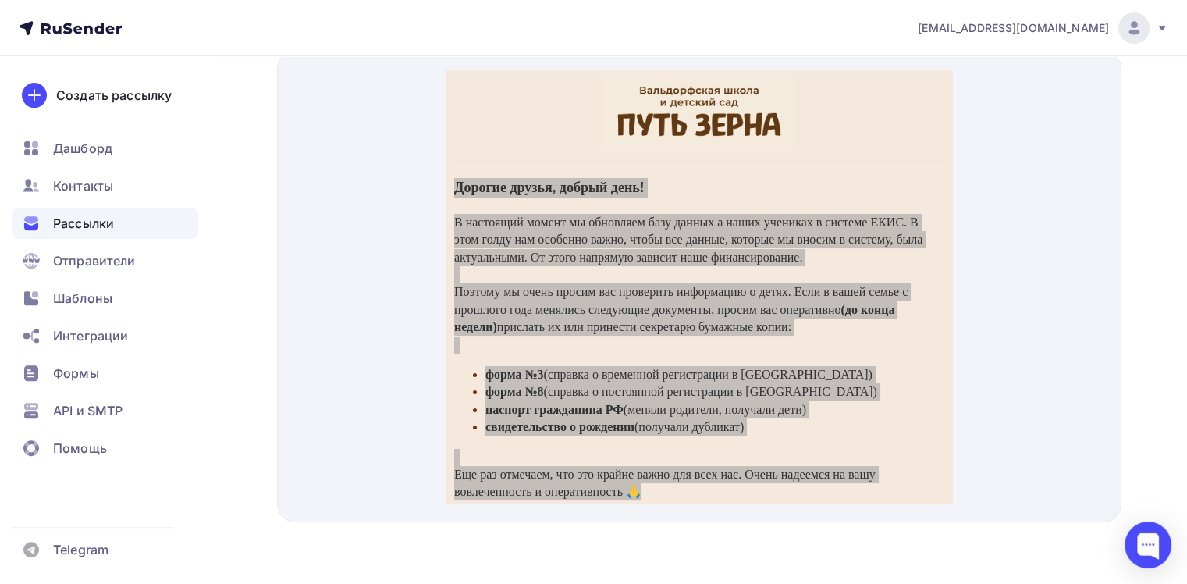
click at [1135, 317] on div "Назад Документы Документы Завершена #61065 Завершена [DATE], 12:28 Копировать Д…" at bounding box center [593, 34] width 1187 height 1099
click at [1093, 339] on div at bounding box center [699, 286] width 844 height 471
click at [1159, 298] on div "Назад Документы Документы Завершена #61065 Завершена [DATE], 12:28 Копировать Д…" at bounding box center [593, 34] width 1187 height 1099
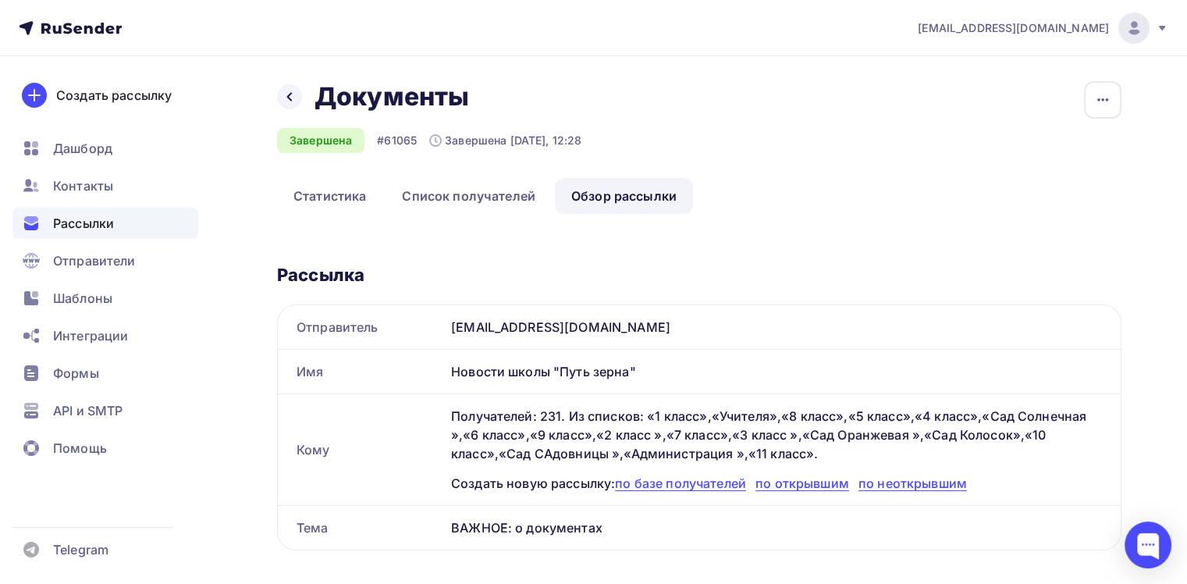
click at [857, 165] on div "Назад Документы Документы Завершена #61065 Завершена [DATE], 12:28 Копировать Д…" at bounding box center [699, 129] width 844 height 97
click at [80, 231] on span "Рассылки" at bounding box center [83, 223] width 61 height 19
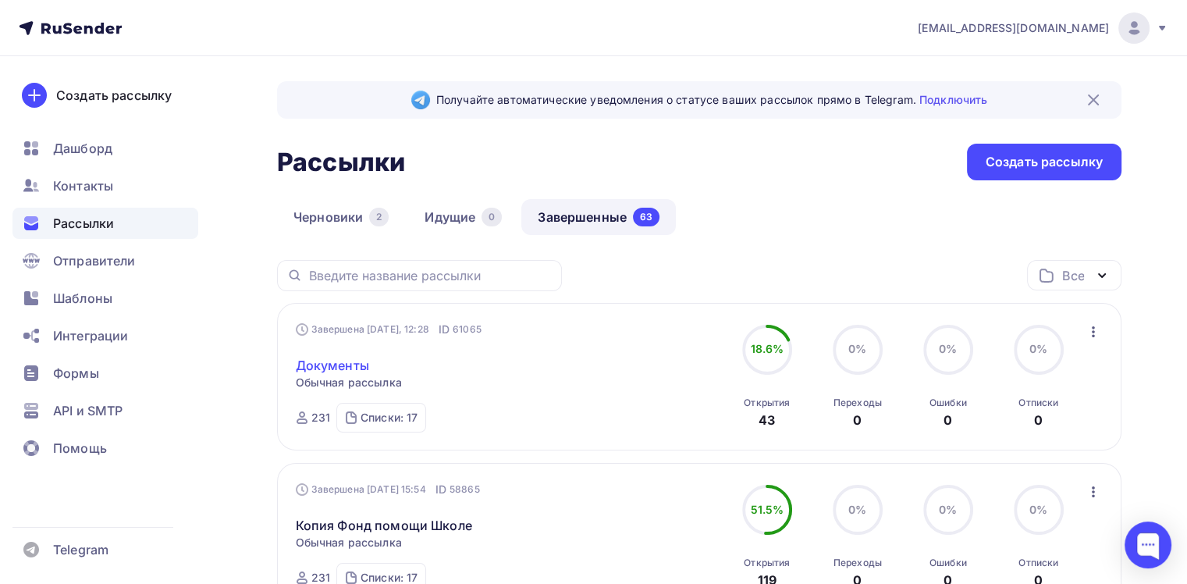
click at [321, 371] on link "Документы" at bounding box center [332, 365] width 73 height 19
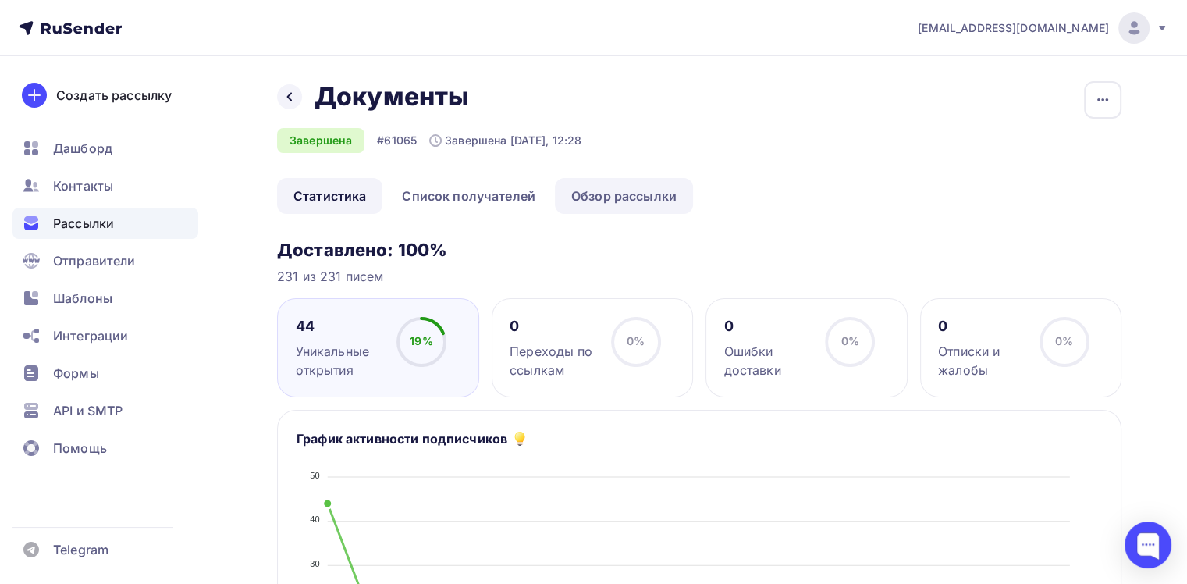
click at [630, 189] on link "Обзор рассылки" at bounding box center [624, 196] width 138 height 36
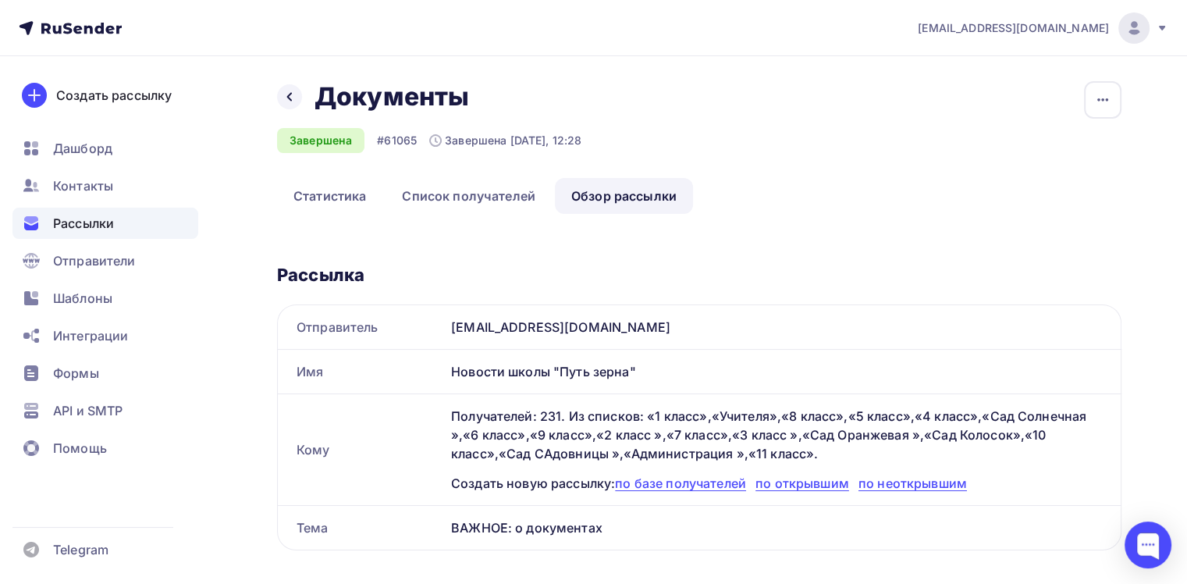
click at [94, 236] on div "Рассылки" at bounding box center [105, 223] width 186 height 31
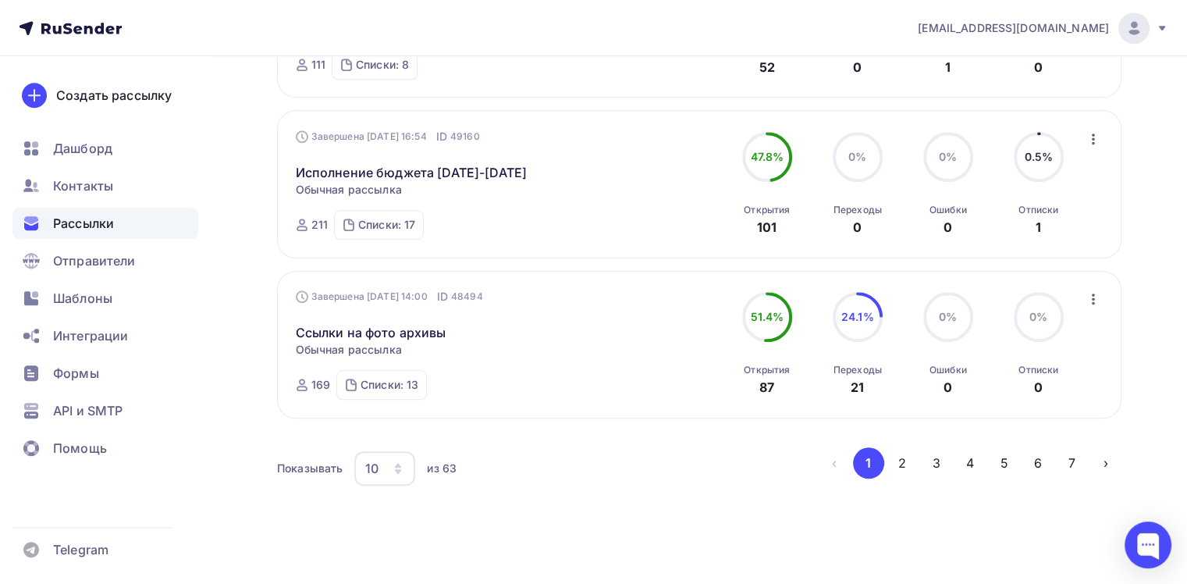
scroll to position [1498, 0]
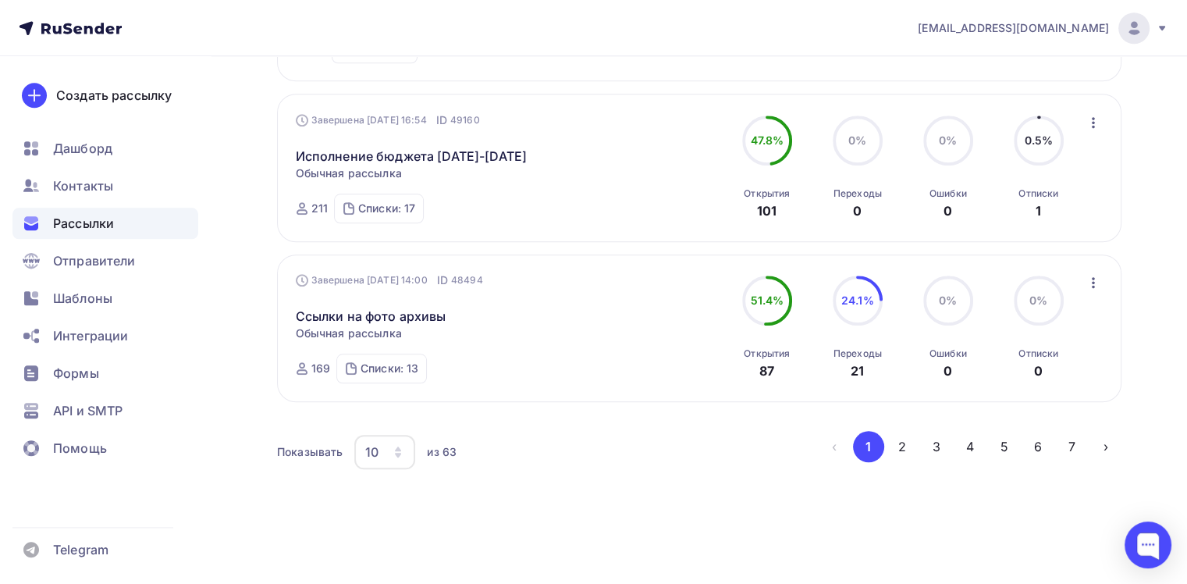
click at [401, 453] on div "10" at bounding box center [384, 452] width 61 height 34
click at [417, 403] on div "100" at bounding box center [447, 398] width 150 height 19
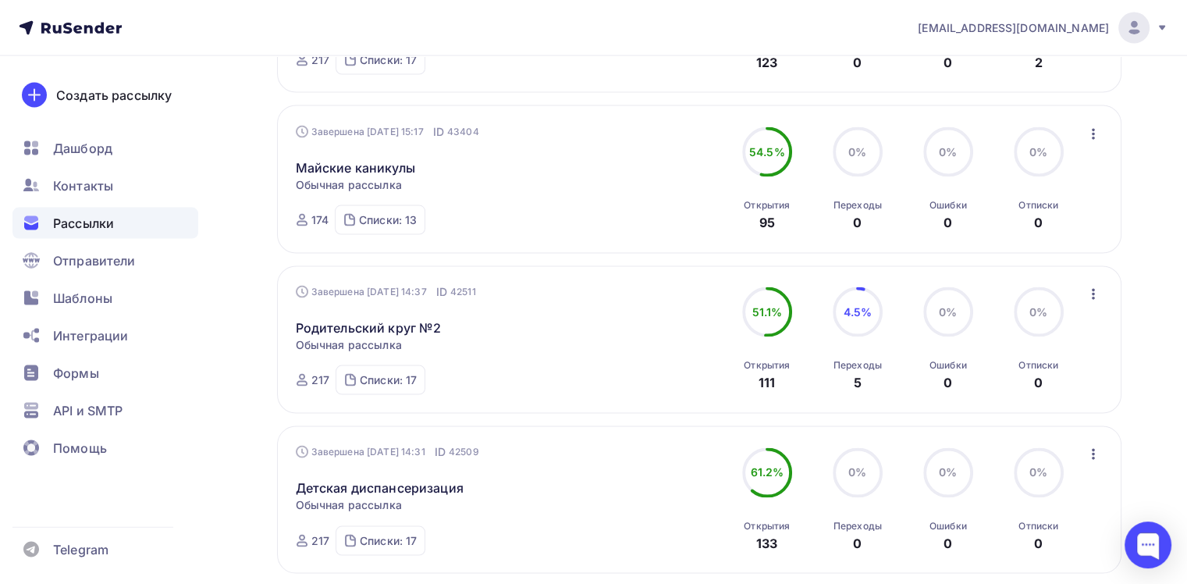
scroll to position [3234, 0]
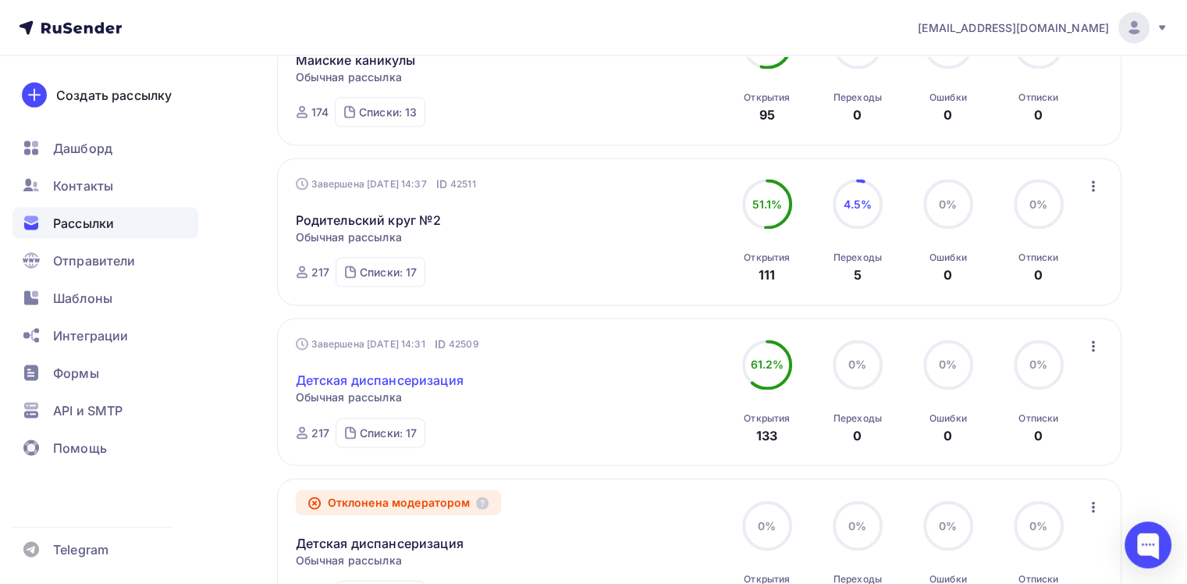
click at [365, 371] on link "Детская диспансеризация" at bounding box center [380, 380] width 168 height 19
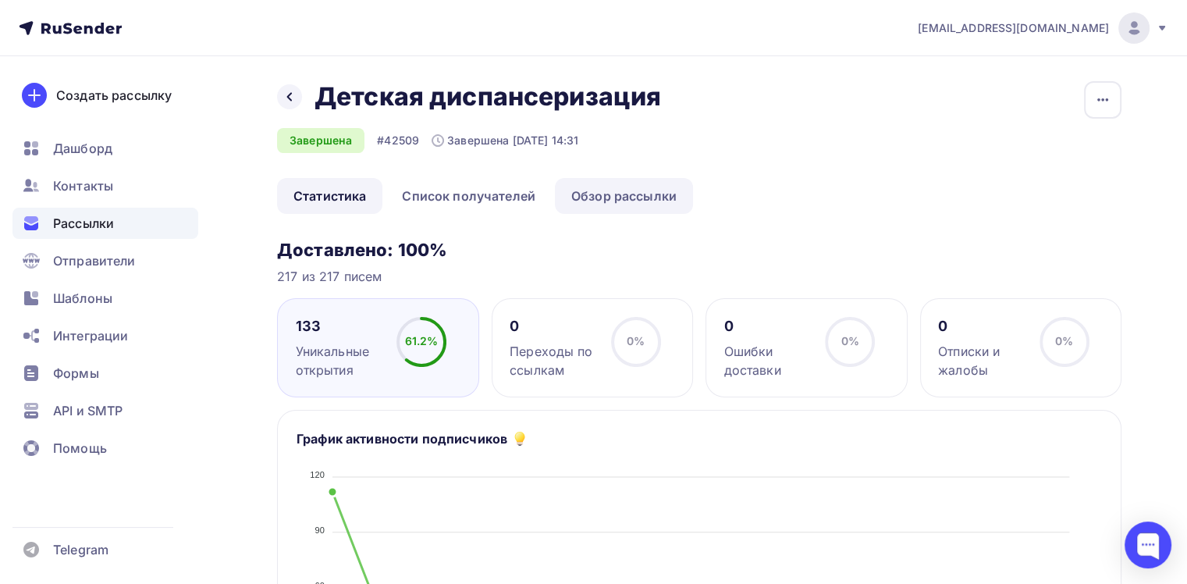
click at [587, 188] on link "Обзор рассылки" at bounding box center [624, 196] width 138 height 36
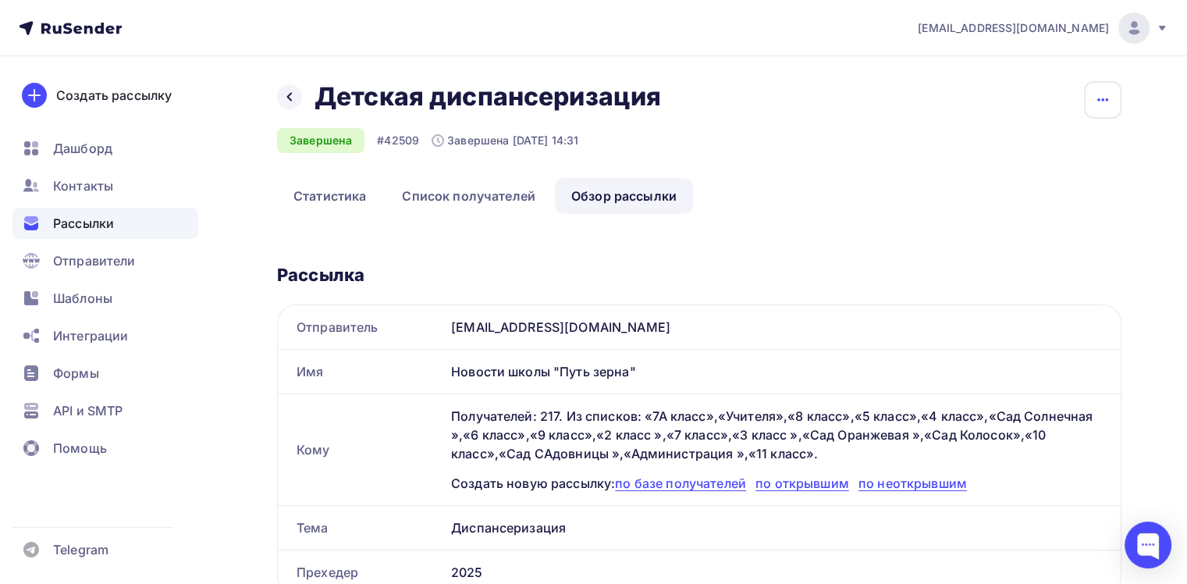
click at [1103, 101] on icon "button" at bounding box center [1102, 100] width 19 height 19
click at [1047, 146] on div "Копировать" at bounding box center [1043, 149] width 150 height 19
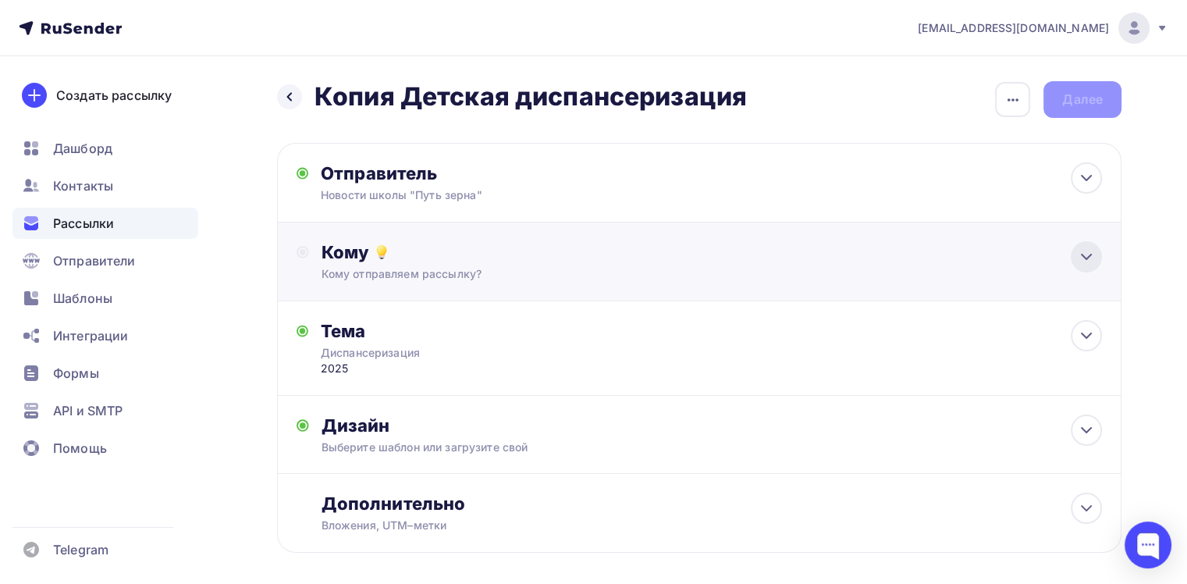
click at [1080, 265] on div at bounding box center [1086, 256] width 31 height 31
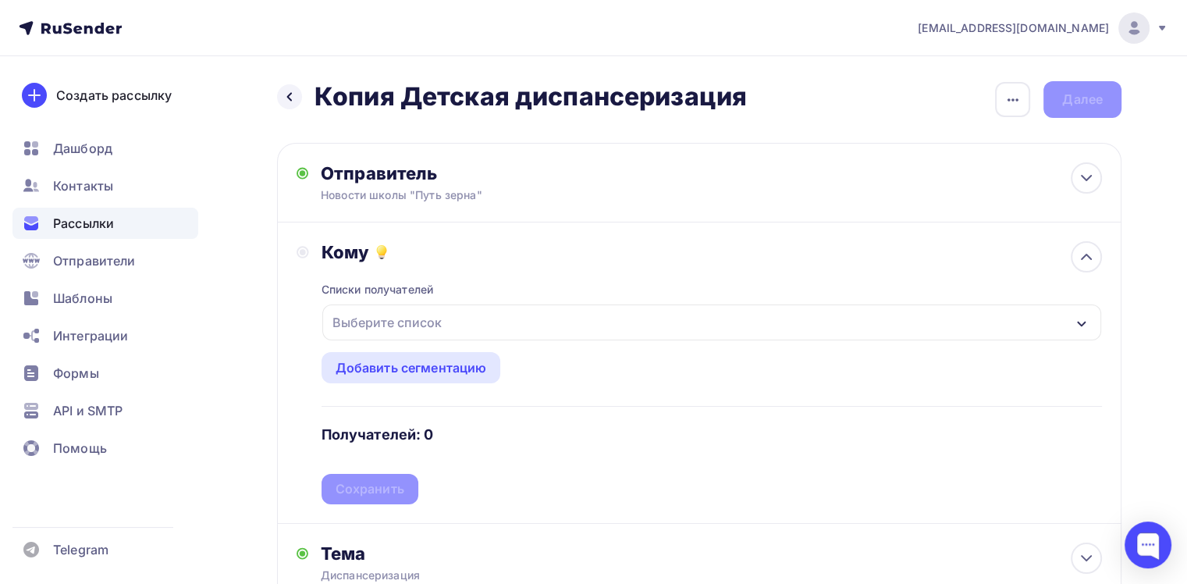
click at [1081, 331] on div "button" at bounding box center [1081, 322] width 12 height 19
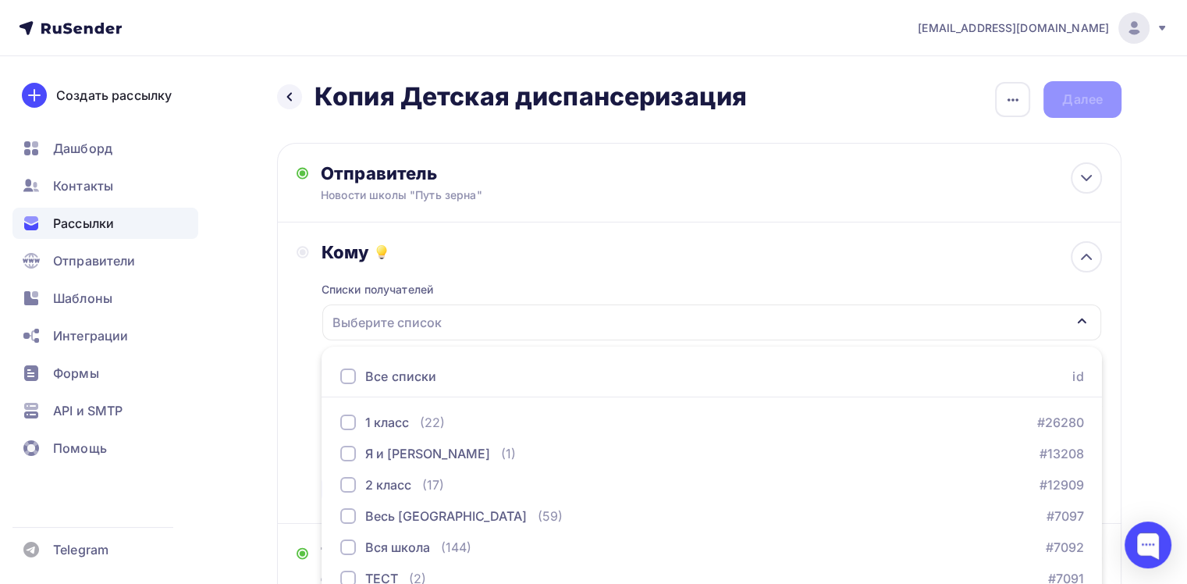
scroll to position [166, 0]
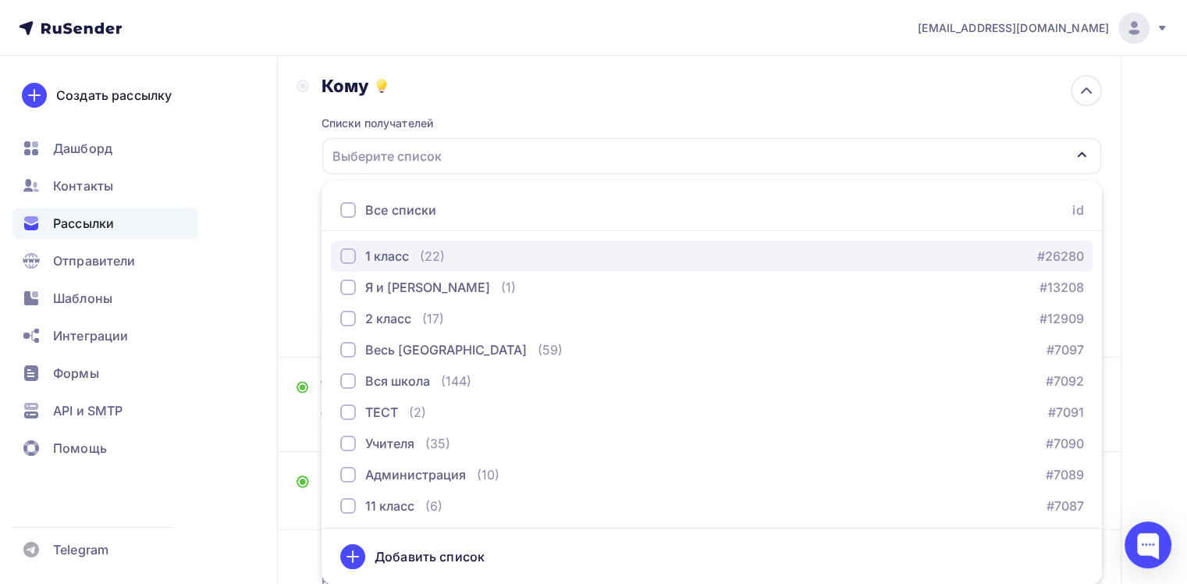
click at [384, 265] on button "1 класс (22) #26280" at bounding box center [712, 255] width 762 height 31
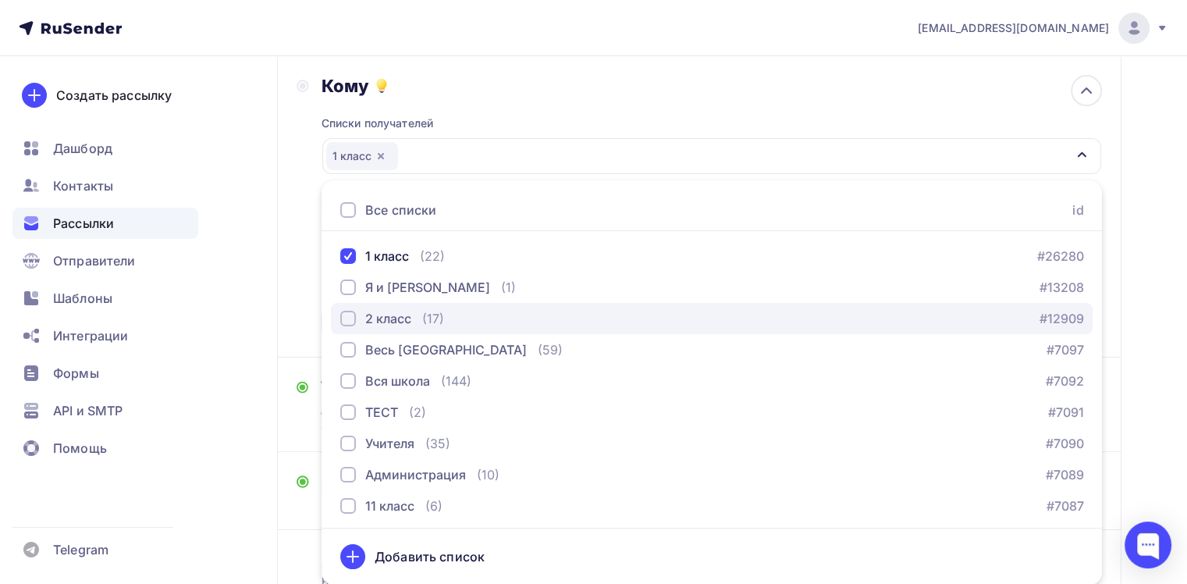
click at [381, 326] on div "2 класс" at bounding box center [388, 318] width 46 height 19
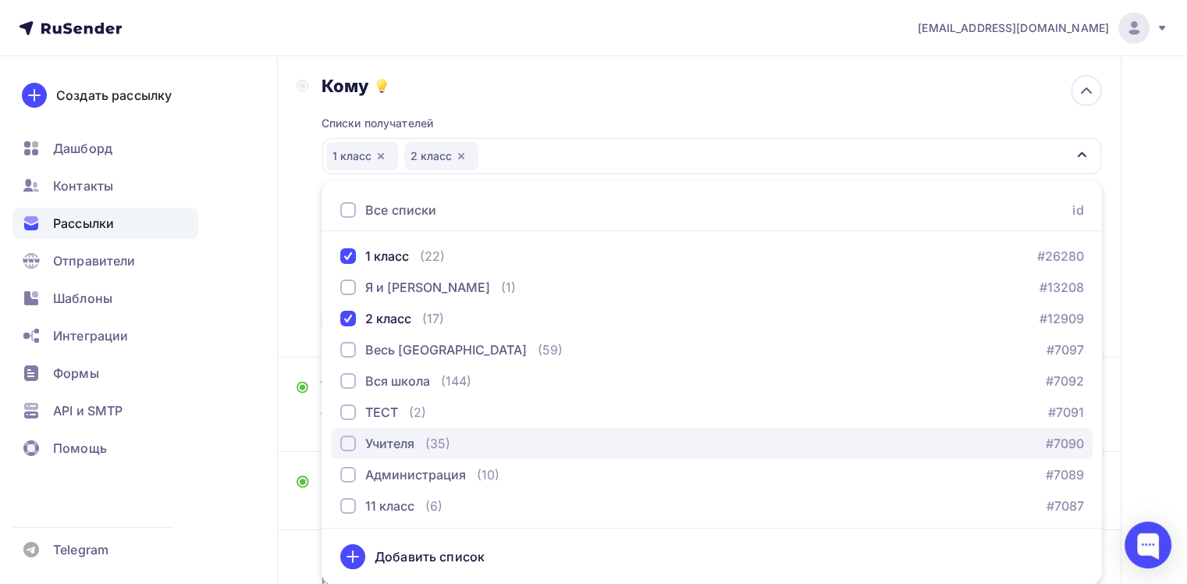
click at [379, 443] on div "Учителя" at bounding box center [389, 443] width 49 height 19
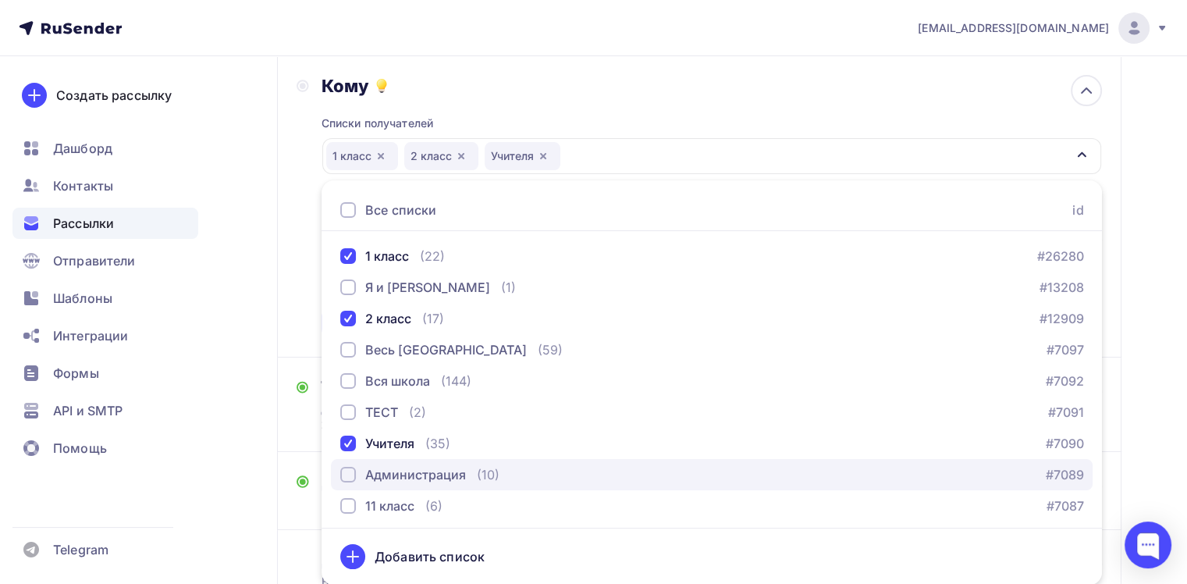
click at [379, 475] on div "Администрация" at bounding box center [415, 474] width 101 height 19
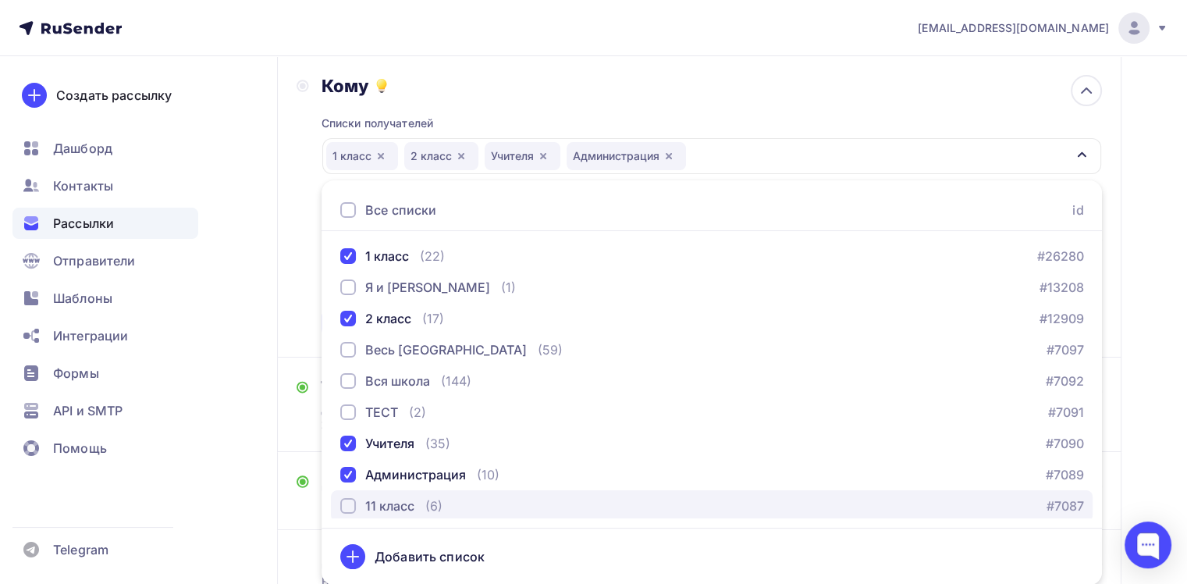
click at [376, 511] on div "11 класс" at bounding box center [389, 505] width 49 height 19
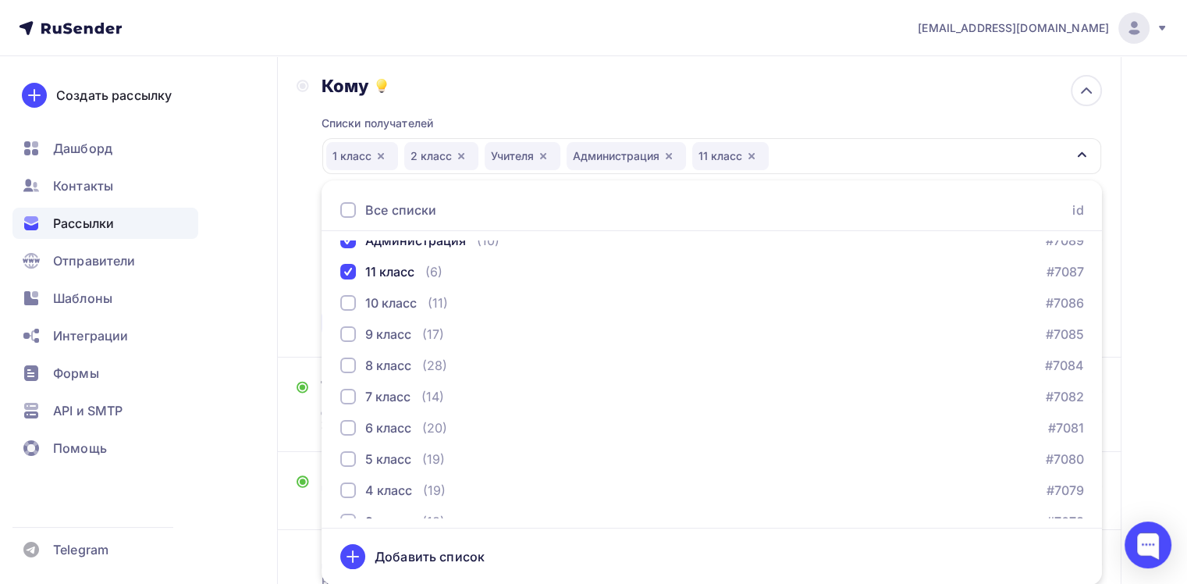
scroll to position [268, 0]
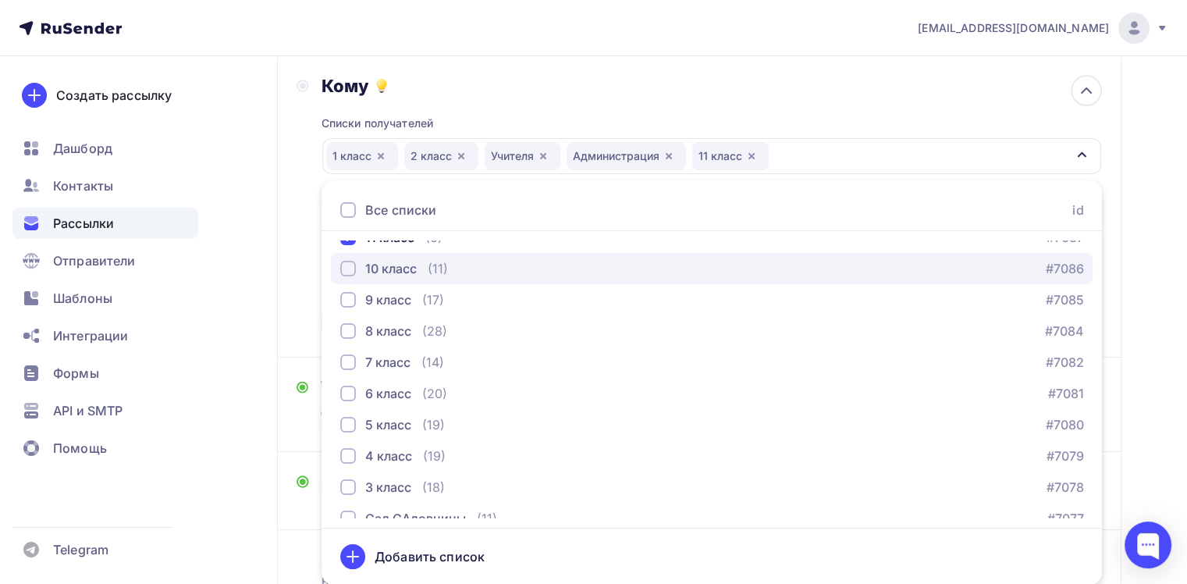
click at [400, 264] on div "10 класс" at bounding box center [391, 268] width 52 height 19
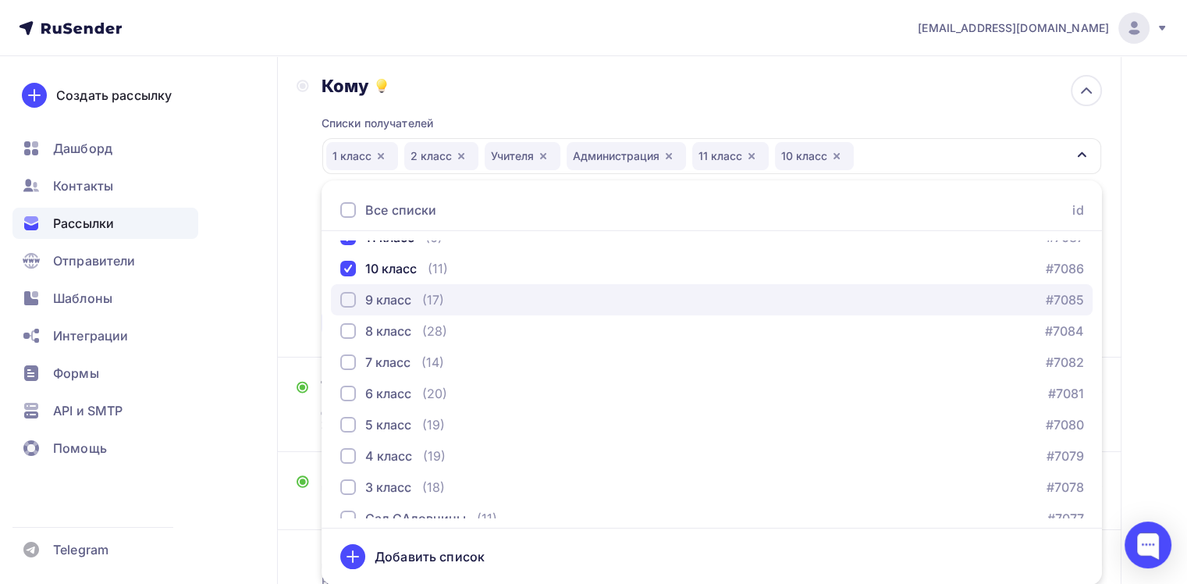
click at [385, 294] on div "9 класс" at bounding box center [388, 299] width 46 height 19
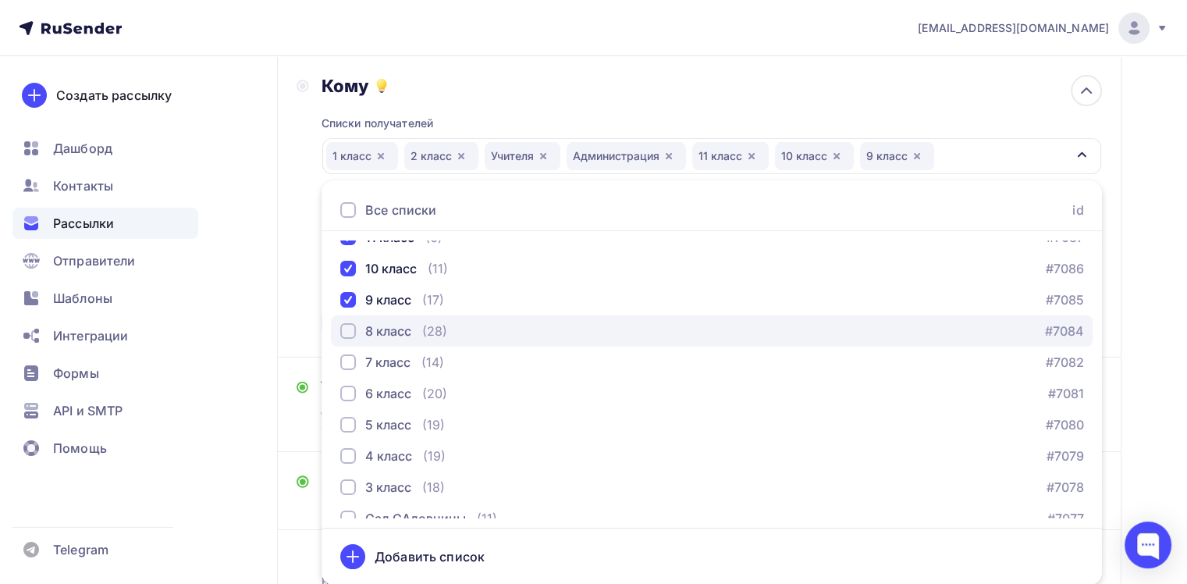
click at [375, 319] on button "8 класс (28) #7084" at bounding box center [712, 330] width 762 height 31
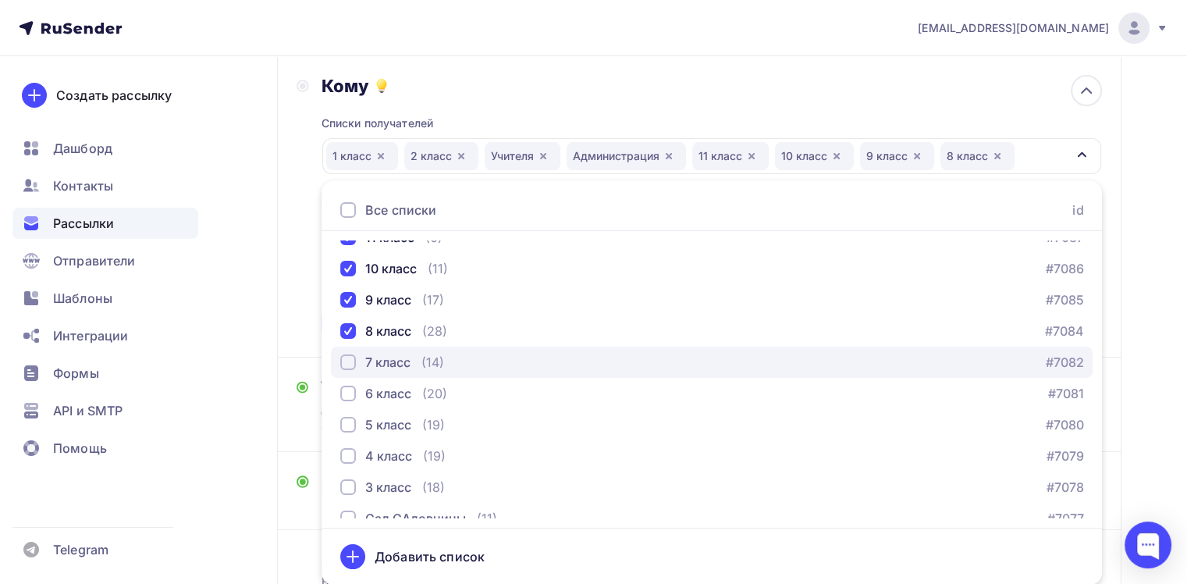
click at [362, 359] on div "7 класс" at bounding box center [375, 362] width 70 height 19
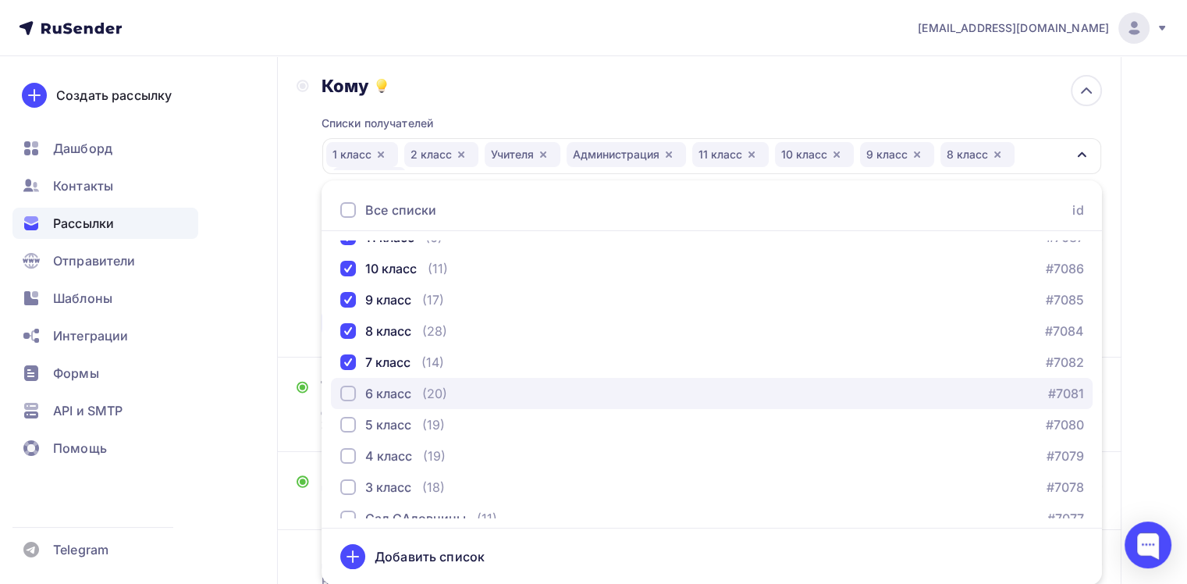
click at [354, 400] on div "6 класс" at bounding box center [375, 393] width 71 height 19
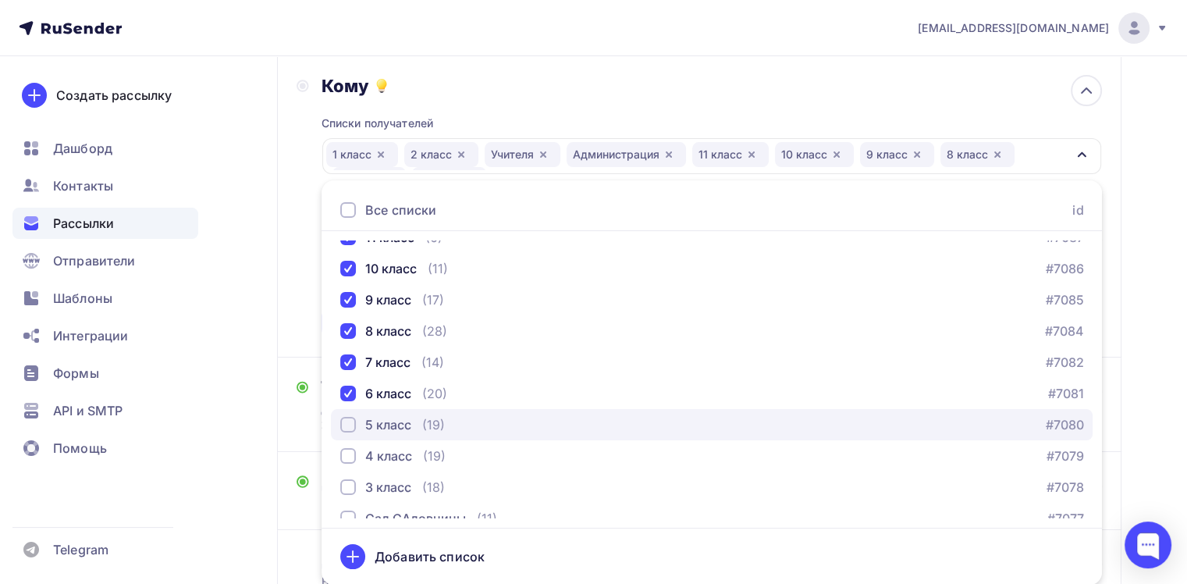
click at [344, 436] on button "5 класс (19) #7080" at bounding box center [712, 424] width 762 height 31
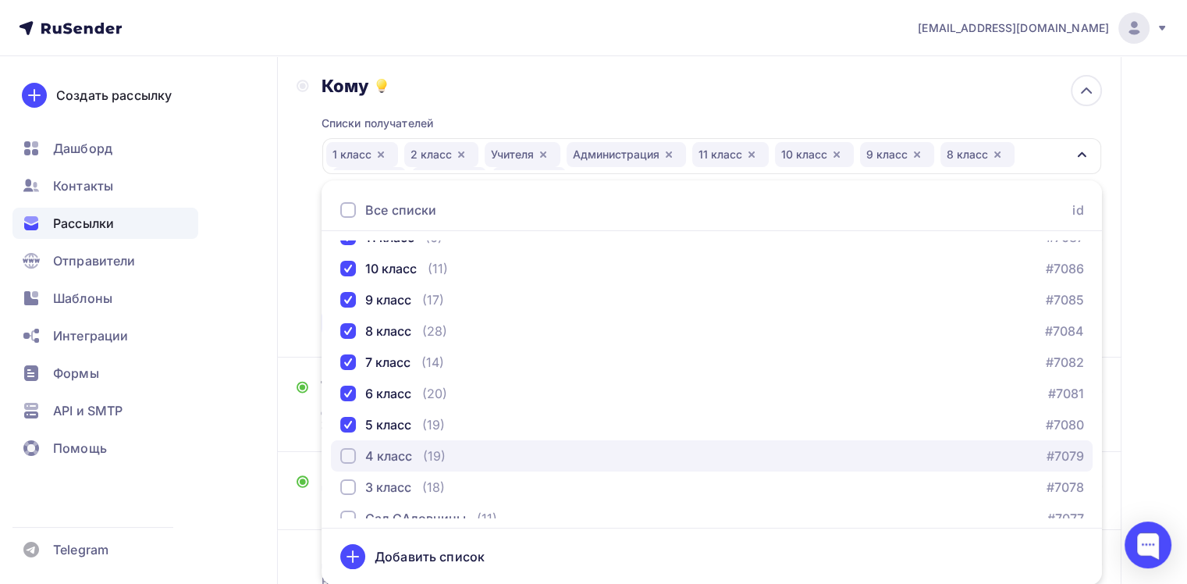
click at [343, 459] on div "button" at bounding box center [348, 456] width 16 height 16
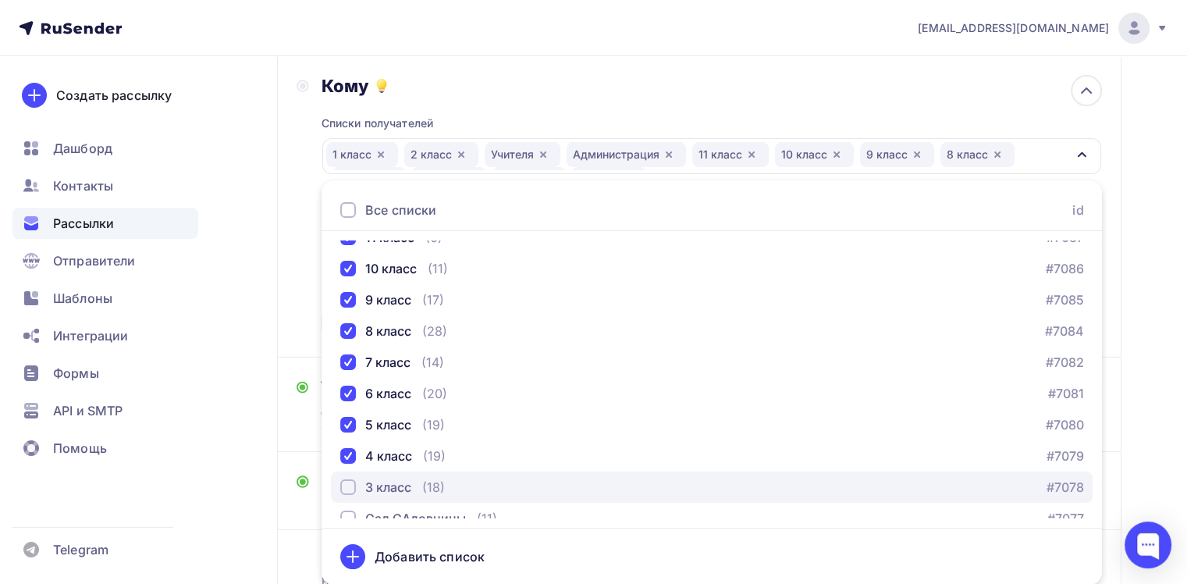
click at [343, 487] on div "button" at bounding box center [348, 487] width 16 height 16
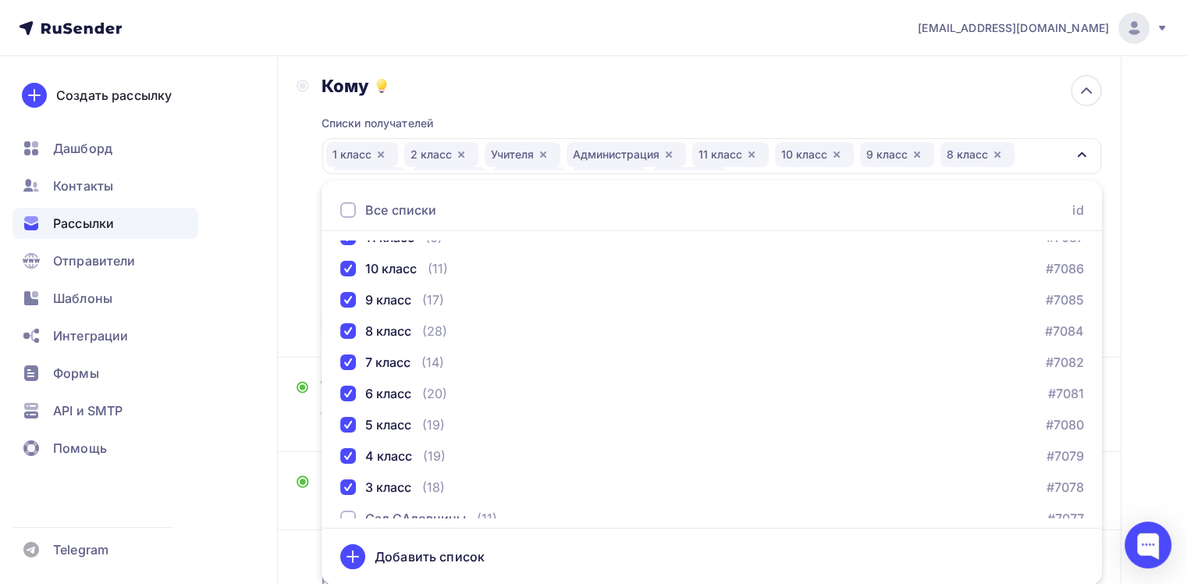
scroll to position [378, 0]
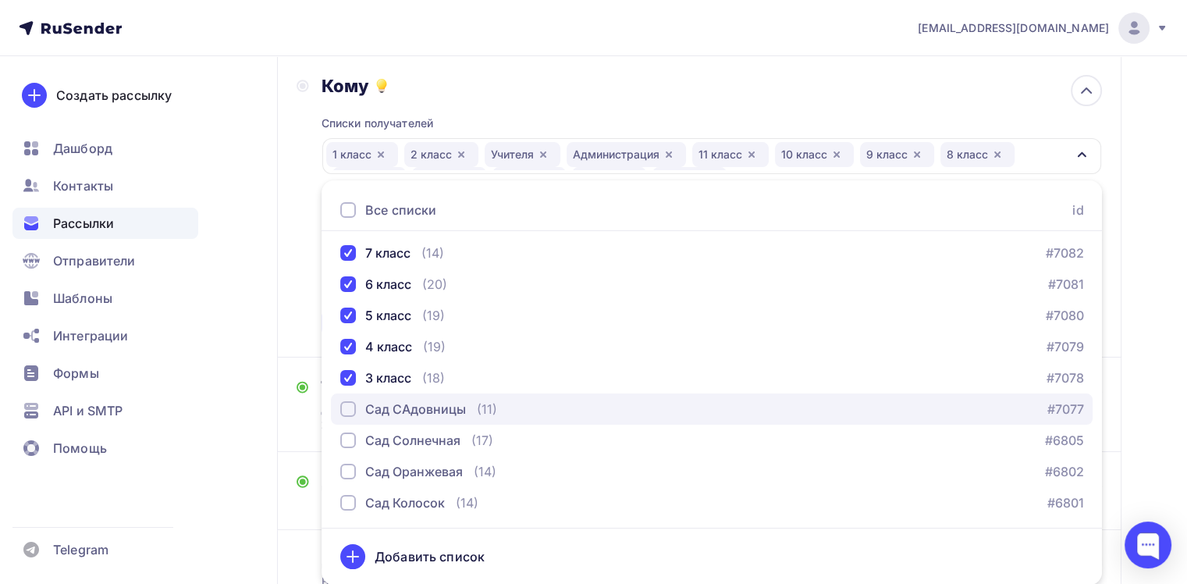
click at [434, 407] on div "Сад САдовницы" at bounding box center [415, 409] width 101 height 19
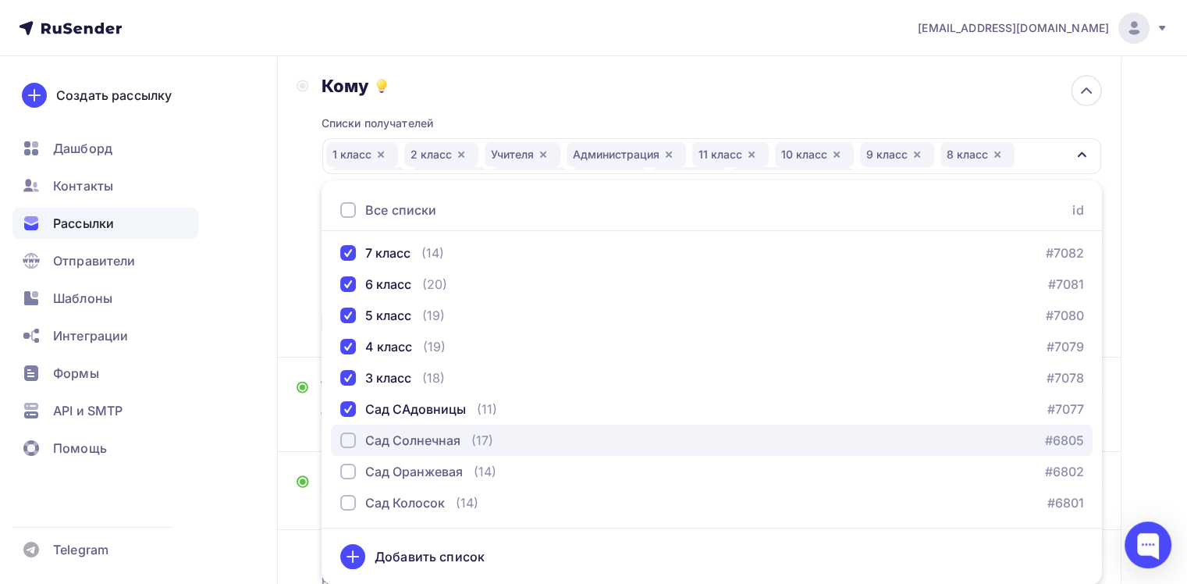
click at [424, 435] on div "Сад Солнечная" at bounding box center [412, 440] width 95 height 19
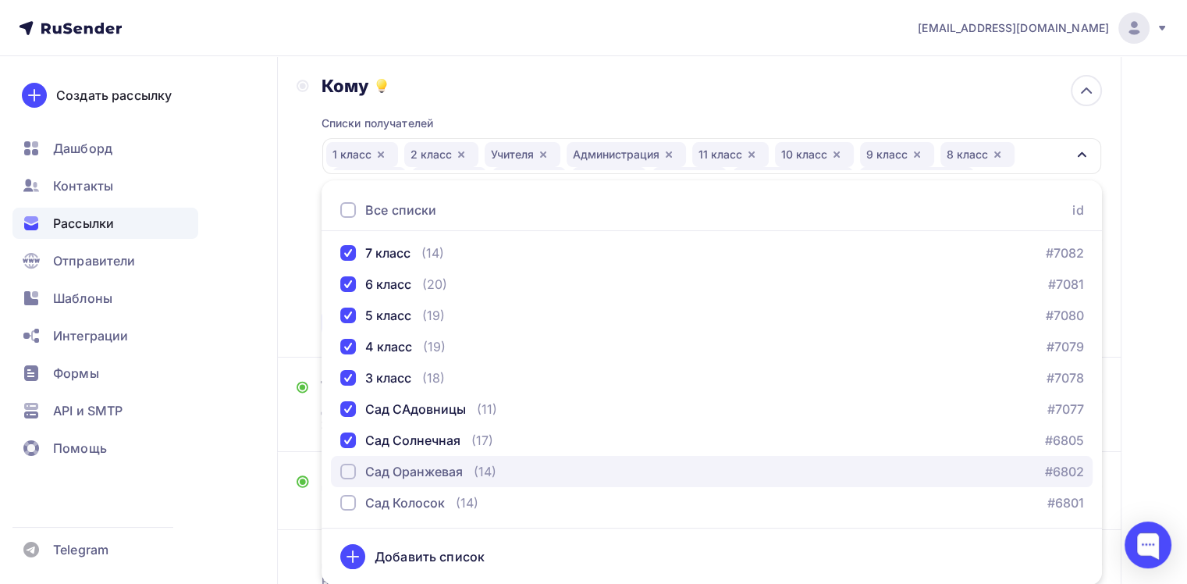
click at [415, 460] on button "Сад Оранжевая (14) #6802" at bounding box center [712, 471] width 762 height 31
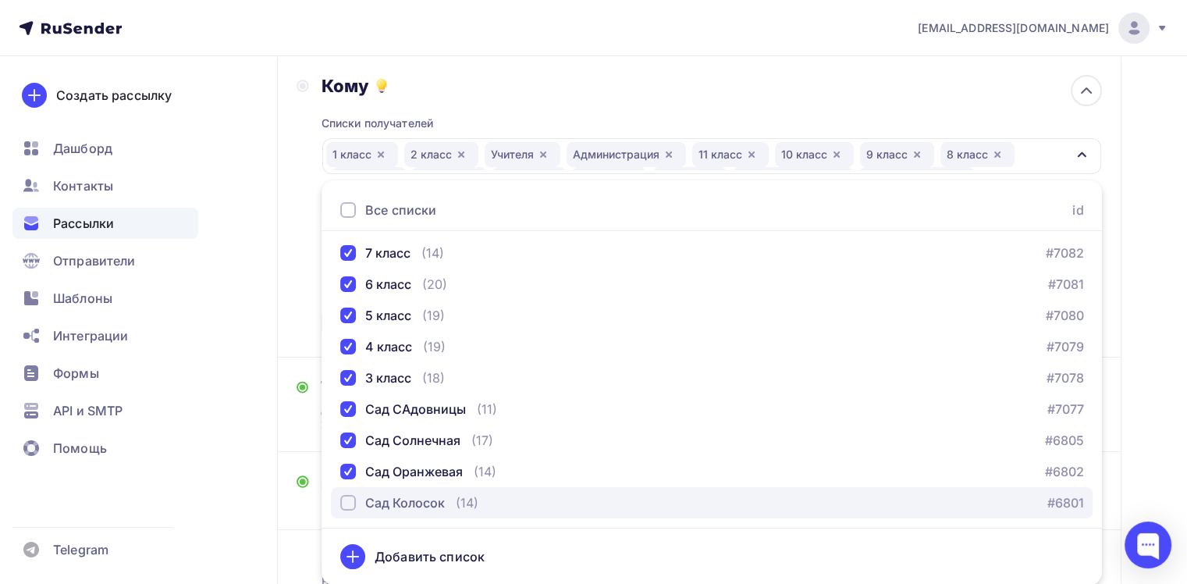
click at [400, 508] on div "Сад Колосок" at bounding box center [405, 502] width 80 height 19
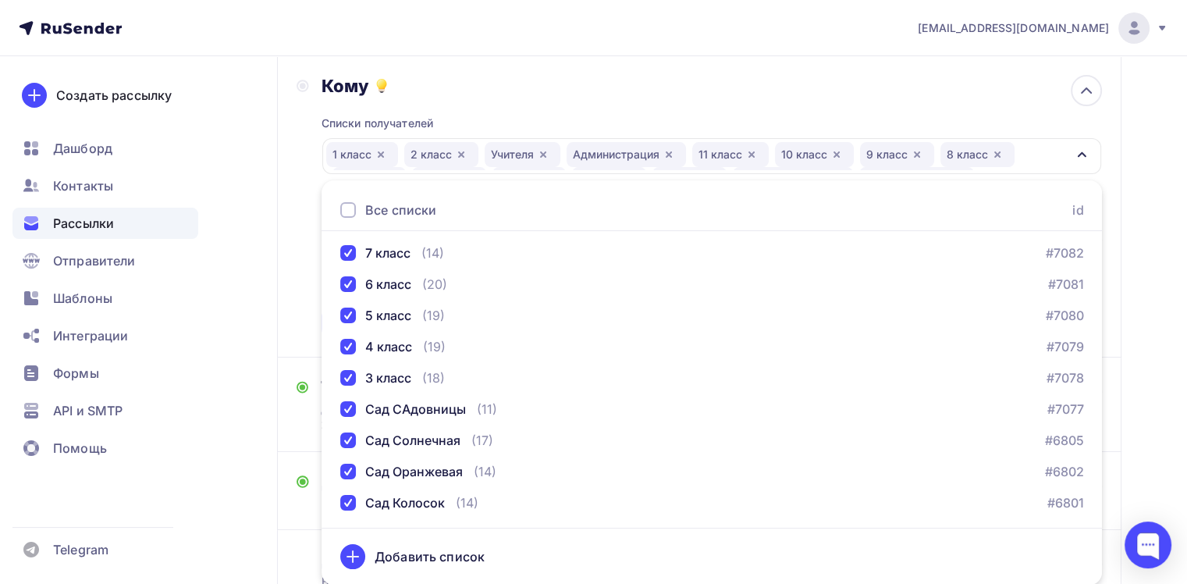
click at [1149, 384] on div "Назад Копия Детская диспансеризация Копия Детская диспансеризация Закончить поз…" at bounding box center [593, 299] width 1187 height 819
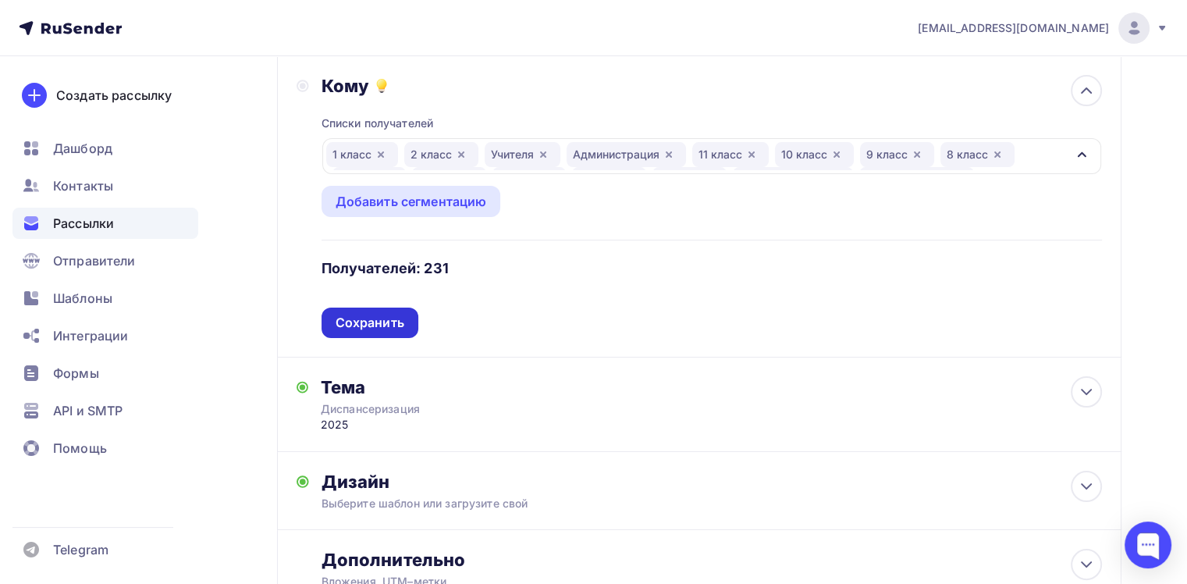
click at [365, 319] on div "Сохранить" at bounding box center [370, 323] width 69 height 18
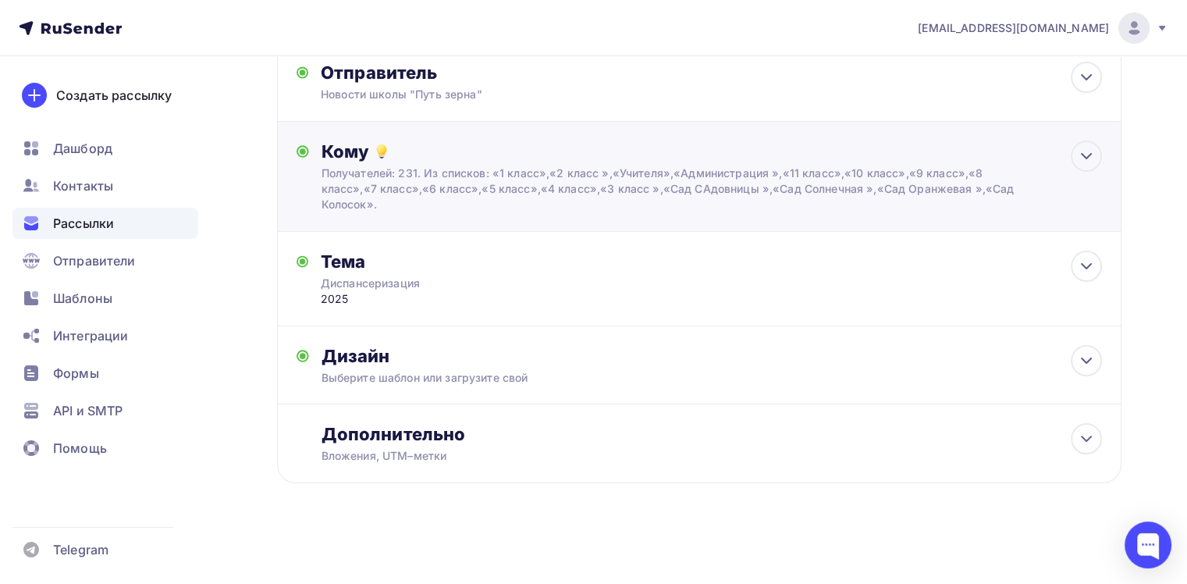
scroll to position [100, 0]
click at [1093, 275] on icon at bounding box center [1086, 267] width 19 height 19
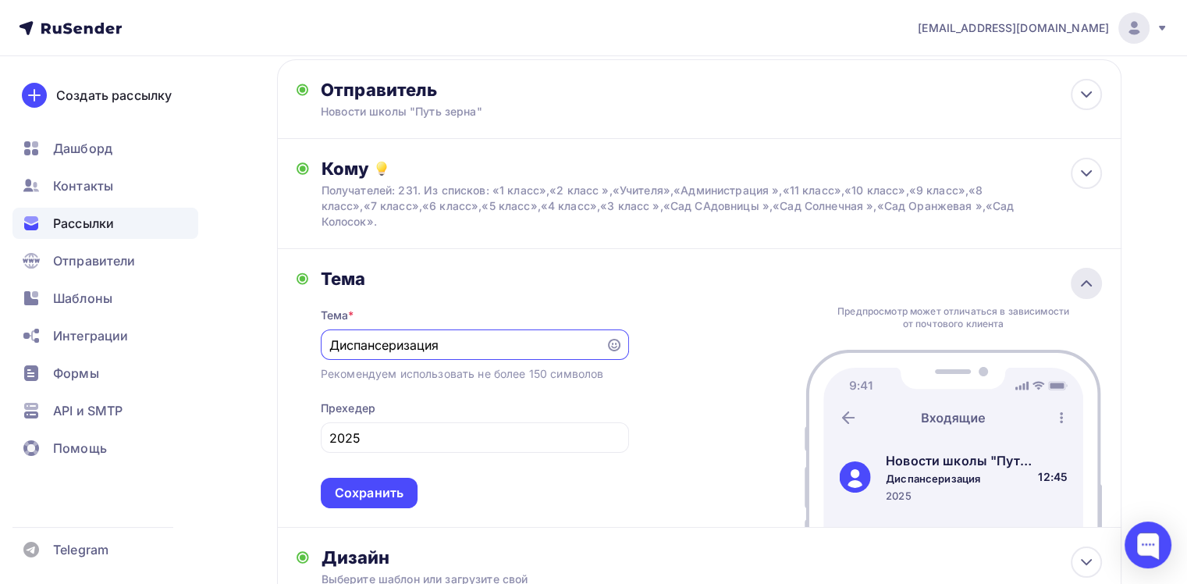
scroll to position [0, 0]
click at [436, 440] on input "2025" at bounding box center [474, 438] width 290 height 19
type input "[DATE]-[DATE]"
click at [471, 346] on input "Диспансеризация" at bounding box center [462, 345] width 267 height 19
type input "Д"
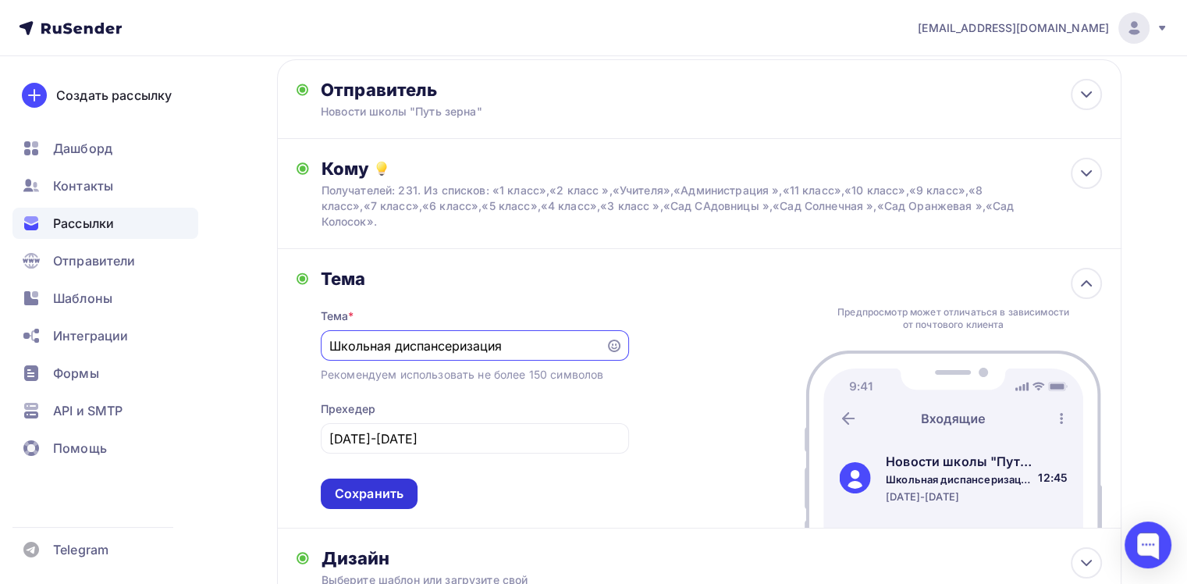
type input "Школьная диспансеризация"
click at [382, 487] on div "Сохранить" at bounding box center [369, 494] width 69 height 18
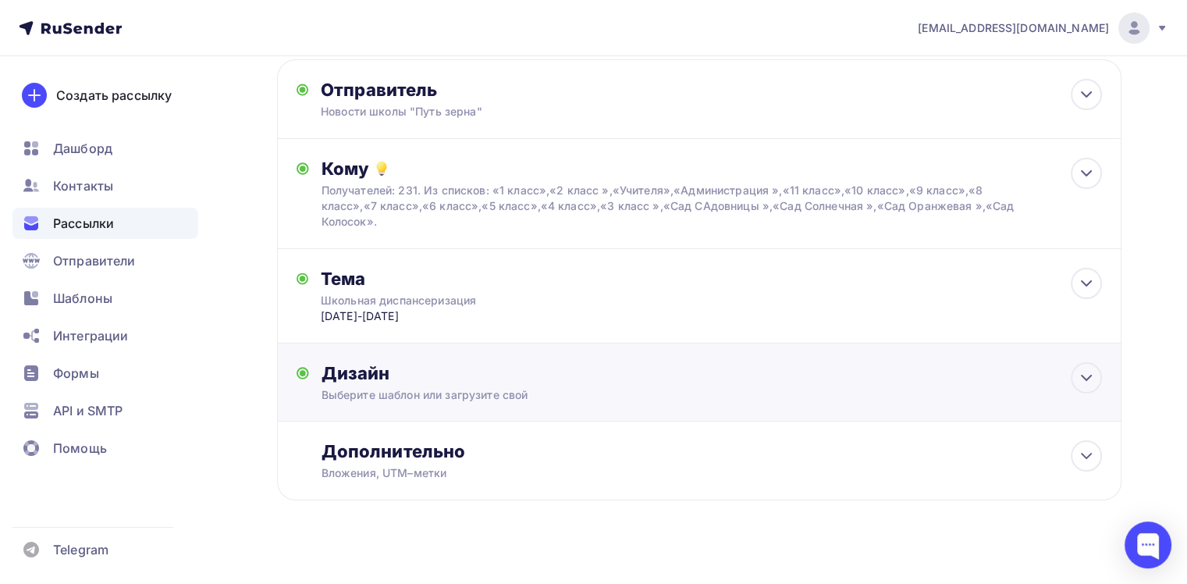
click at [972, 366] on div "Дизайн" at bounding box center [711, 373] width 780 height 22
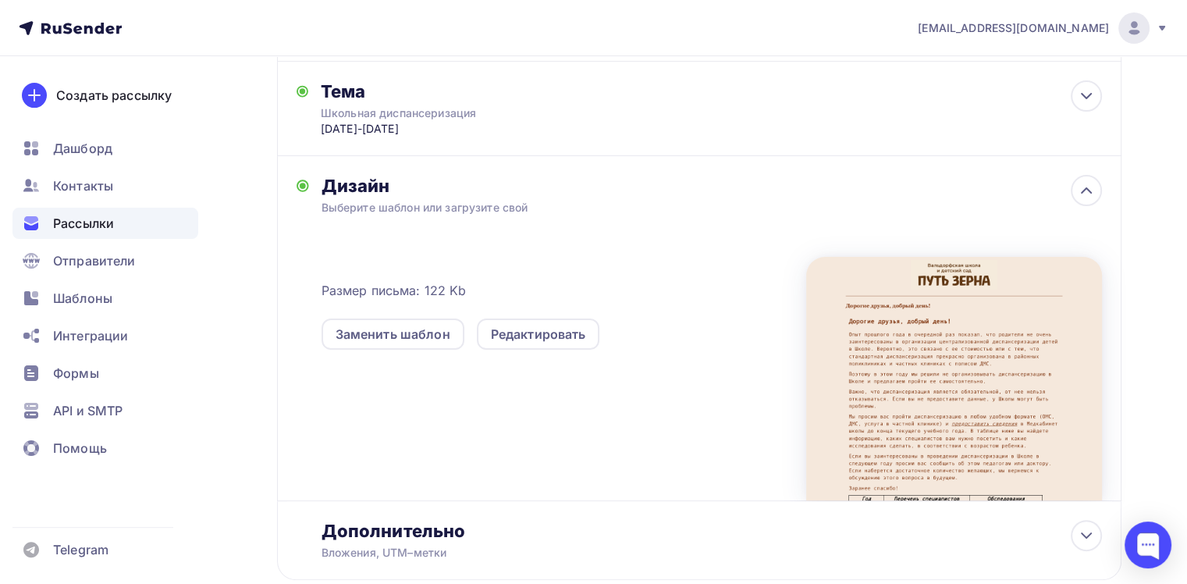
scroll to position [275, 0]
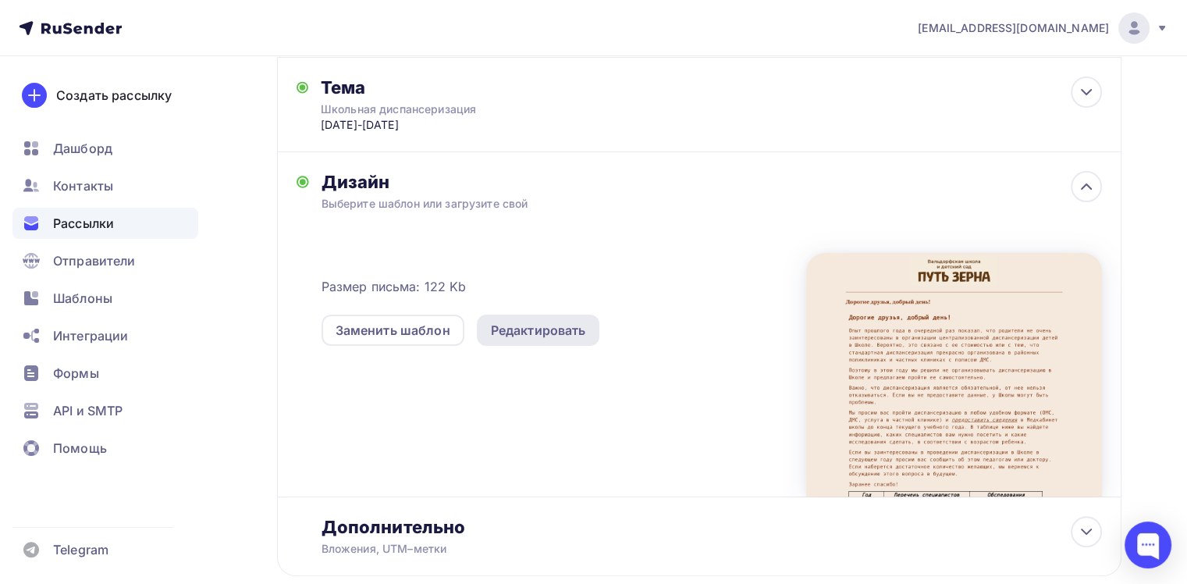
click at [527, 331] on div "Редактировать" at bounding box center [538, 330] width 95 height 19
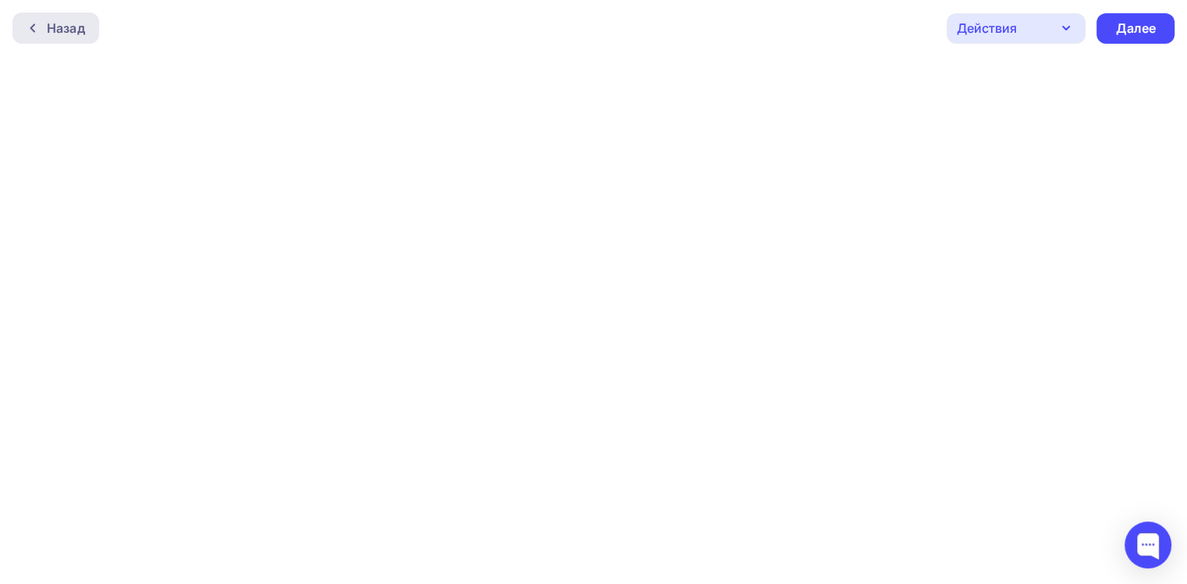
click at [53, 29] on div "Назад" at bounding box center [66, 28] width 38 height 19
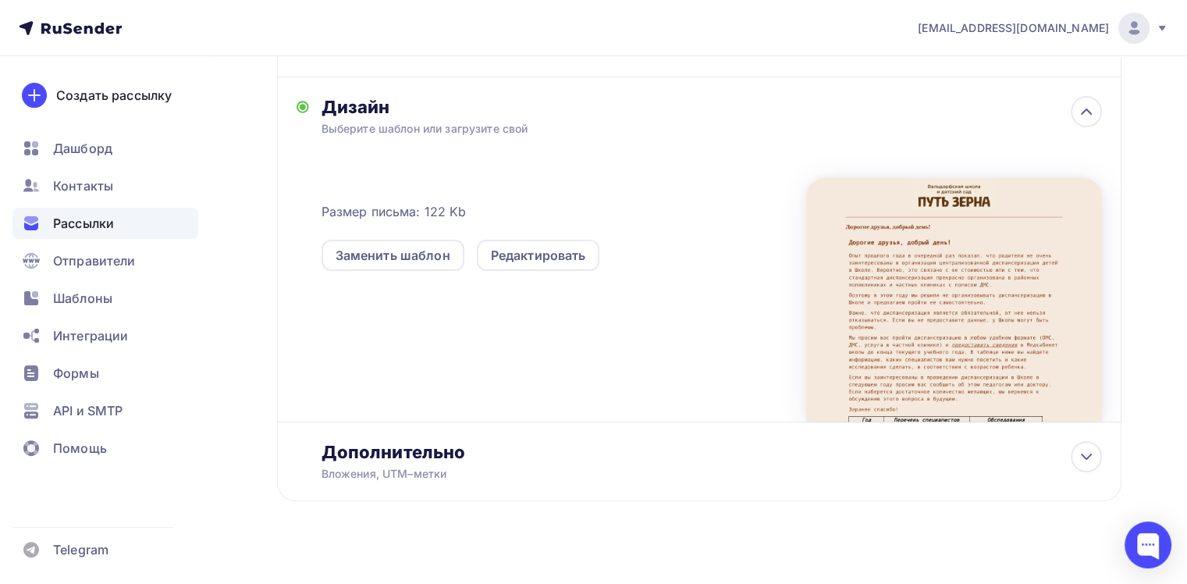
scroll to position [350, 0]
click at [524, 254] on div "Редактировать" at bounding box center [538, 255] width 95 height 19
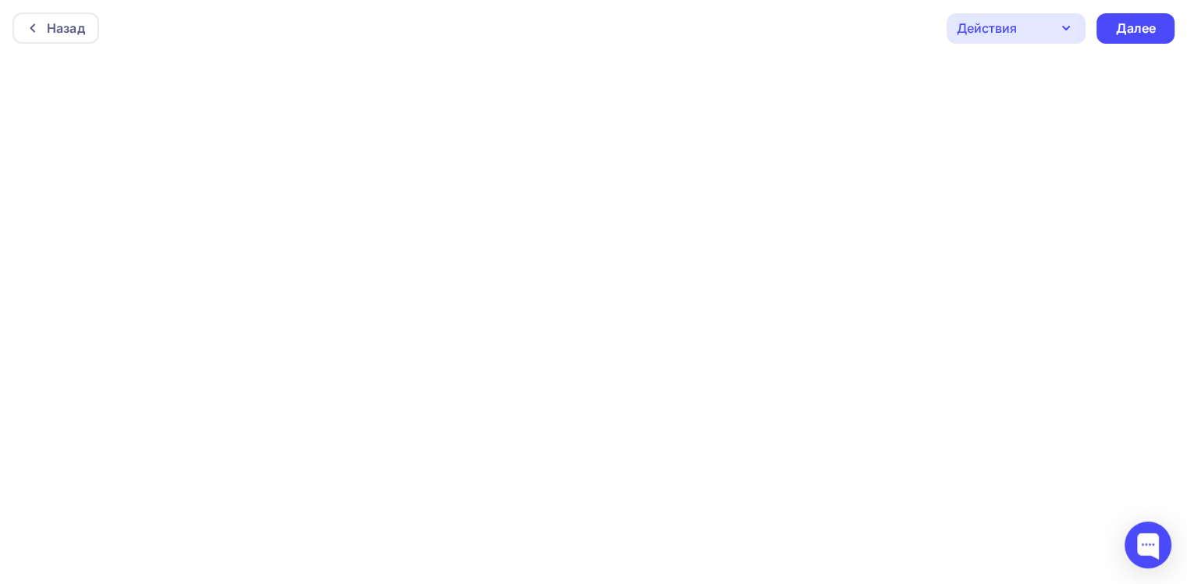
click at [1058, 25] on icon "button" at bounding box center [1066, 28] width 19 height 19
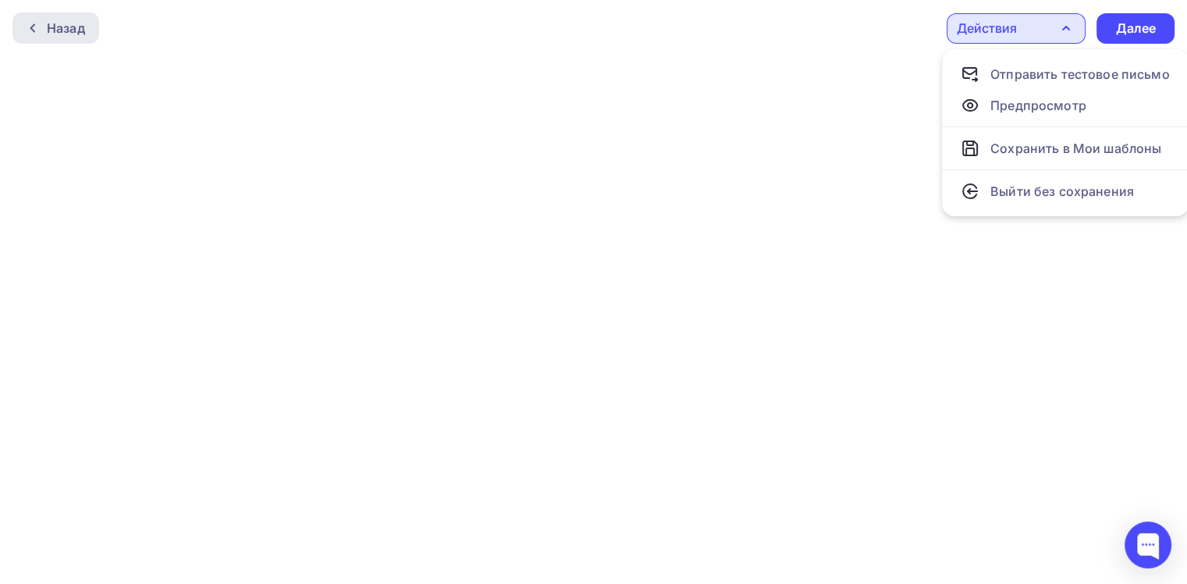
click at [62, 31] on div "Назад" at bounding box center [66, 28] width 38 height 19
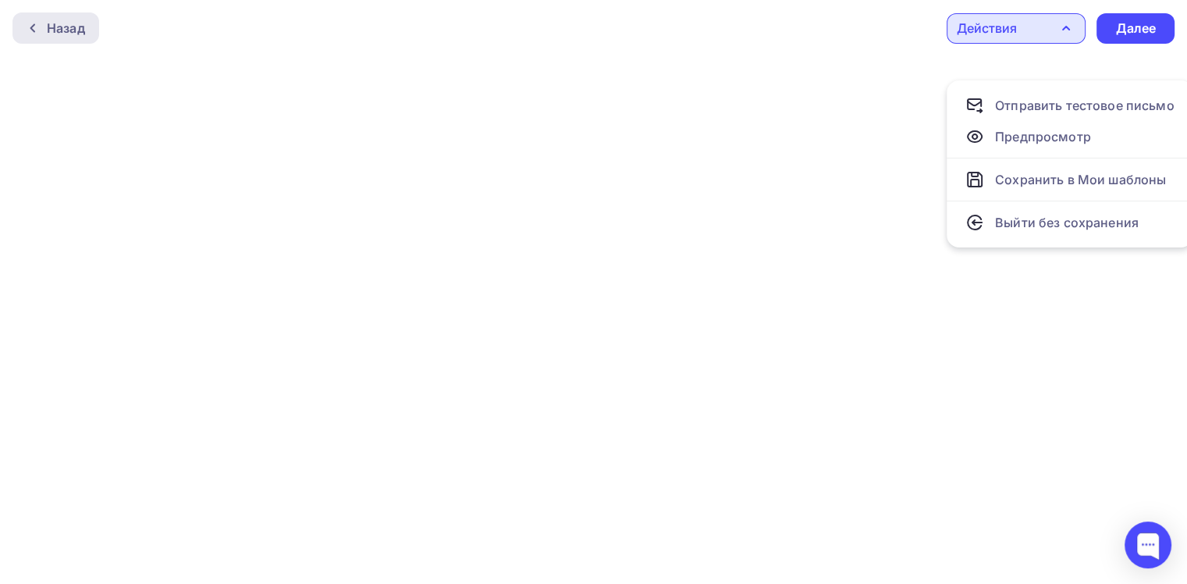
scroll to position [50, 0]
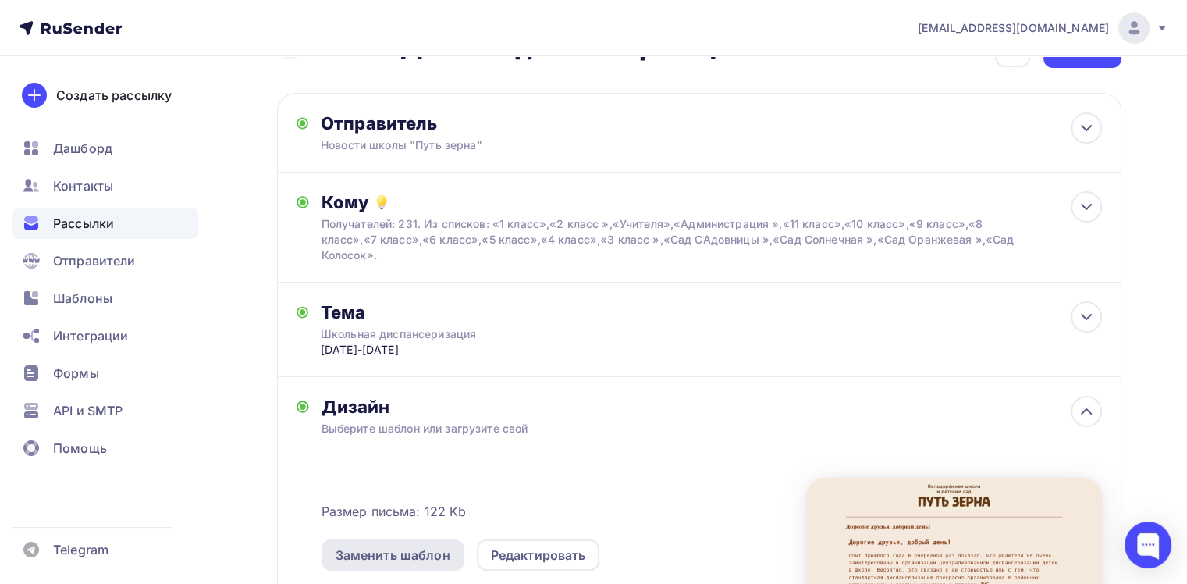
click at [418, 543] on div "Заменить шаблон" at bounding box center [392, 554] width 143 height 31
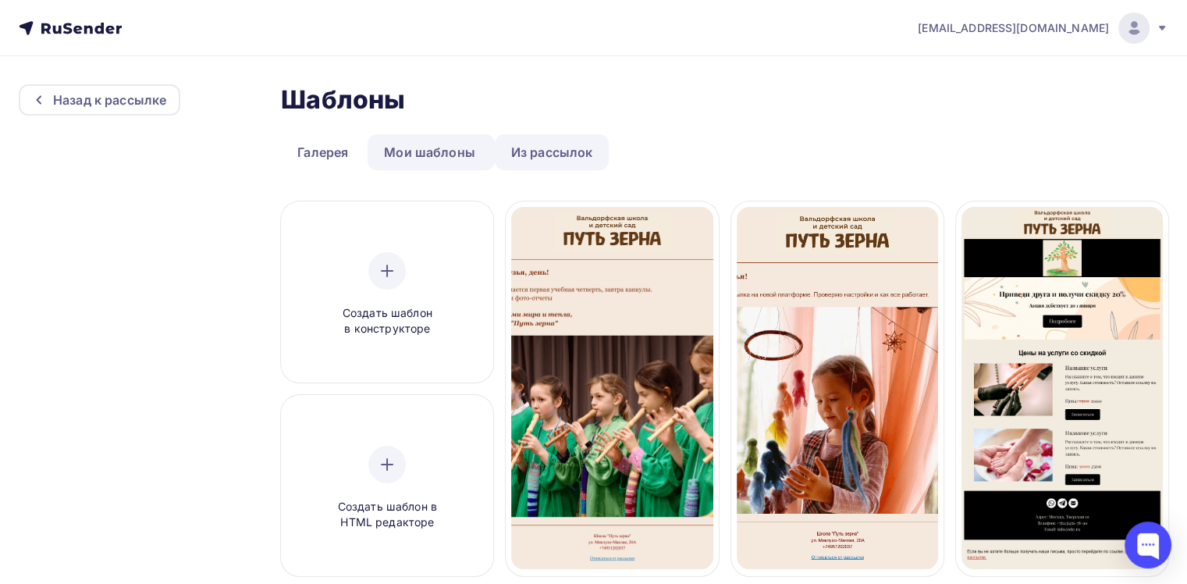
click at [566, 142] on link "Из рассылок" at bounding box center [552, 152] width 115 height 36
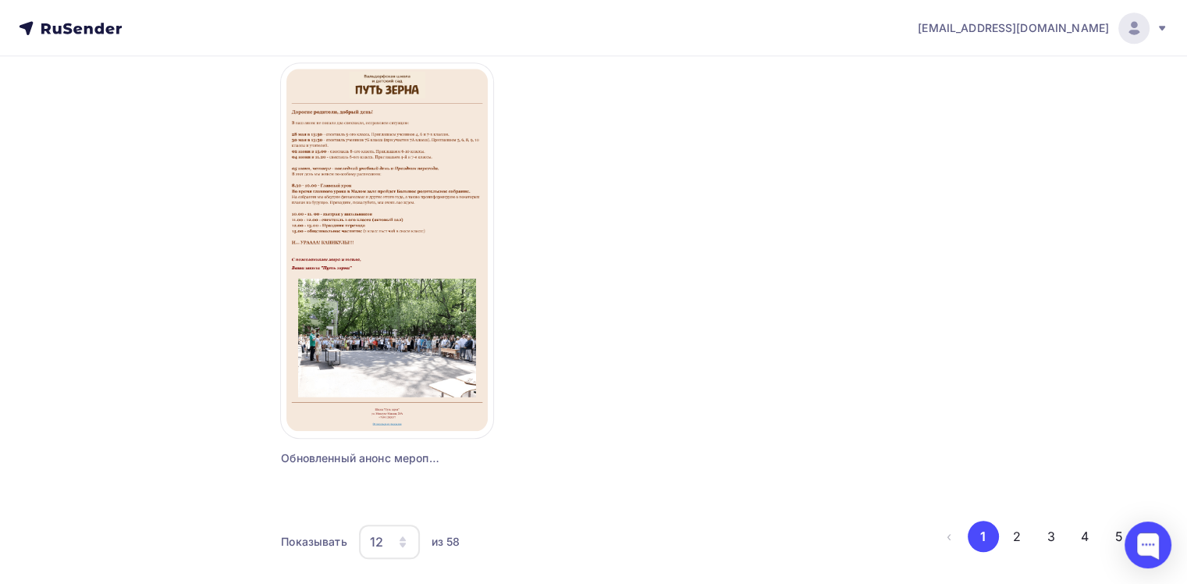
scroll to position [1444, 0]
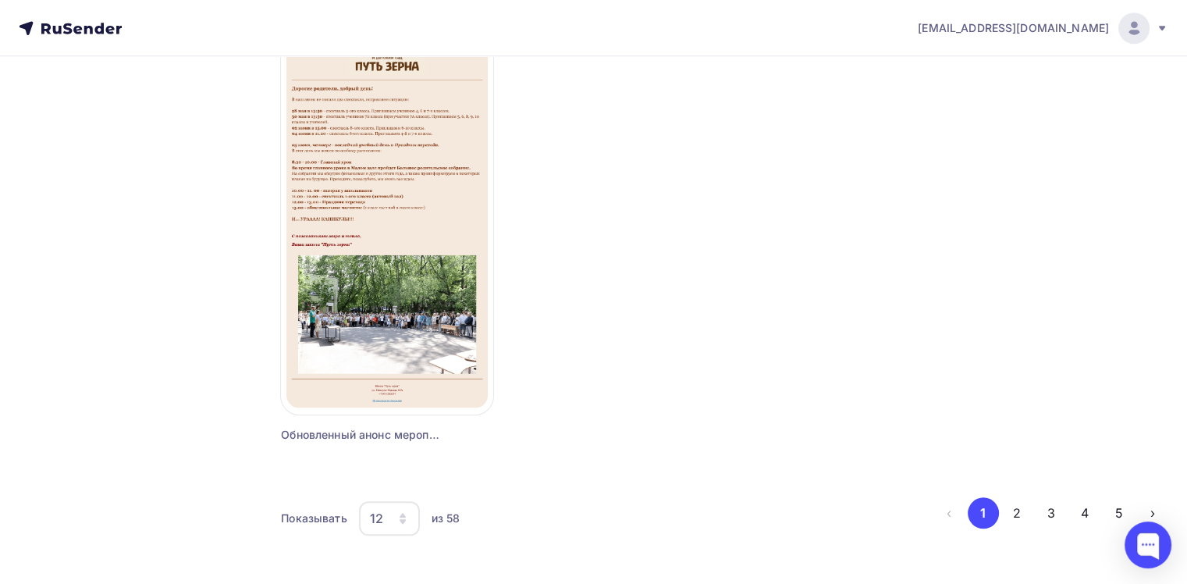
click at [406, 520] on icon "button" at bounding box center [403, 521] width 6 height 5
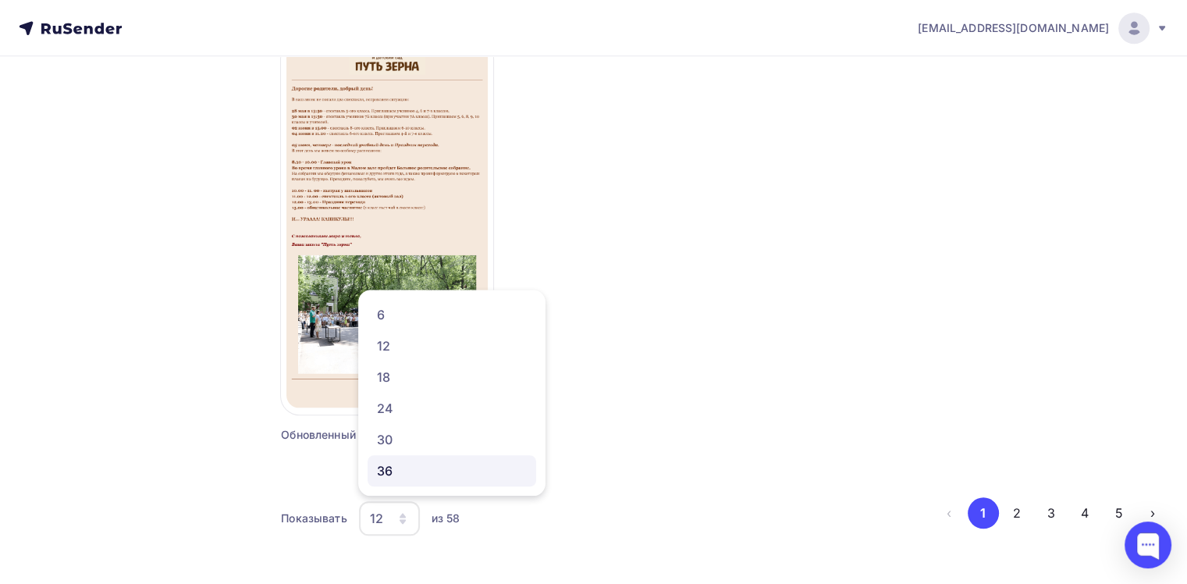
click at [425, 472] on div "36" at bounding box center [452, 470] width 150 height 19
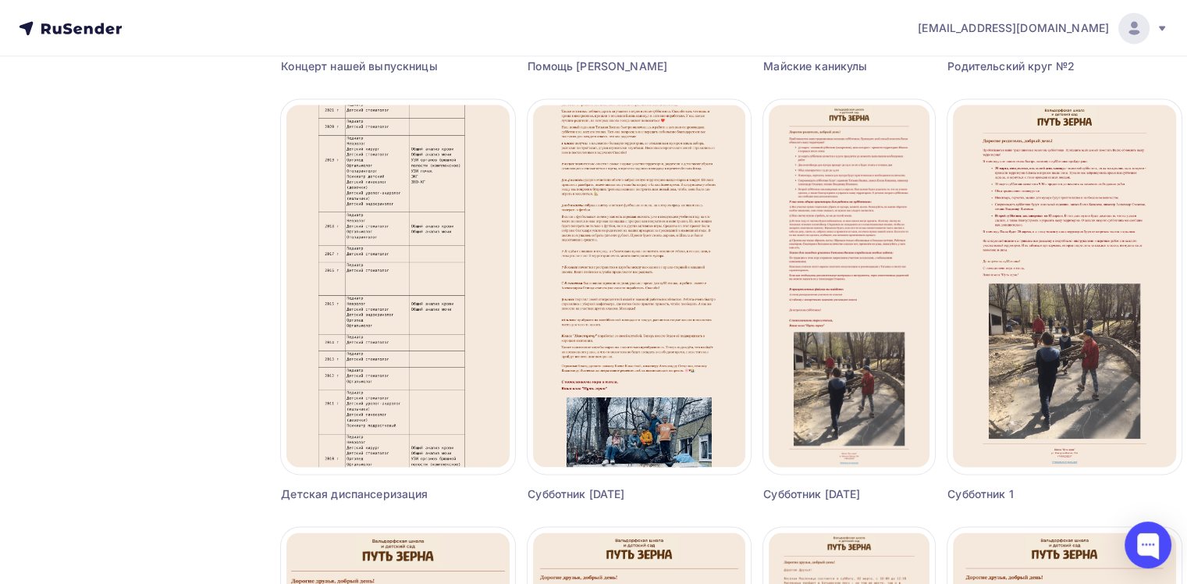
scroll to position [2250, 0]
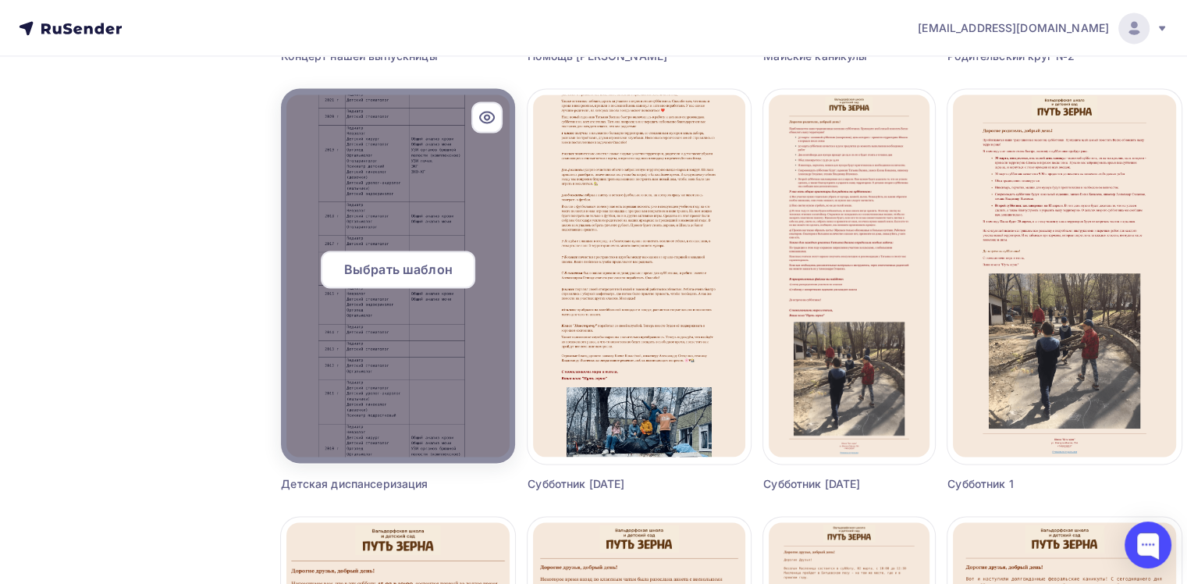
click at [392, 268] on span "Выбрать шаблон" at bounding box center [398, 269] width 108 height 19
